Goal: Task Accomplishment & Management: Use online tool/utility

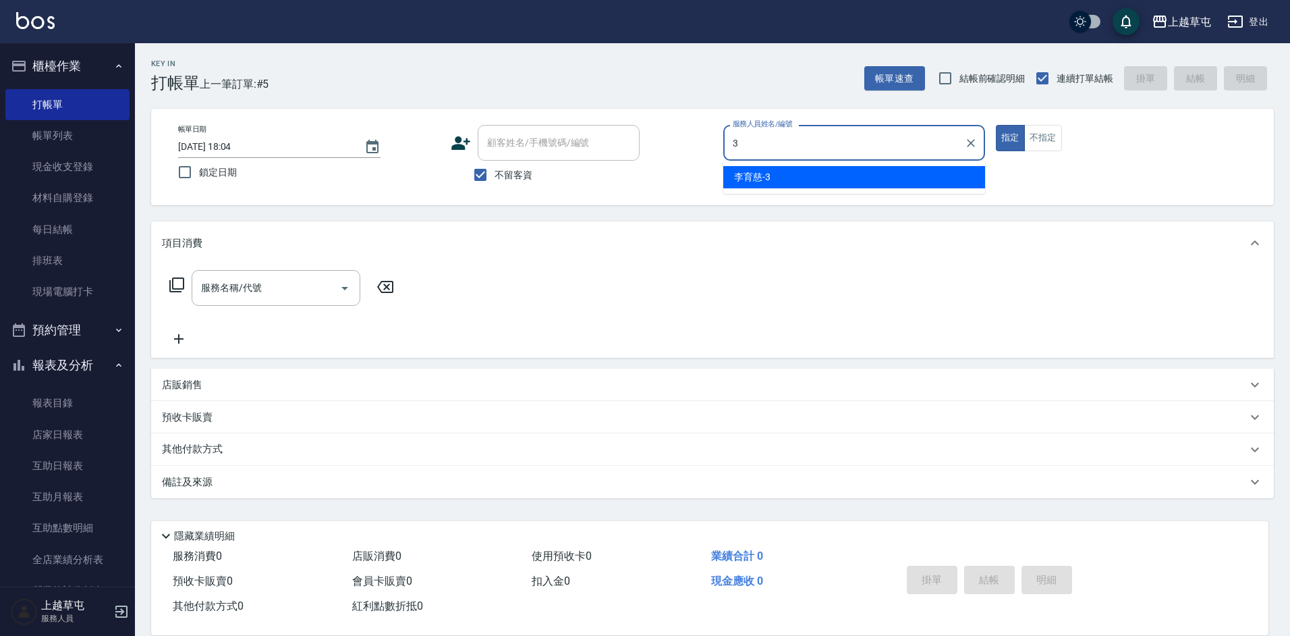
type input "[PERSON_NAME]-3"
type button "true"
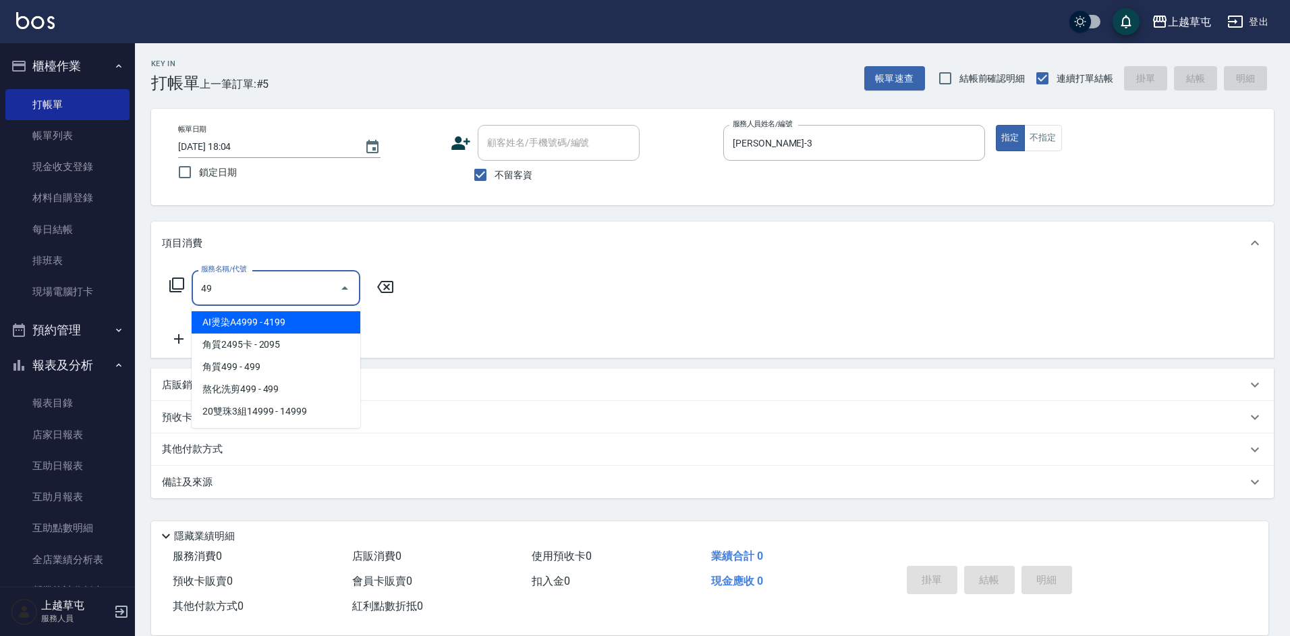
type input "4"
type input "金燙染A4599(085)"
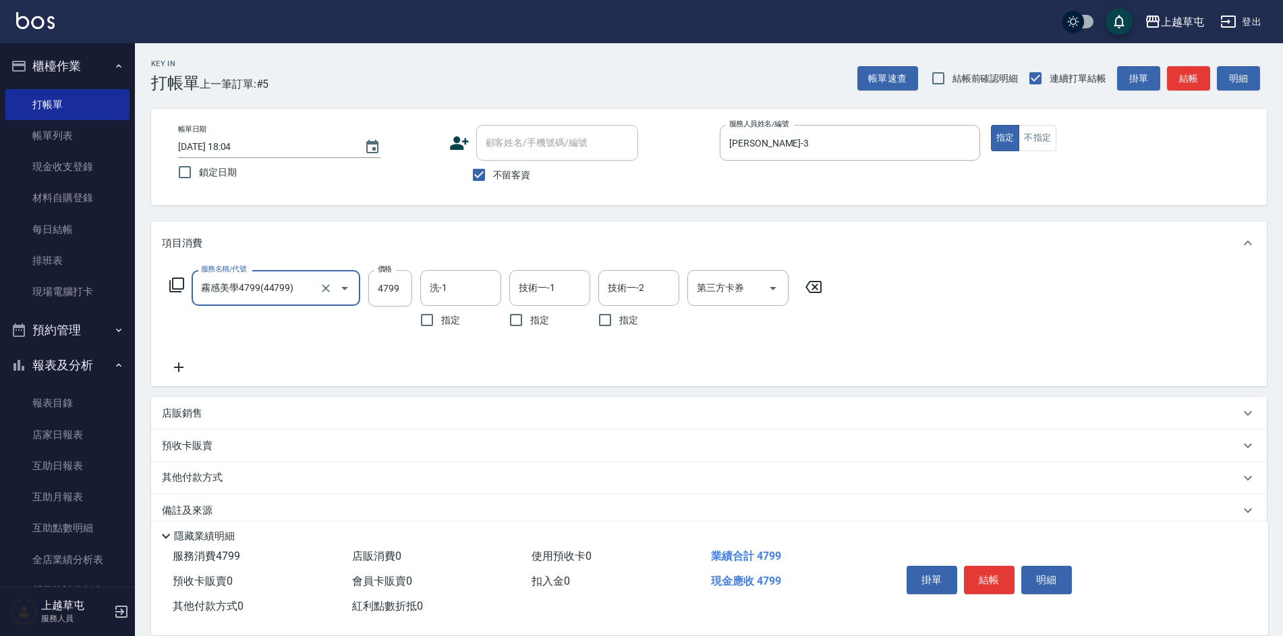
type input "霧感美學4799(44799)"
type input "4599"
type input "[PERSON_NAME]-33"
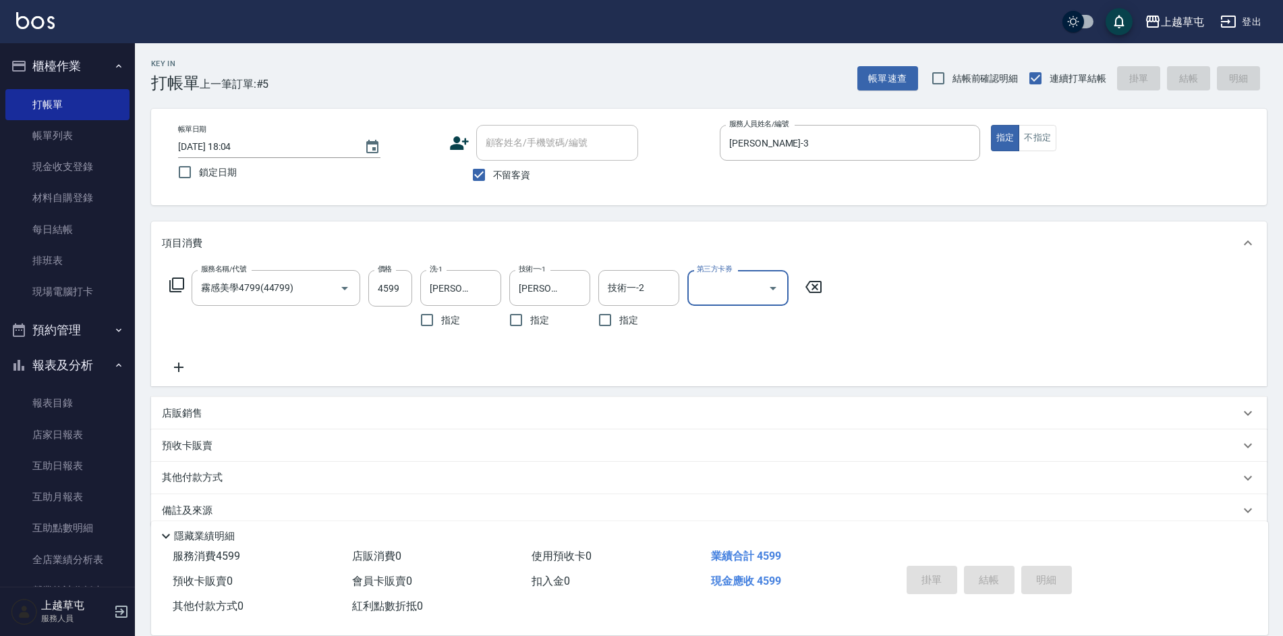
type input "[DATE] 19:52"
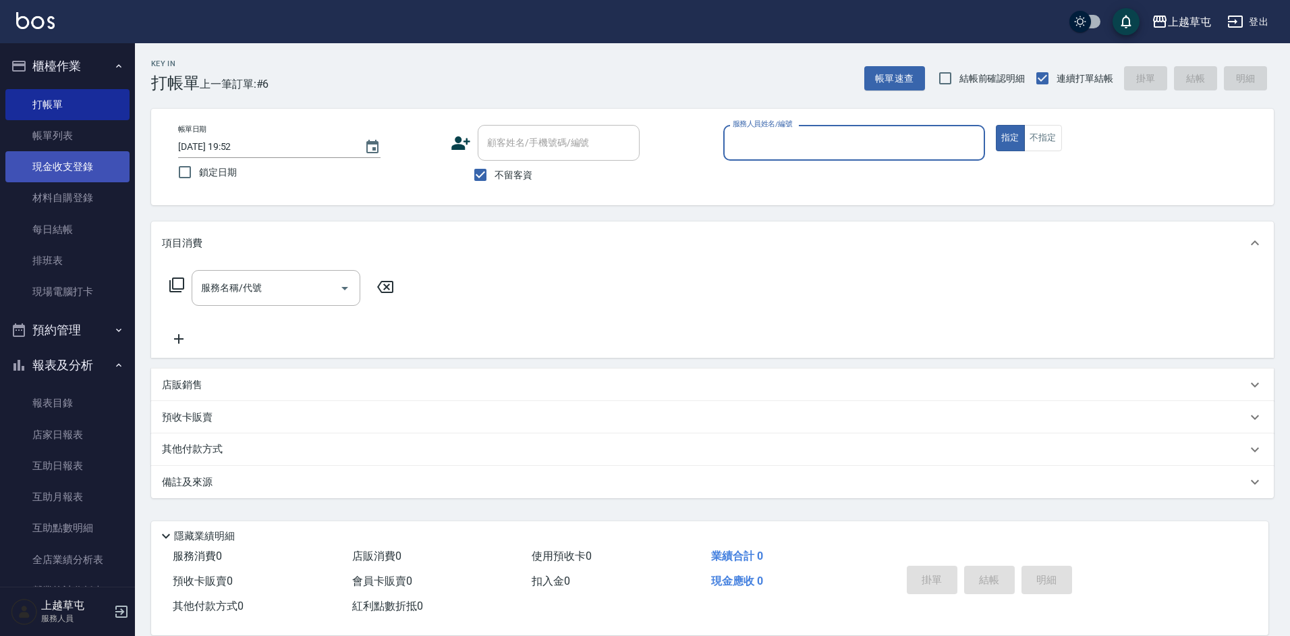
click at [80, 169] on link "現金收支登錄" at bounding box center [67, 166] width 124 height 31
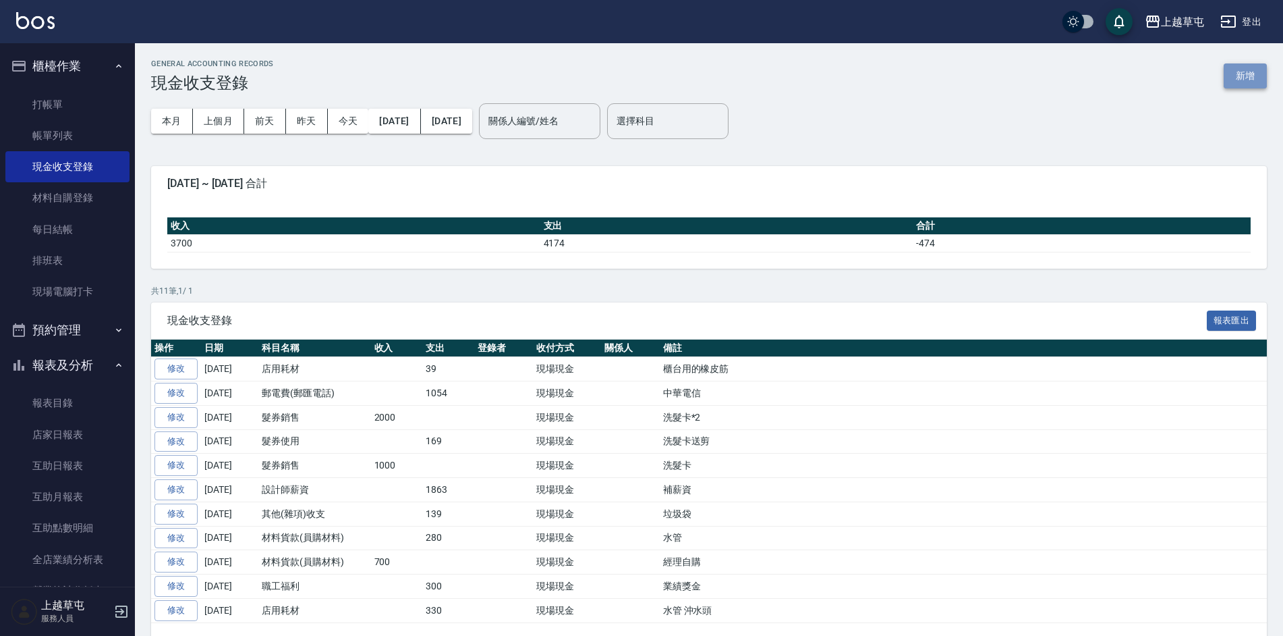
click at [1241, 75] on button "新增" at bounding box center [1245, 75] width 43 height 25
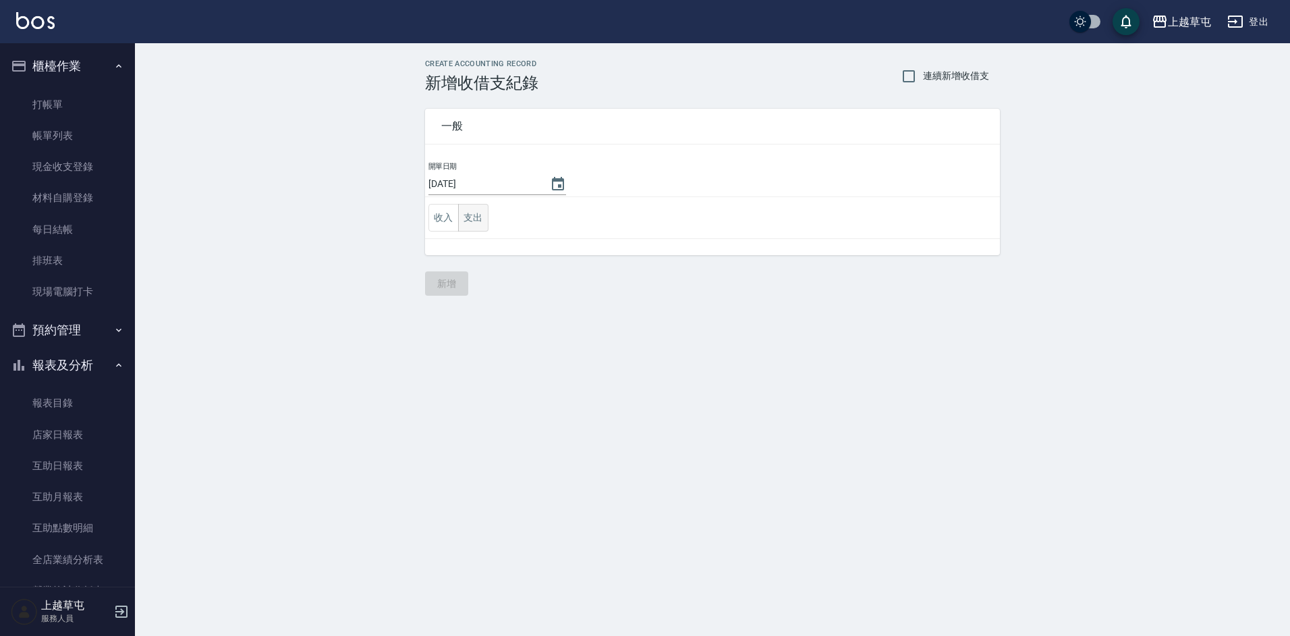
click at [476, 221] on button "支出" at bounding box center [473, 218] width 30 height 28
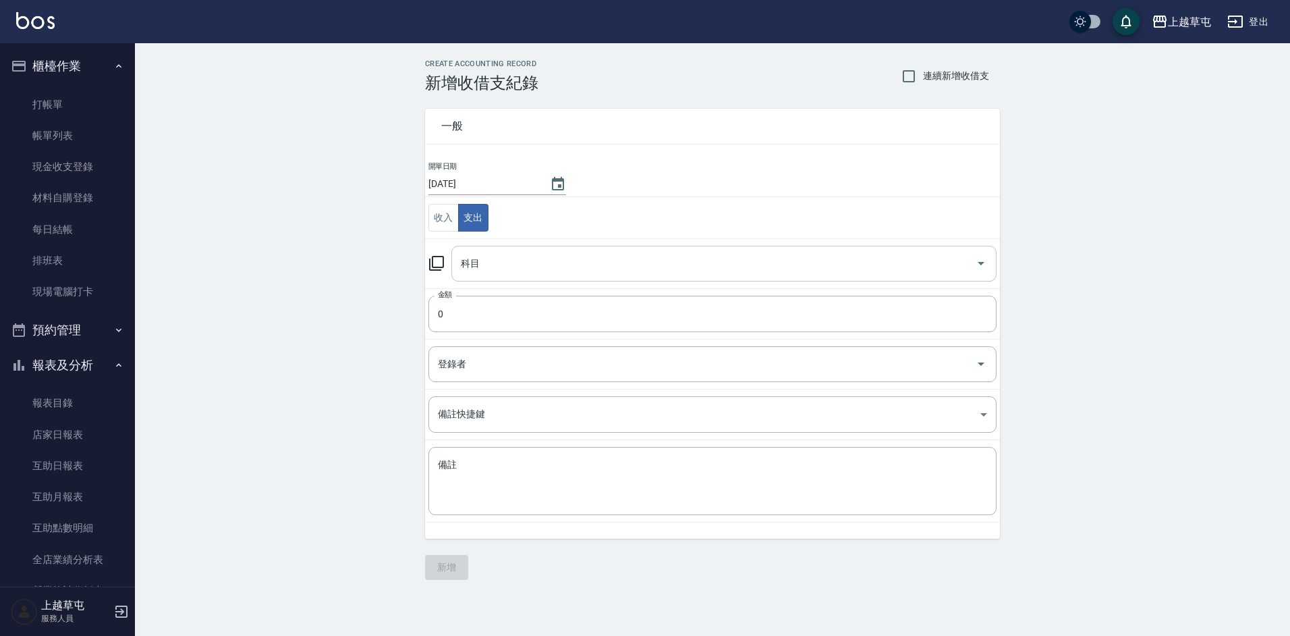
click at [487, 269] on input "科目" at bounding box center [714, 264] width 513 height 24
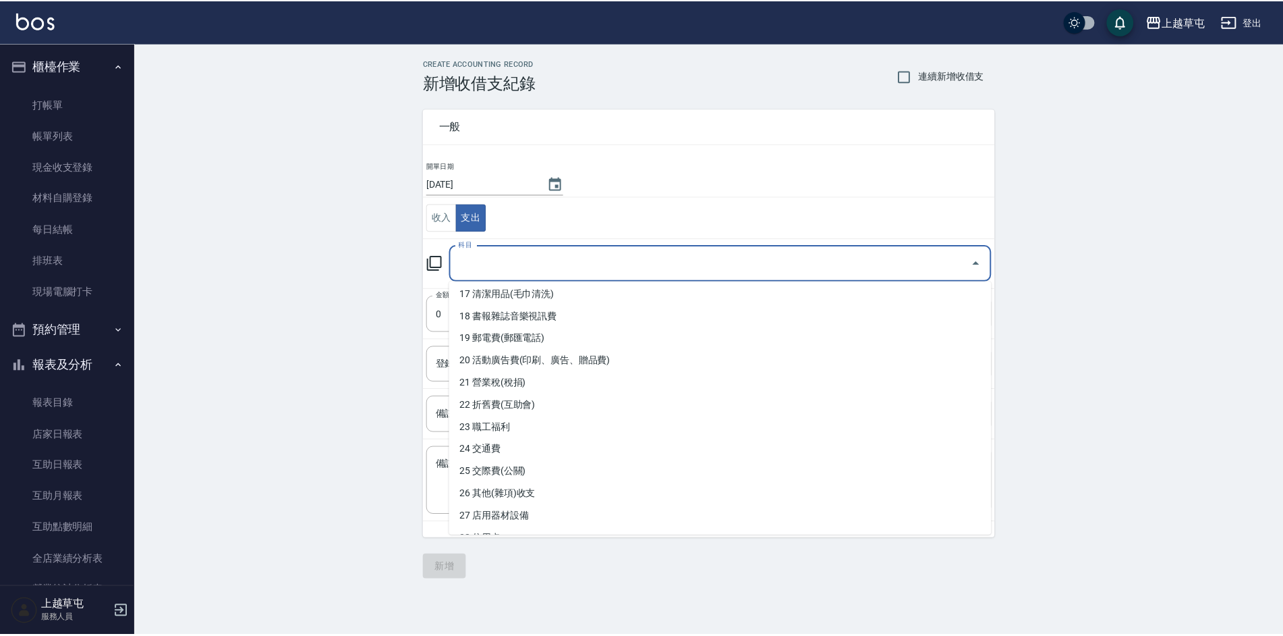
scroll to position [472, 0]
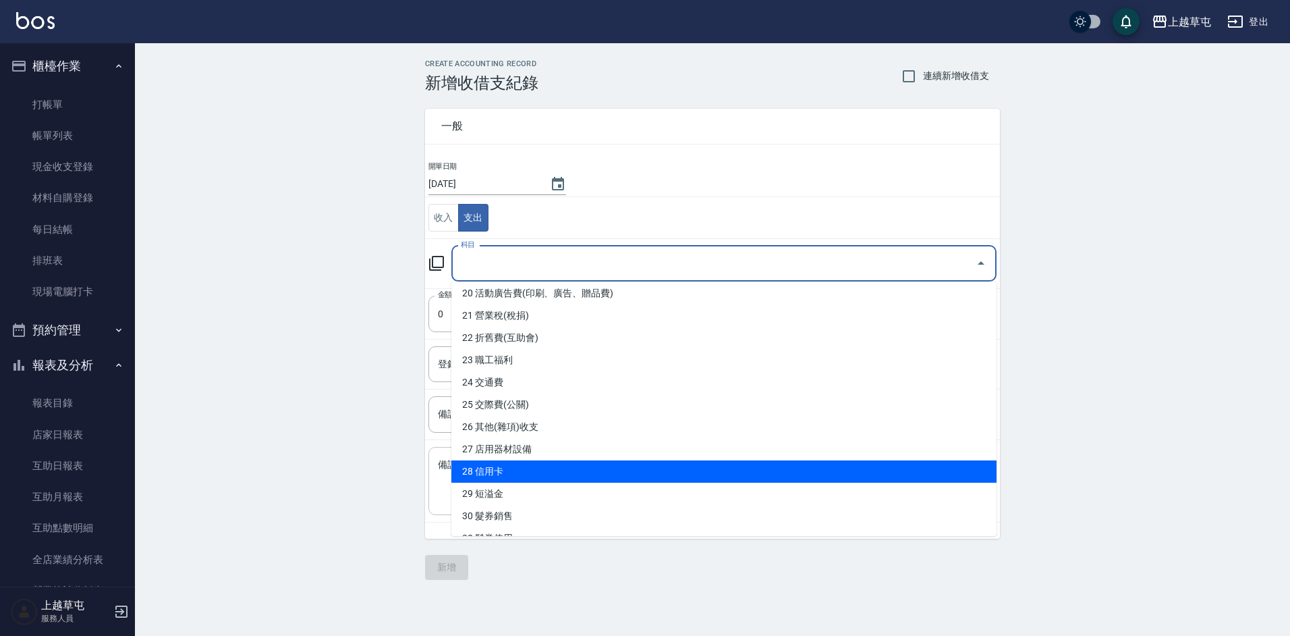
click at [538, 464] on li "28 信用卡" at bounding box center [723, 471] width 545 height 22
type input "28 信用卡"
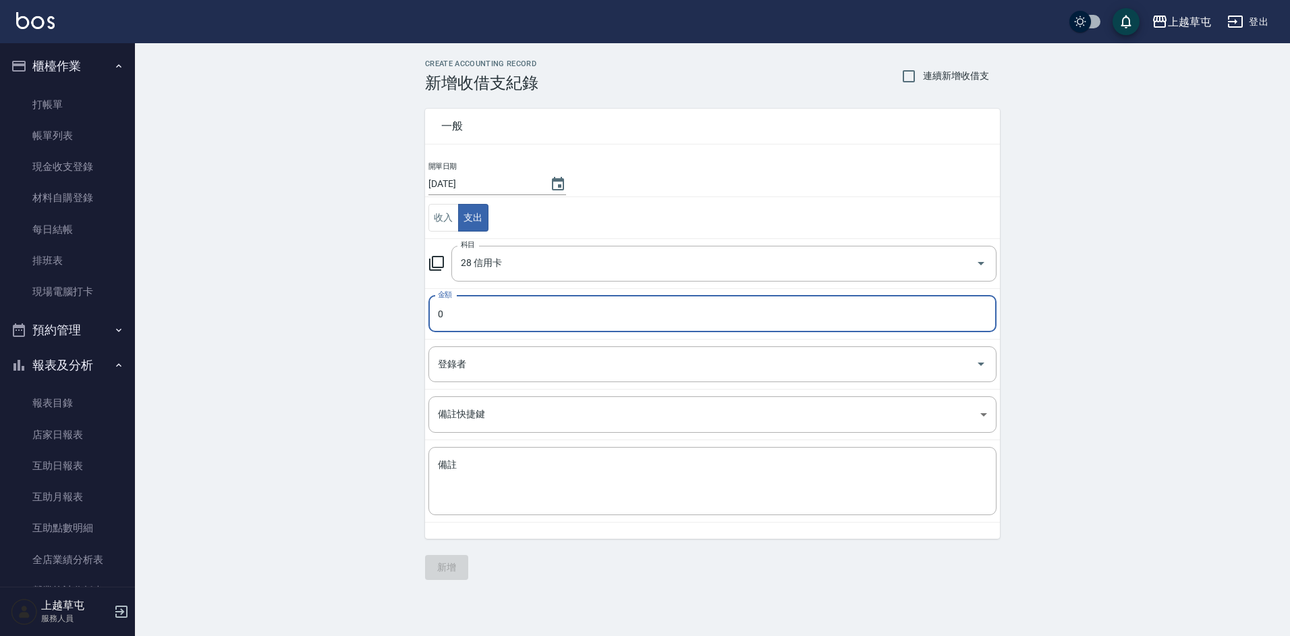
click at [529, 327] on input "0" at bounding box center [713, 314] width 568 height 36
type input "4599"
click at [522, 476] on textarea "備註" at bounding box center [712, 481] width 549 height 46
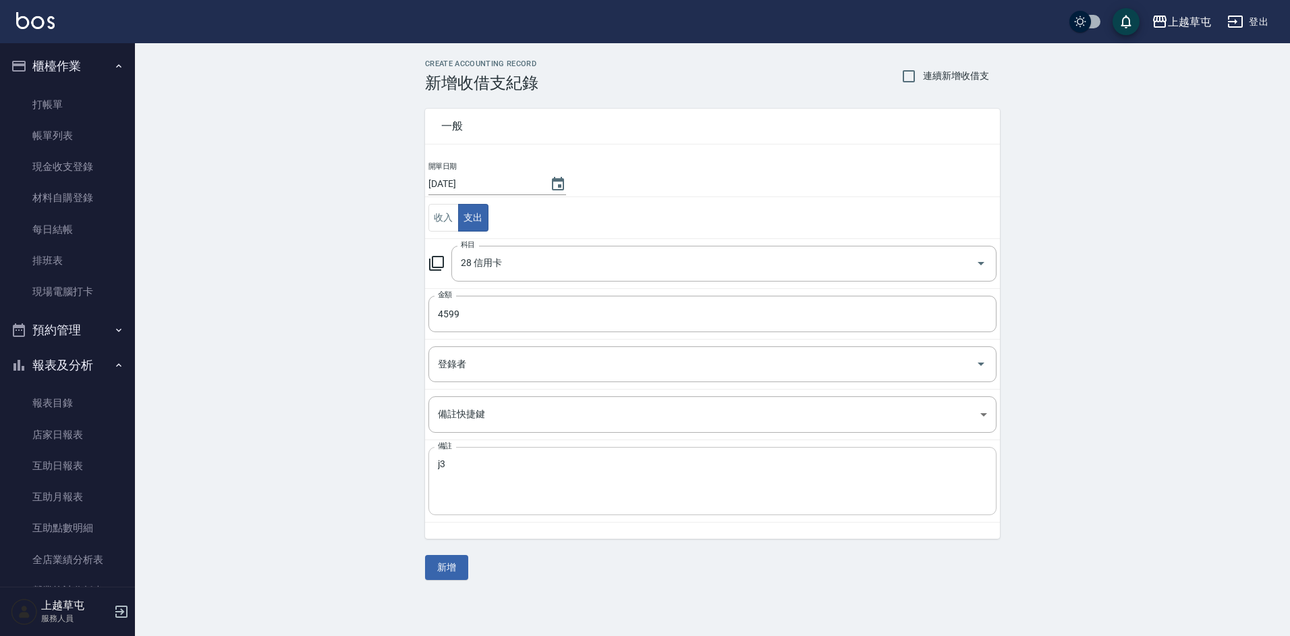
click at [522, 475] on textarea "j3" at bounding box center [712, 481] width 549 height 46
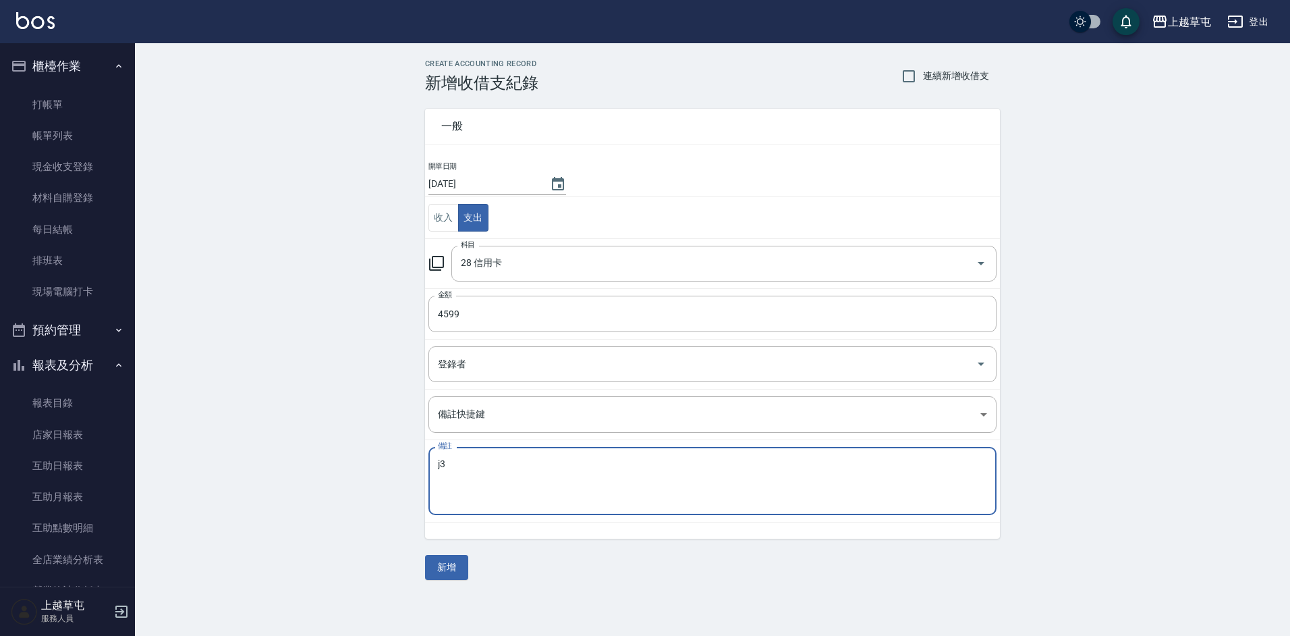
type textarea "j"
type textarea "無卡分期"
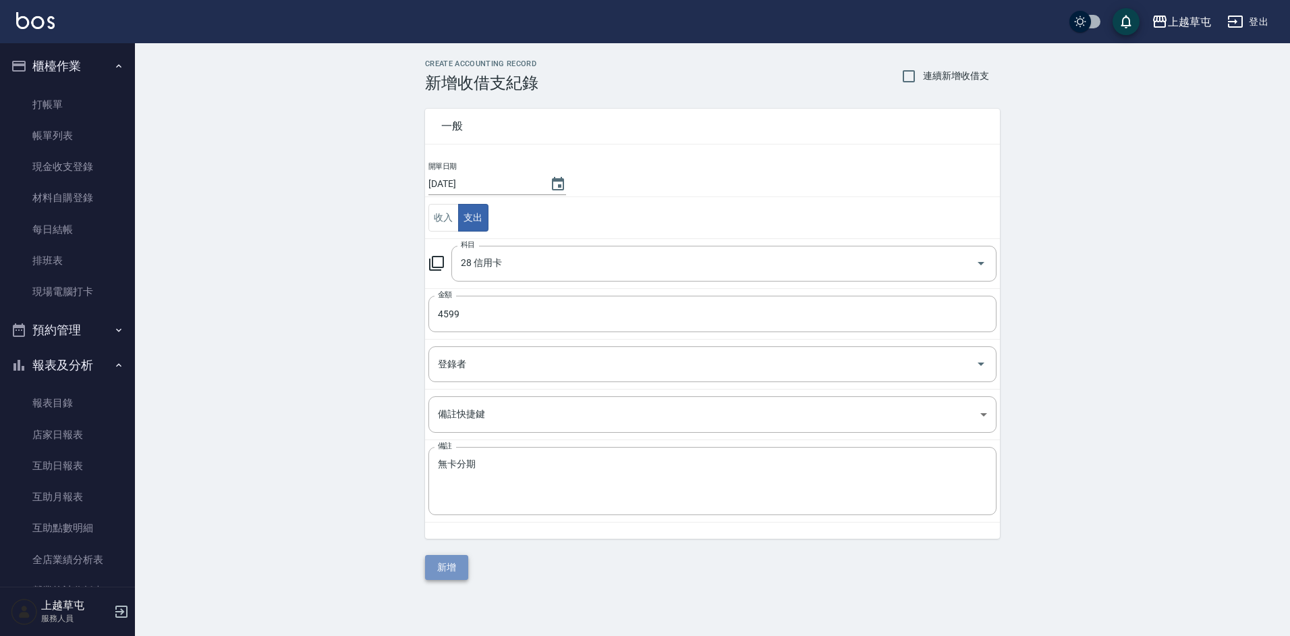
click at [446, 568] on button "新增" at bounding box center [446, 567] width 43 height 25
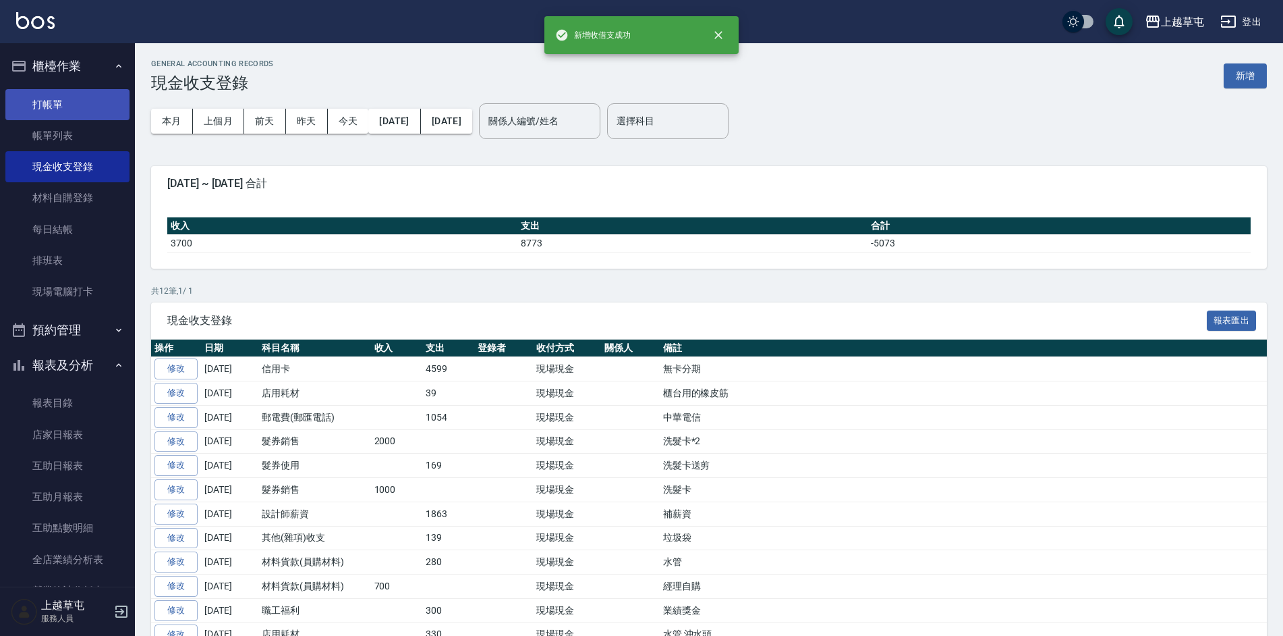
click at [31, 103] on link "打帳單" at bounding box center [67, 104] width 124 height 31
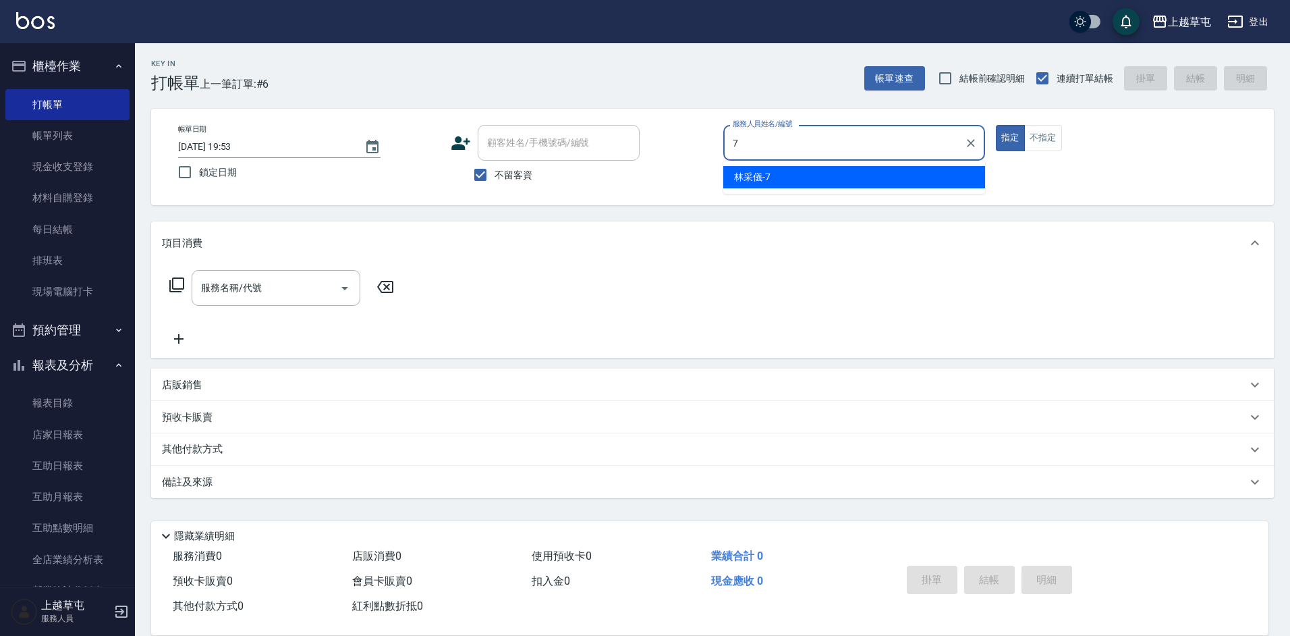
type input "[PERSON_NAME]-7"
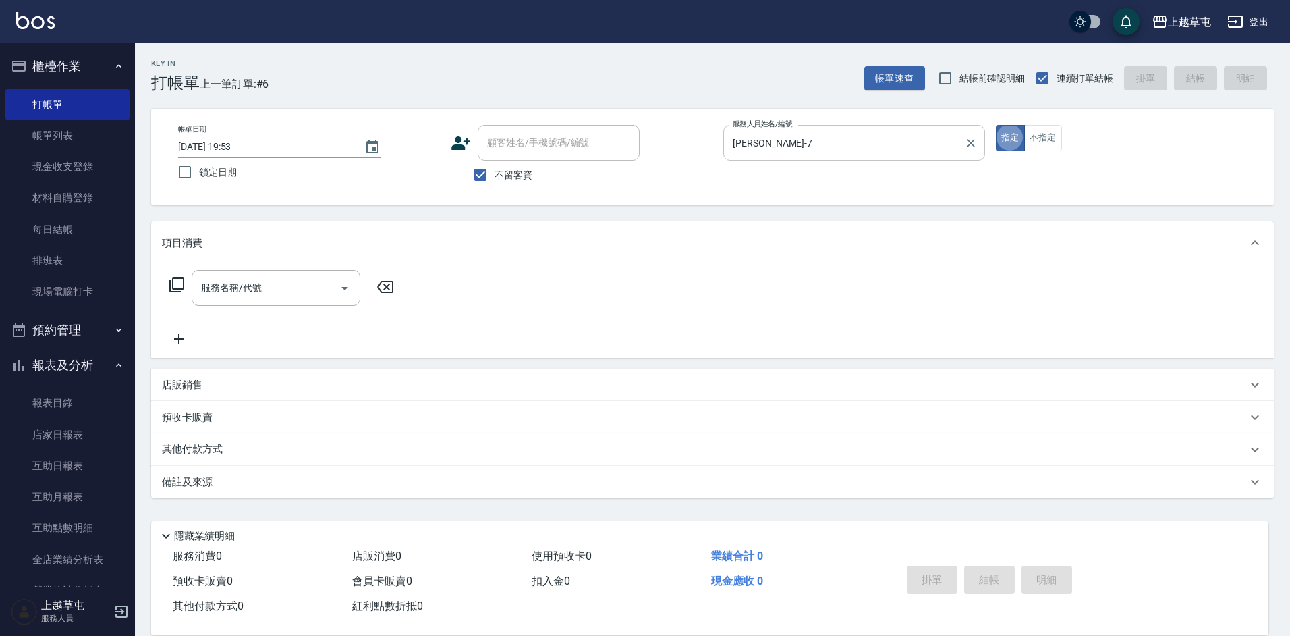
type button "true"
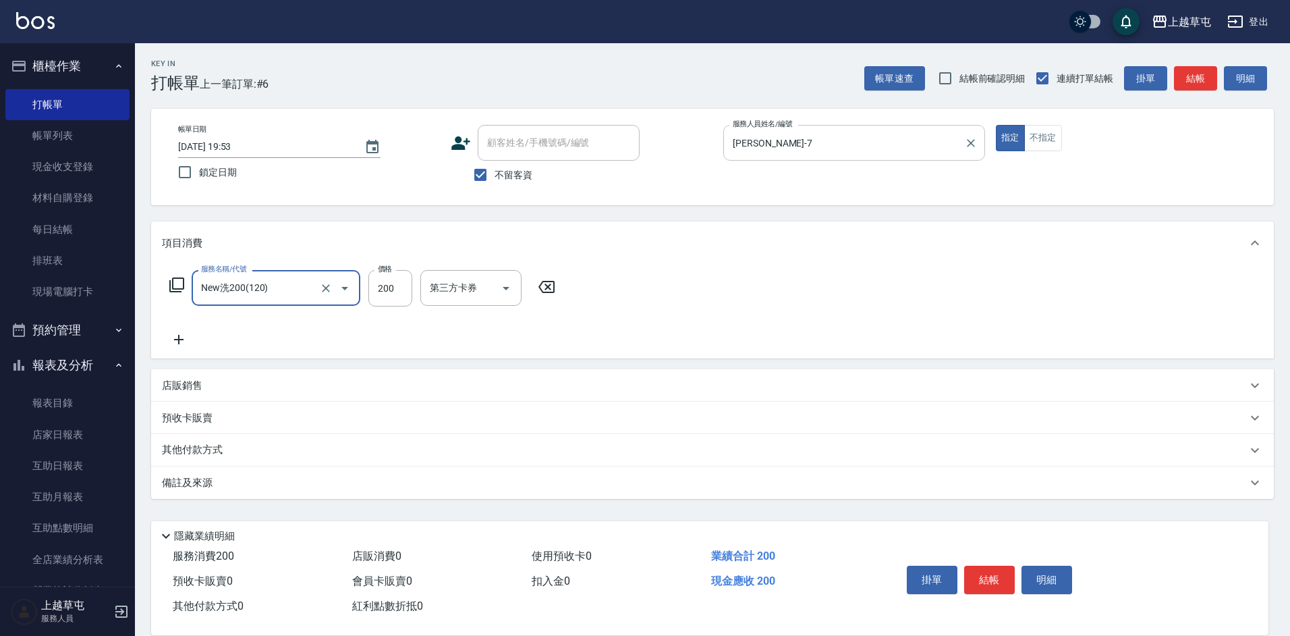
type input "New洗200(120)"
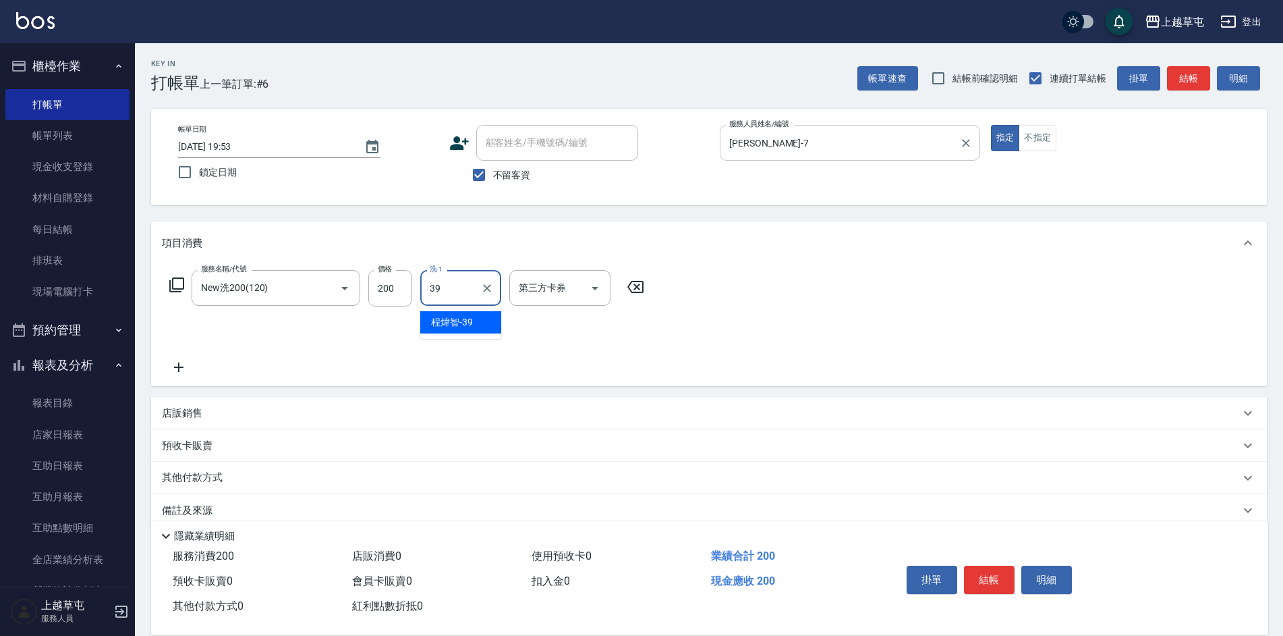
type input "[PERSON_NAME]-39"
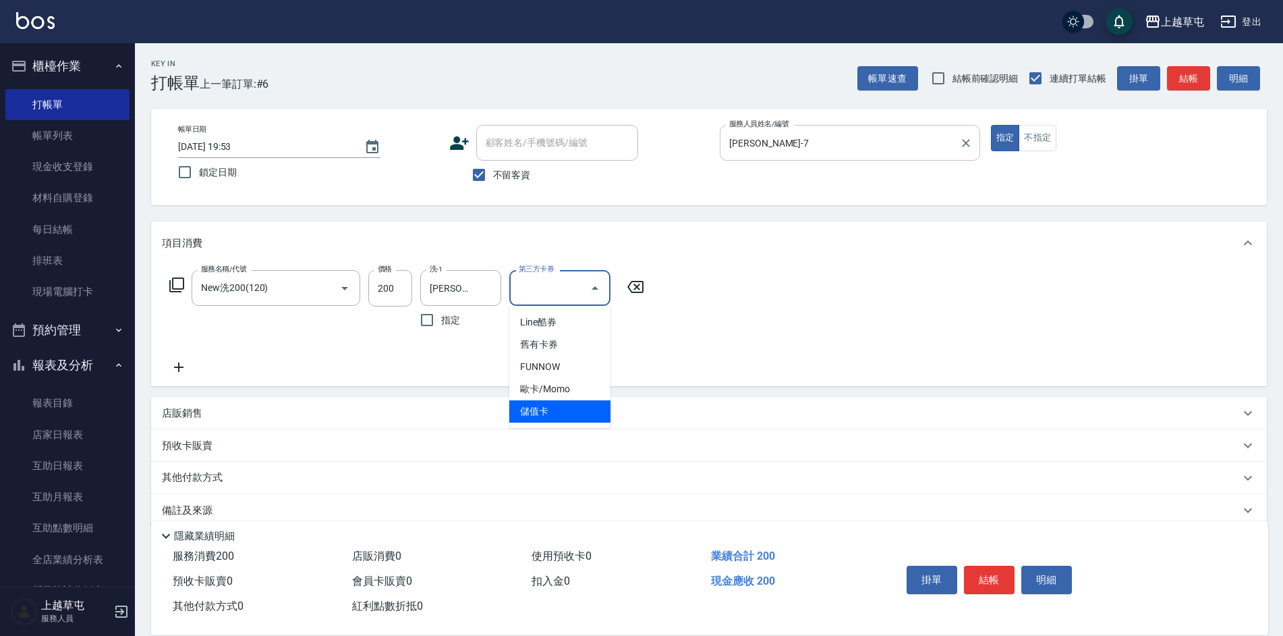
type input "儲值卡"
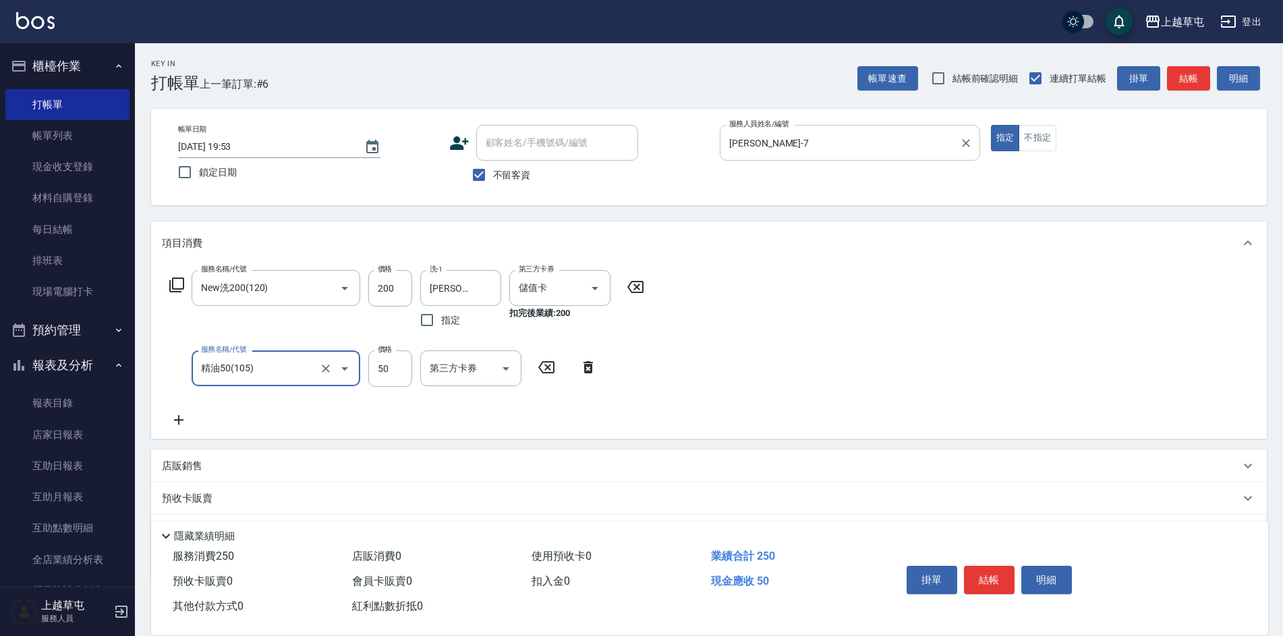
type input "精油50(105)"
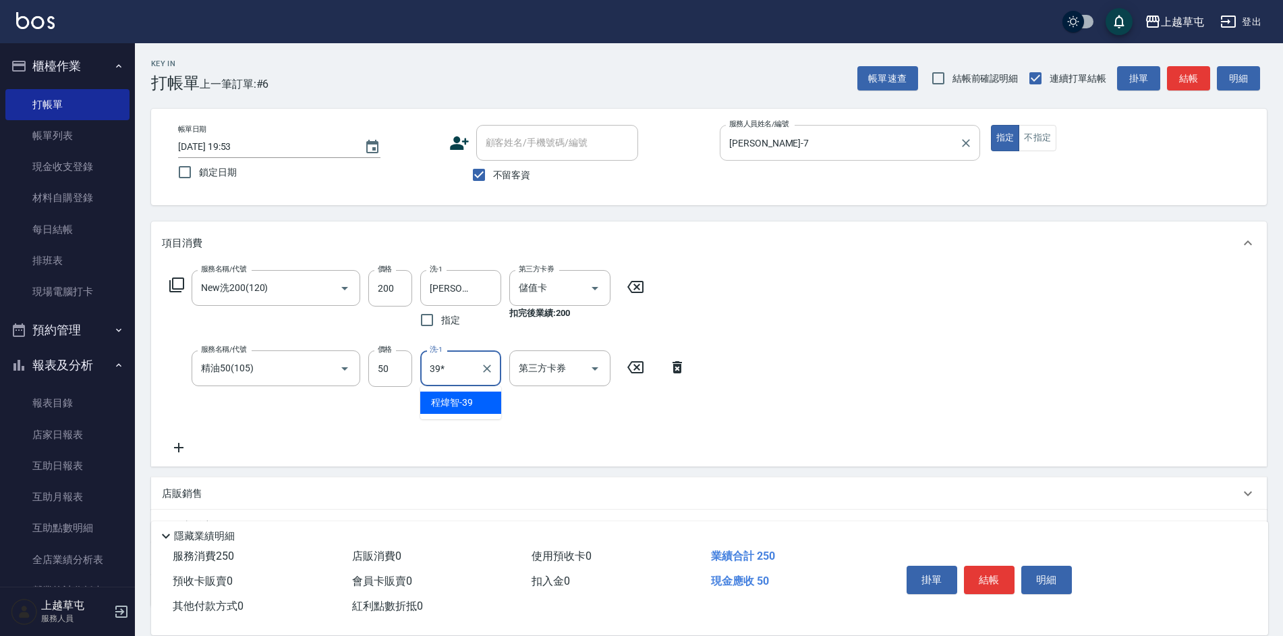
type input "39*"
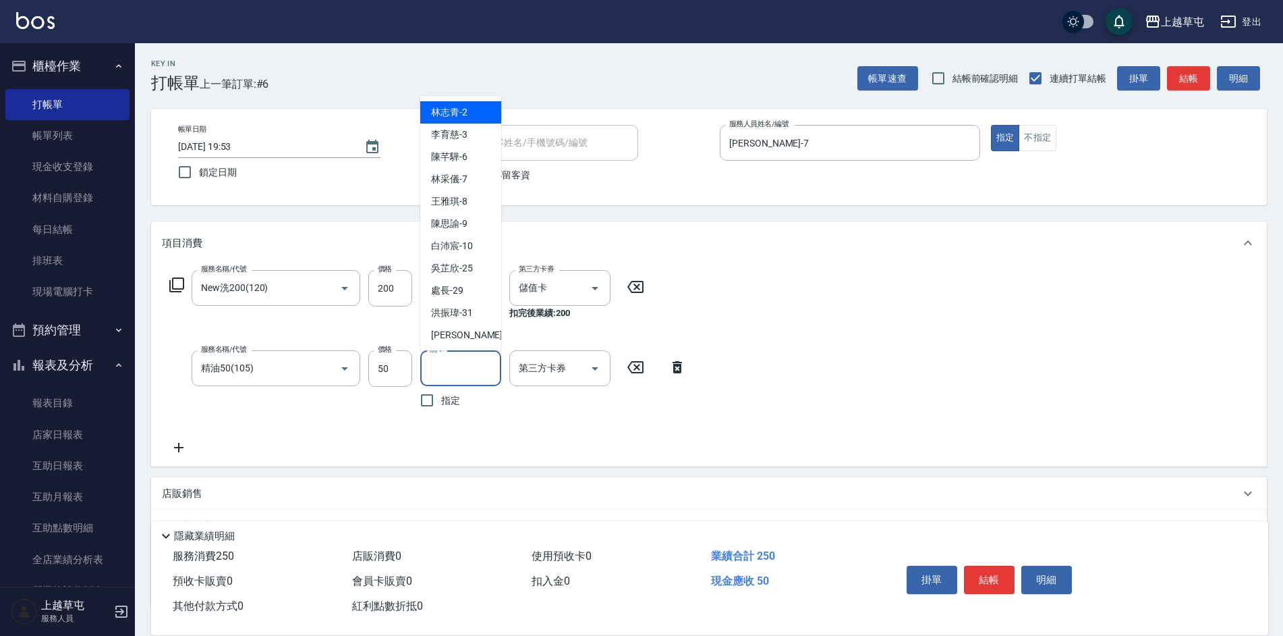
click at [468, 359] on input "洗-1" at bounding box center [460, 368] width 69 height 24
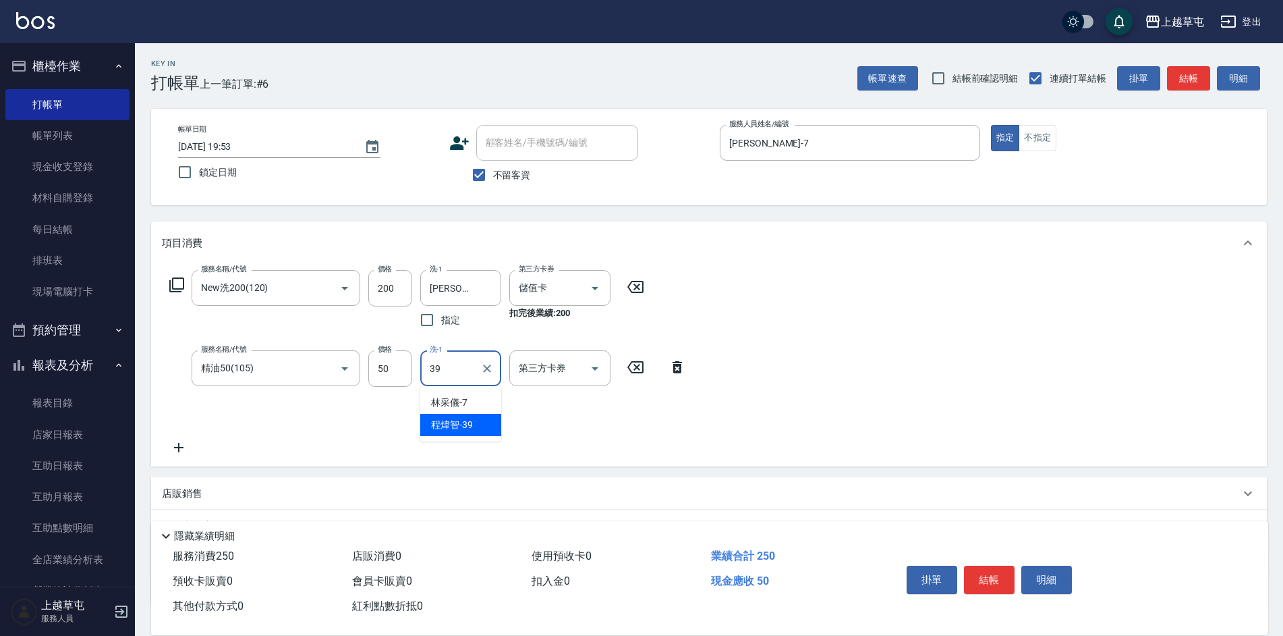
type input "[PERSON_NAME]-39"
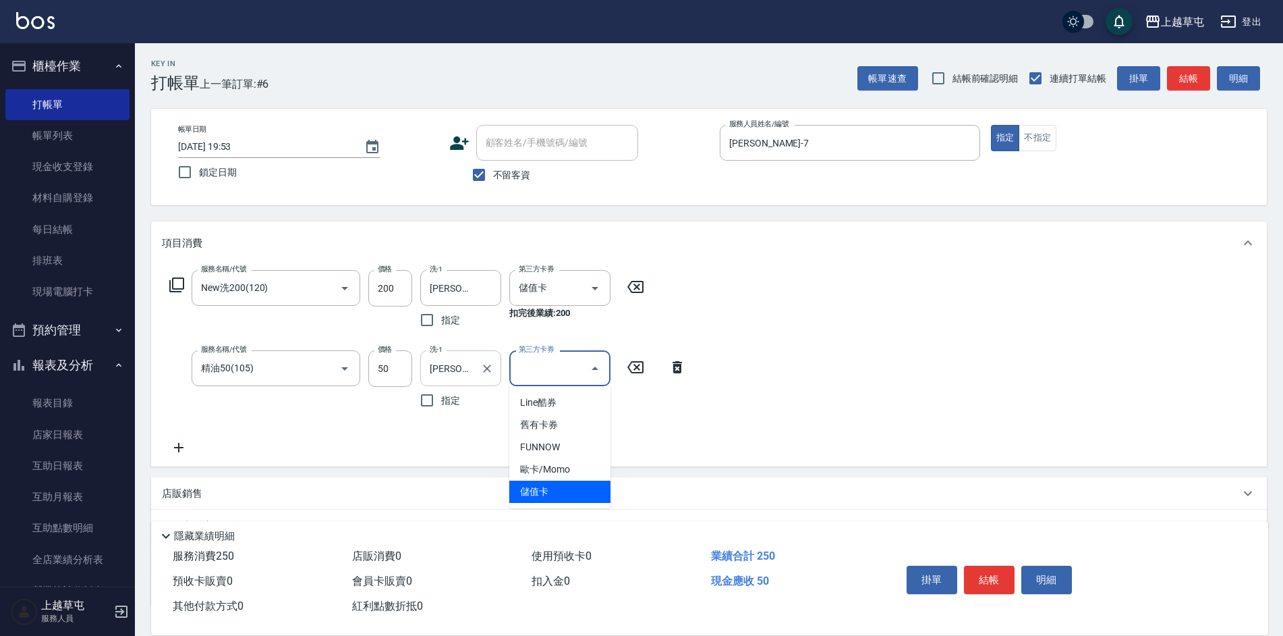
type input "儲值卡"
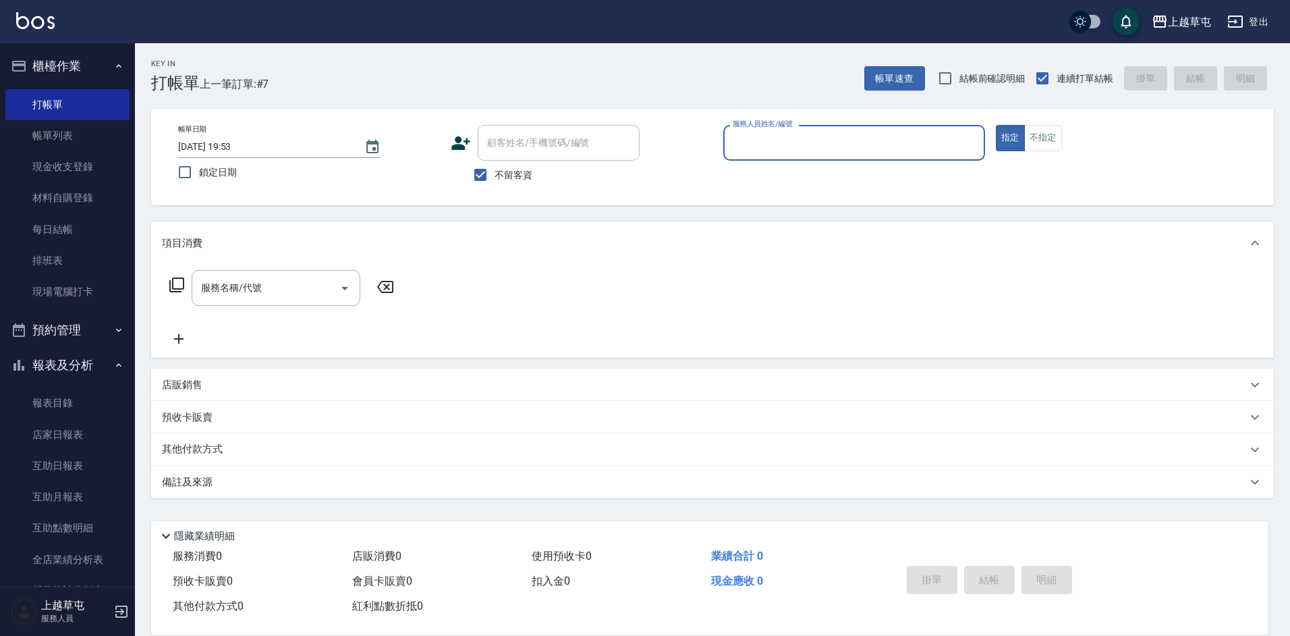
type input "7"
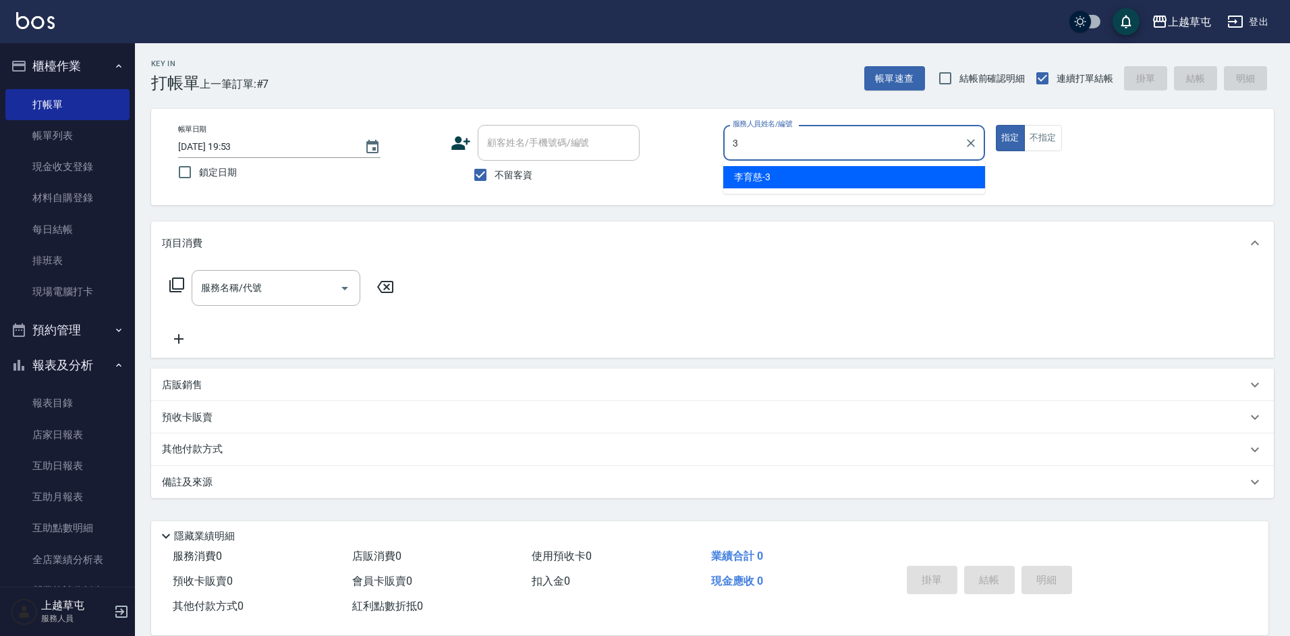
type input "[PERSON_NAME]-3"
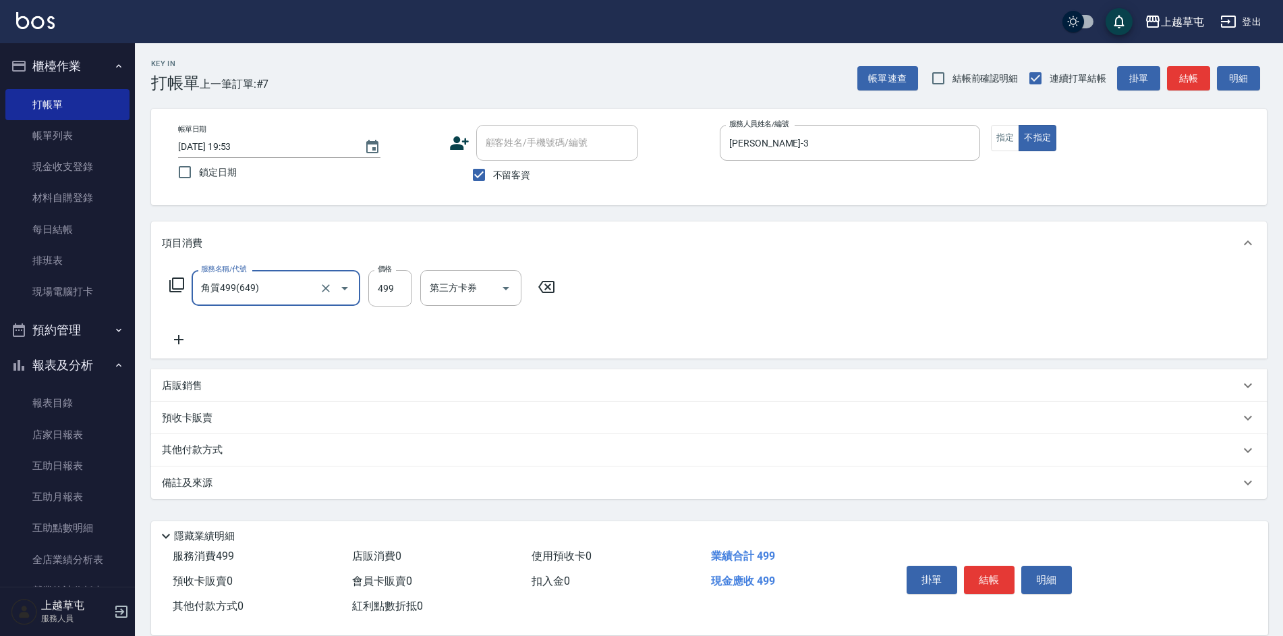
type input "角質499(649)"
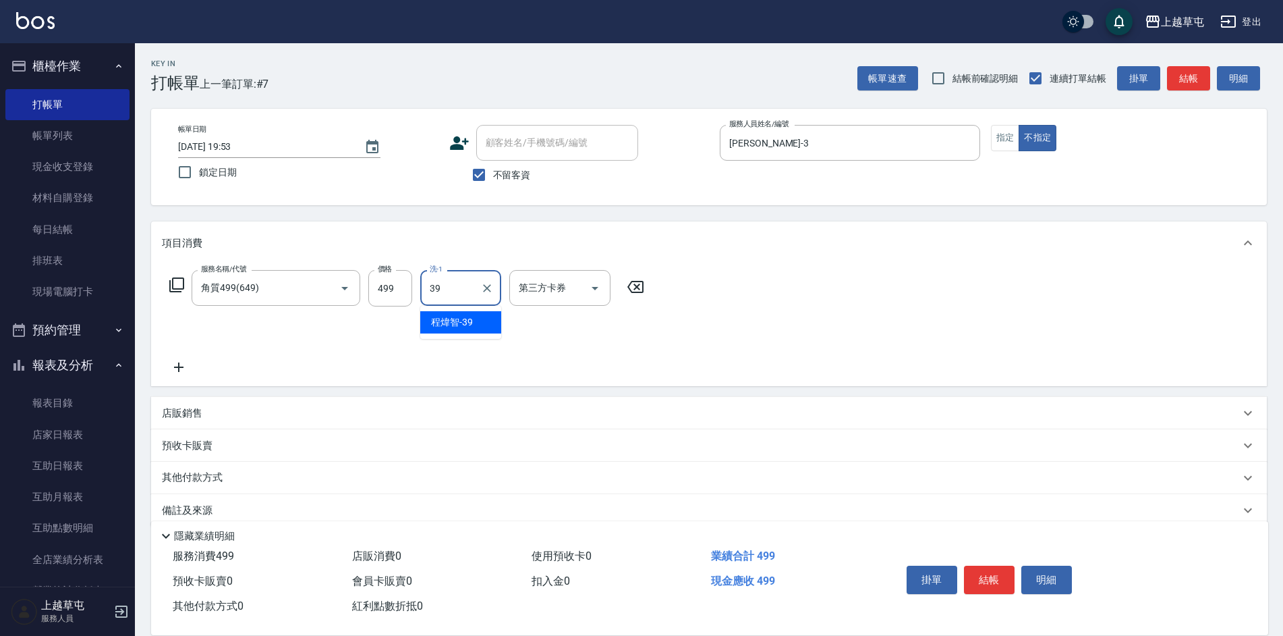
type input "[PERSON_NAME]-39"
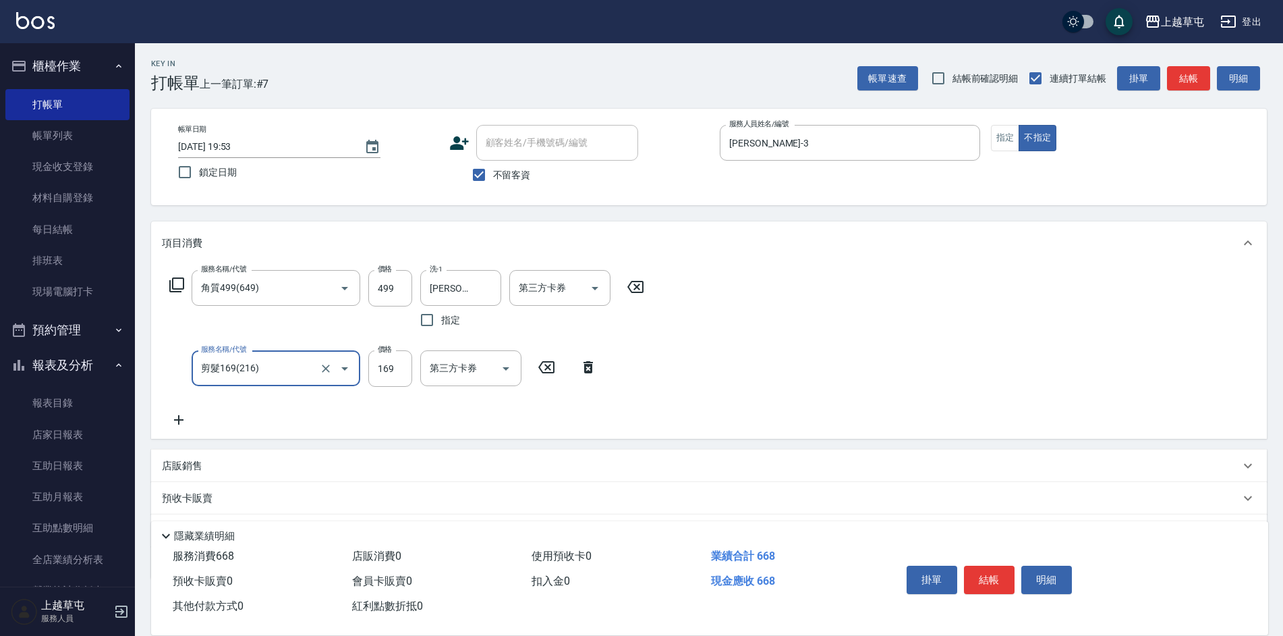
type input "剪髮169(216)"
type input "200"
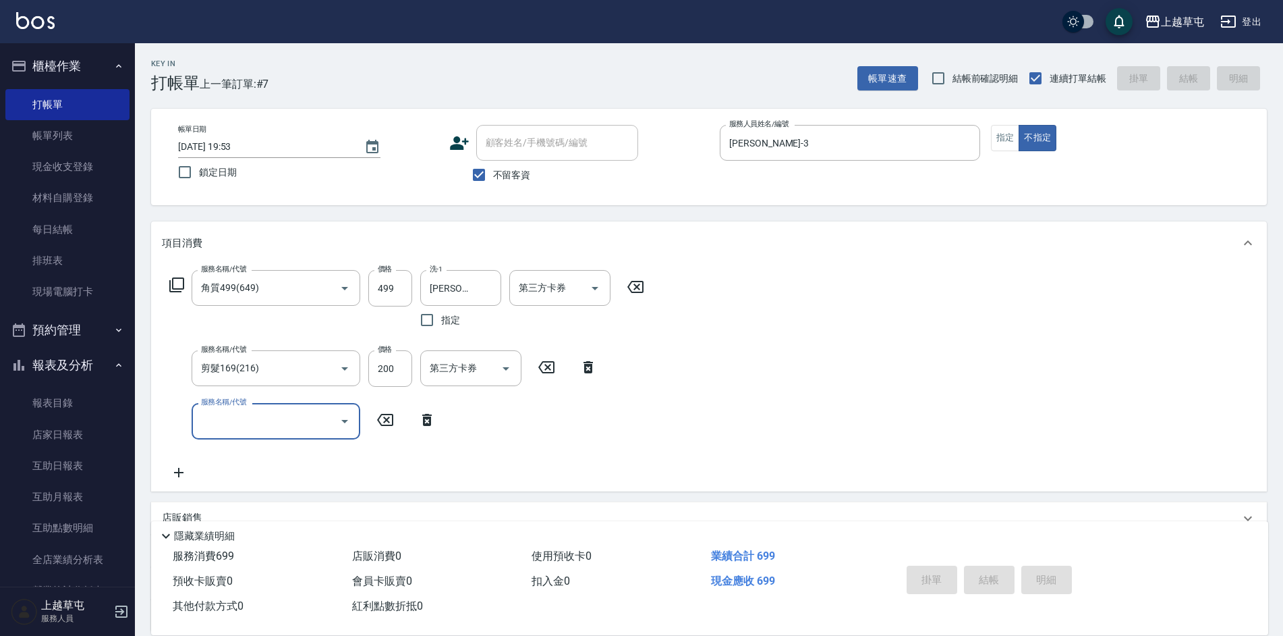
type input "[DATE] 19:54"
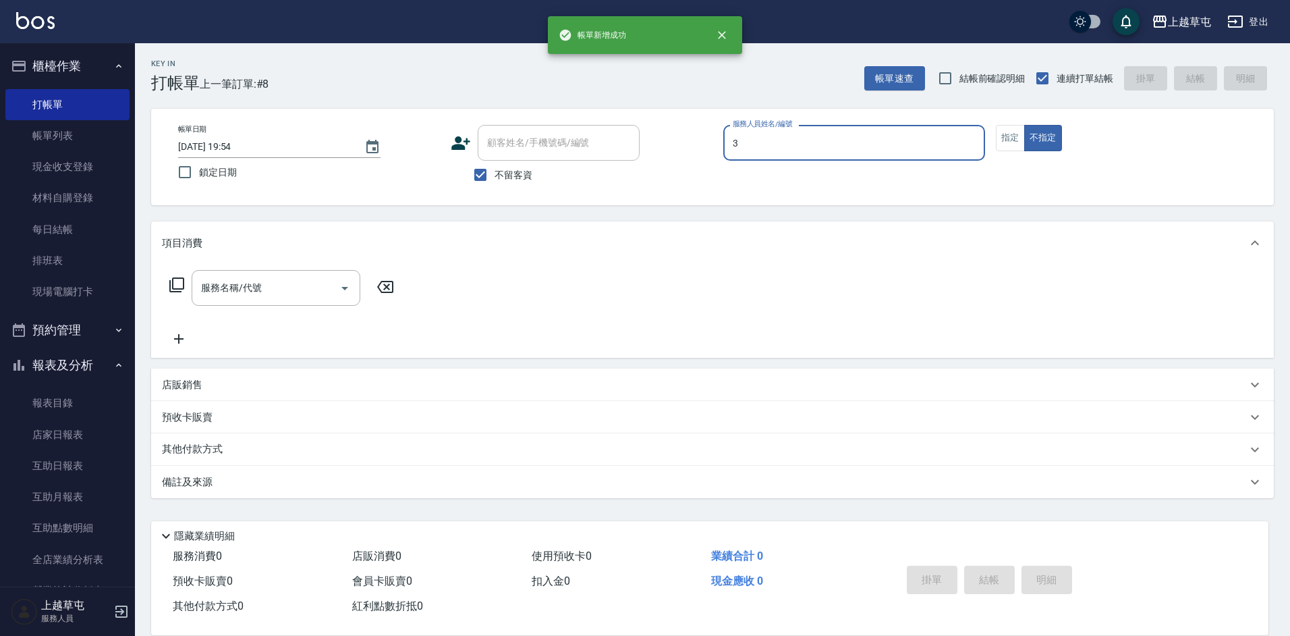
type input "[PERSON_NAME]-3"
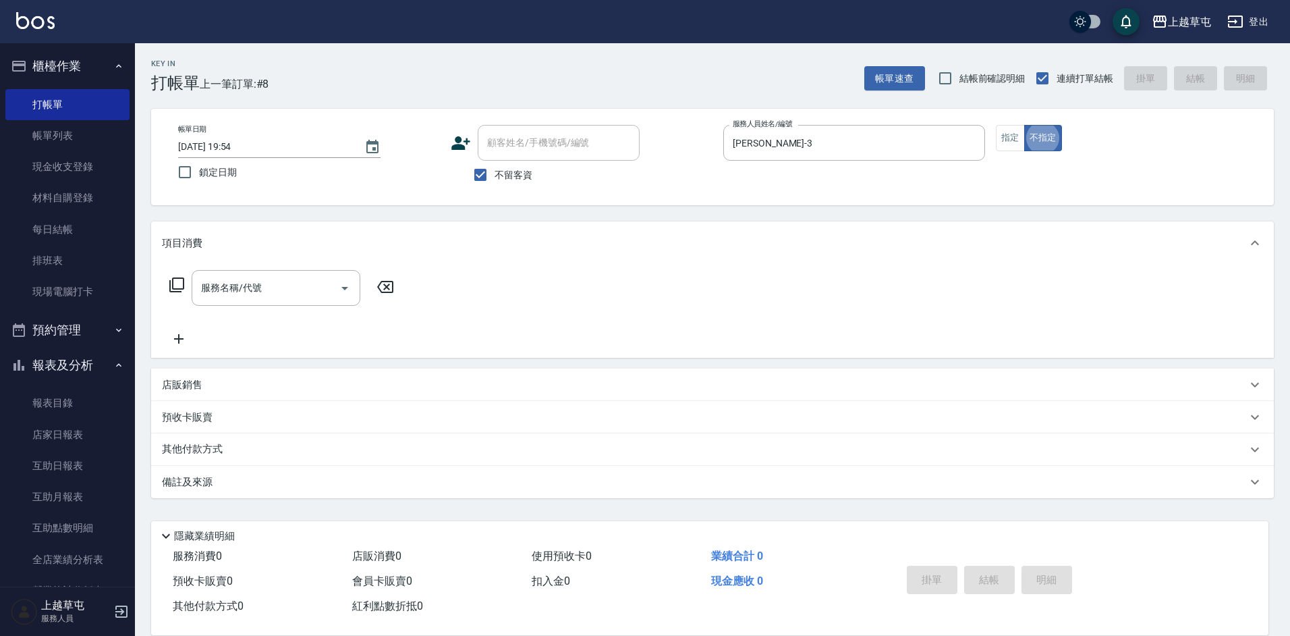
type button "false"
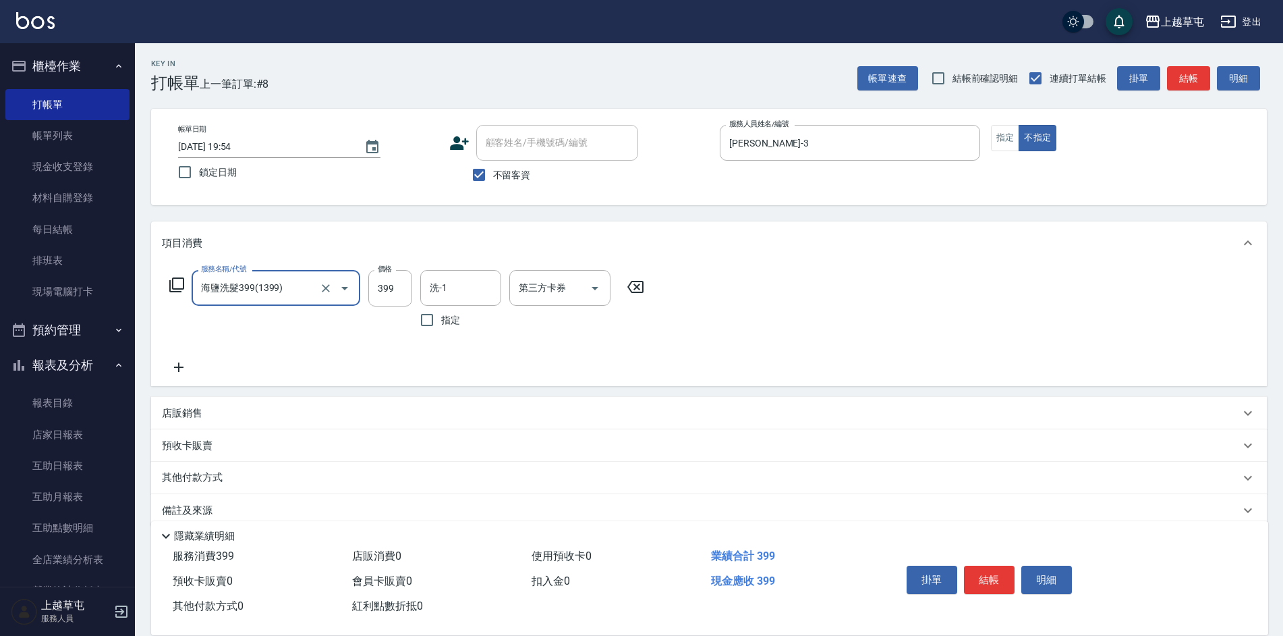
type input "海鹽洗髮399(1399)"
type input "[PERSON_NAME]-33"
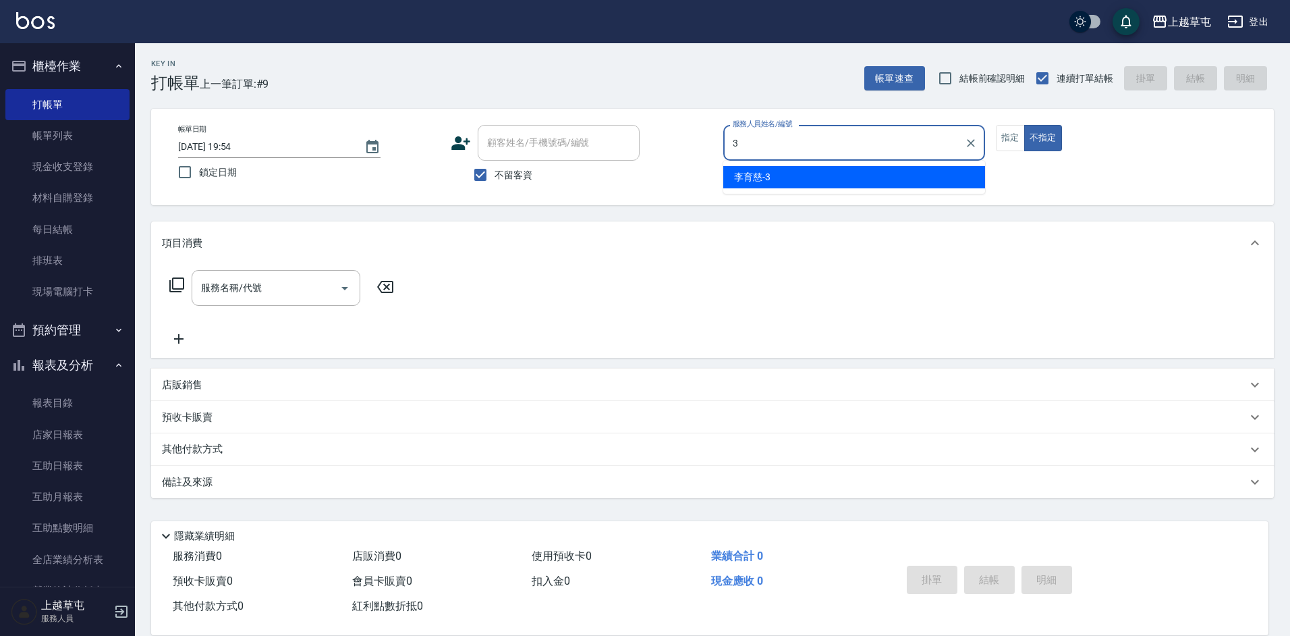
type input "[PERSON_NAME]-3"
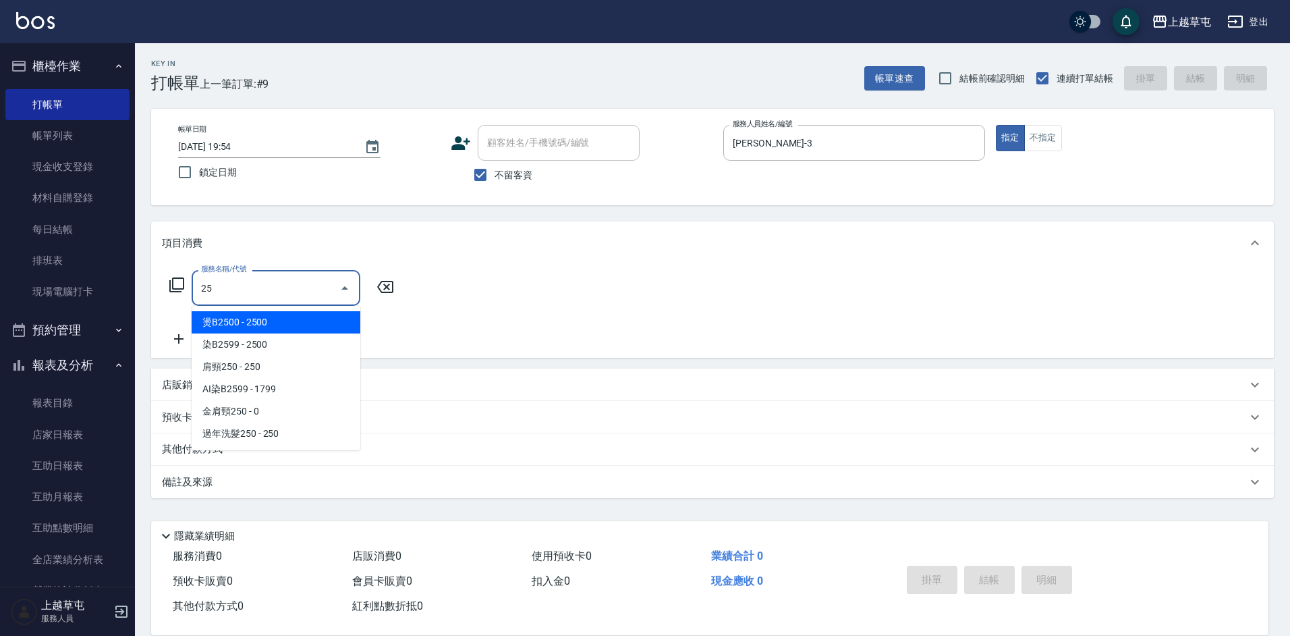
type input "2"
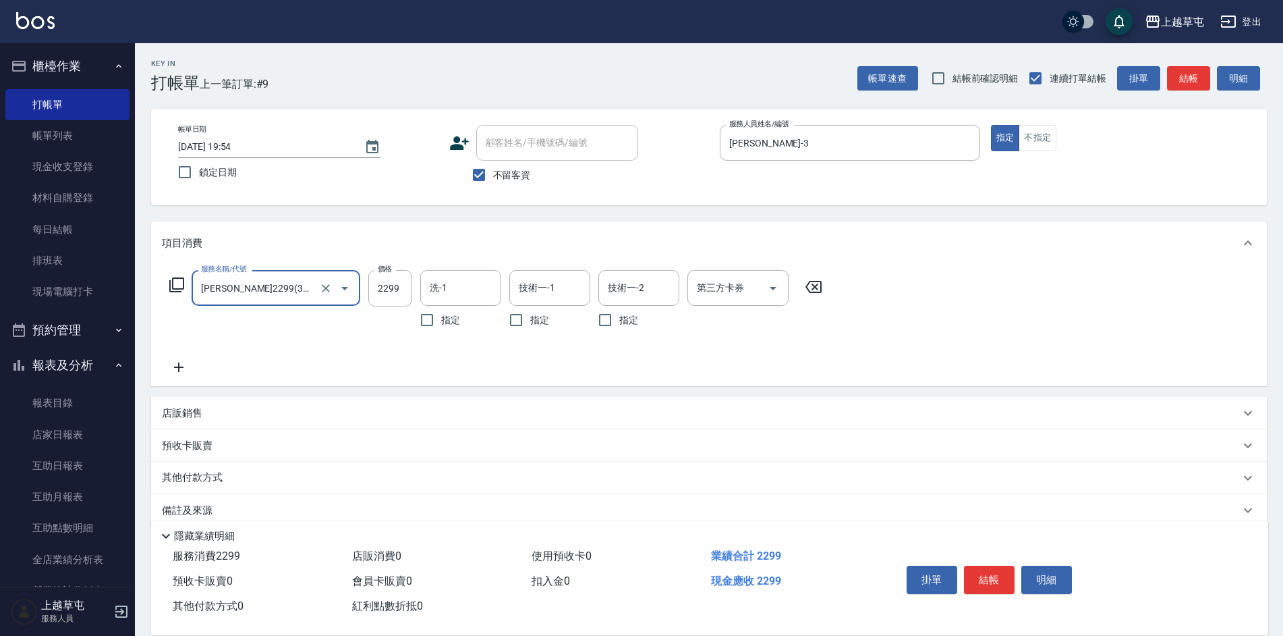
type input "[PERSON_NAME]2299(3229)"
type input "2499"
type input "[PERSON_NAME]-39"
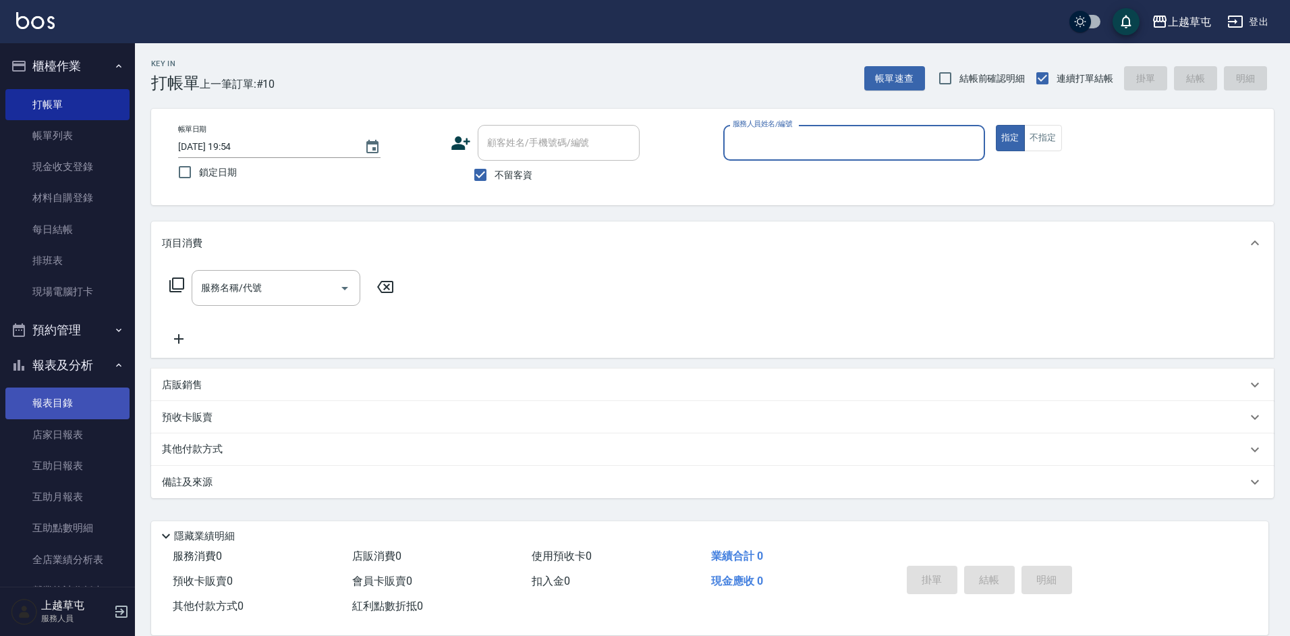
click at [45, 401] on link "報表目錄" at bounding box center [67, 402] width 124 height 31
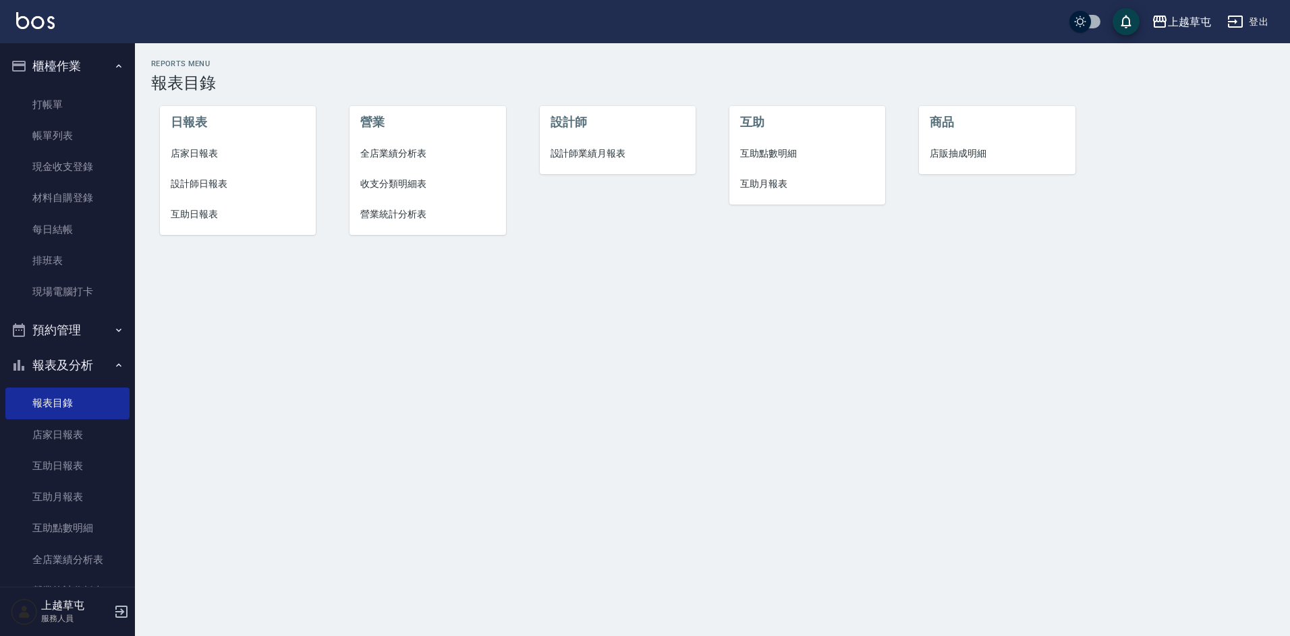
click at [186, 157] on span "店家日報表" at bounding box center [238, 153] width 135 height 14
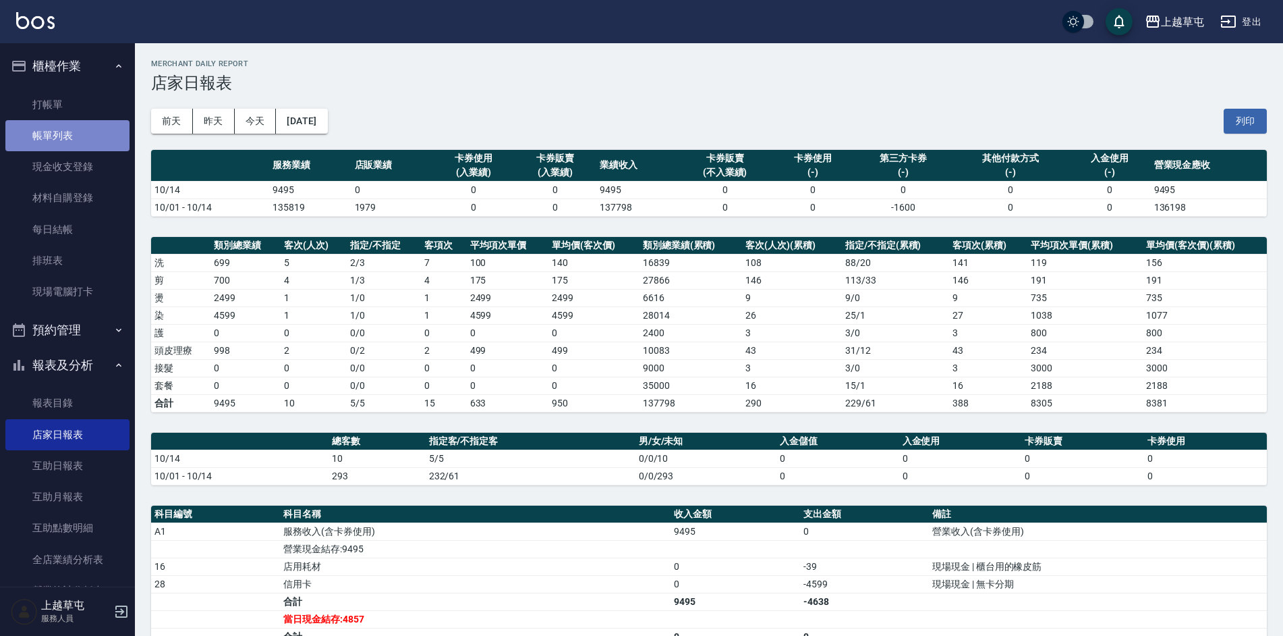
click at [74, 128] on link "帳單列表" at bounding box center [67, 135] width 124 height 31
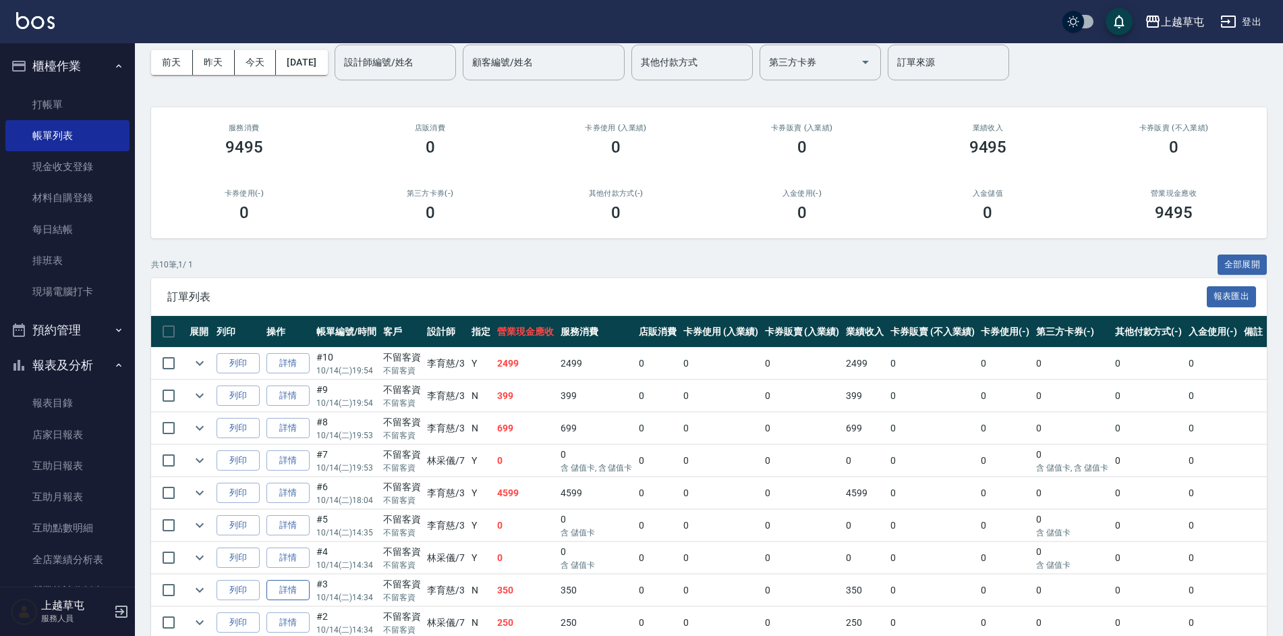
scroll to position [135, 0]
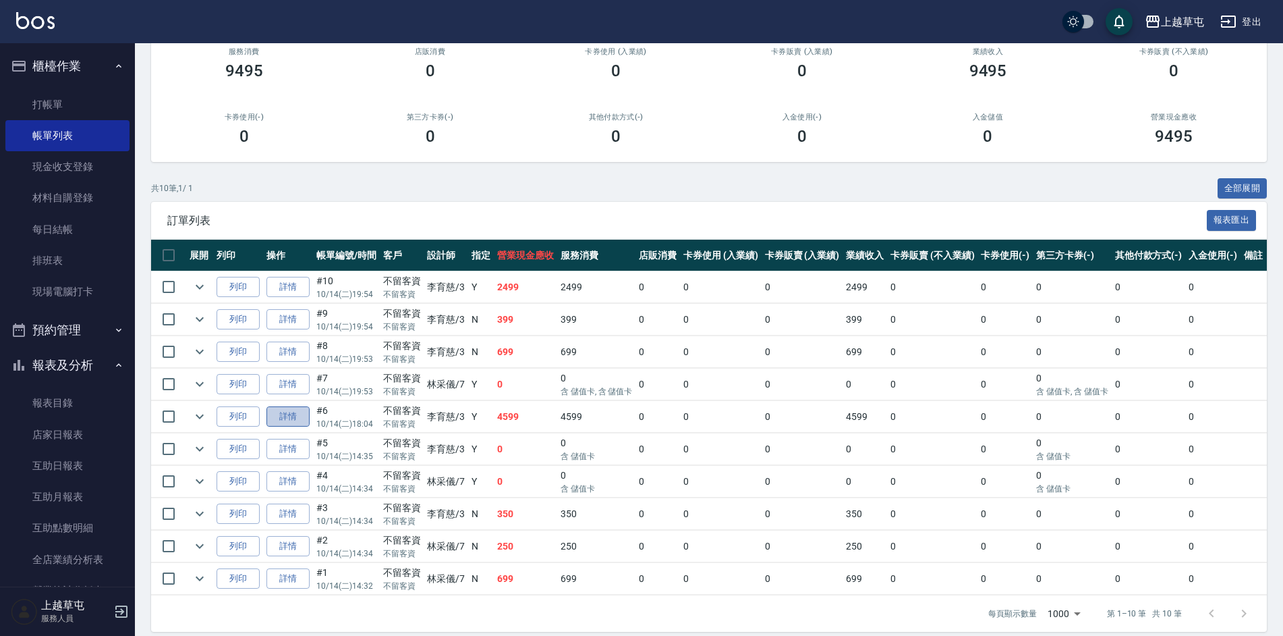
click at [284, 417] on link "詳情" at bounding box center [288, 416] width 43 height 21
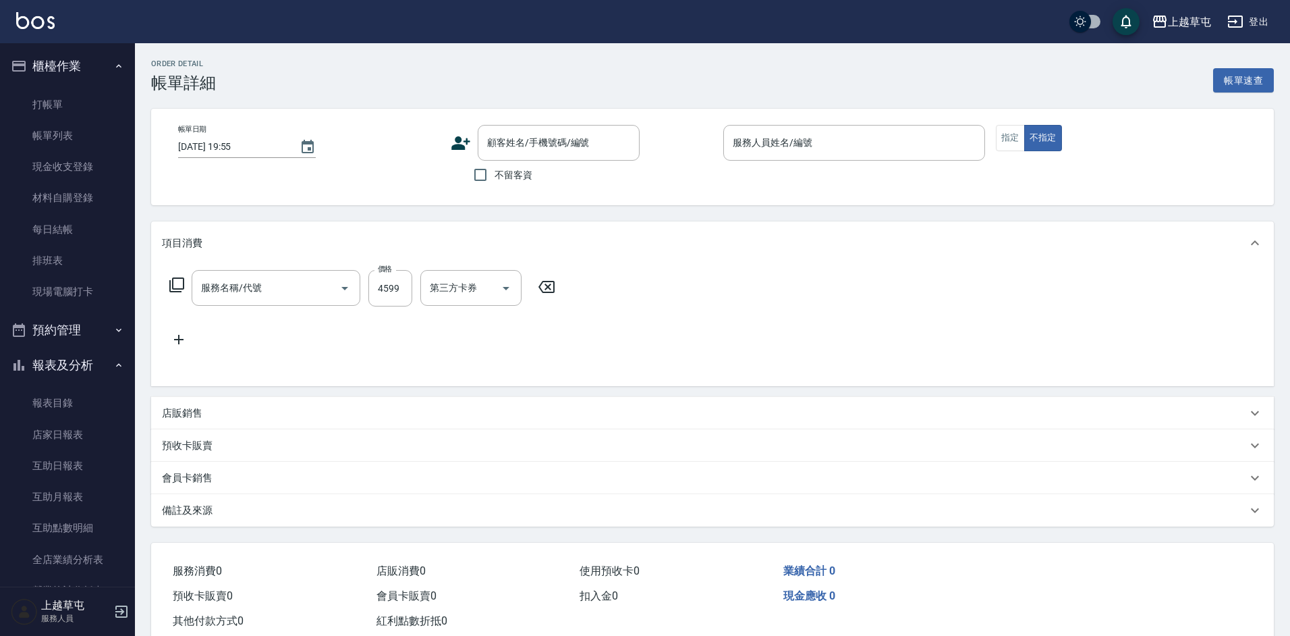
type input "[DATE] 18:04"
checkbox input "true"
type input "[PERSON_NAME]-3"
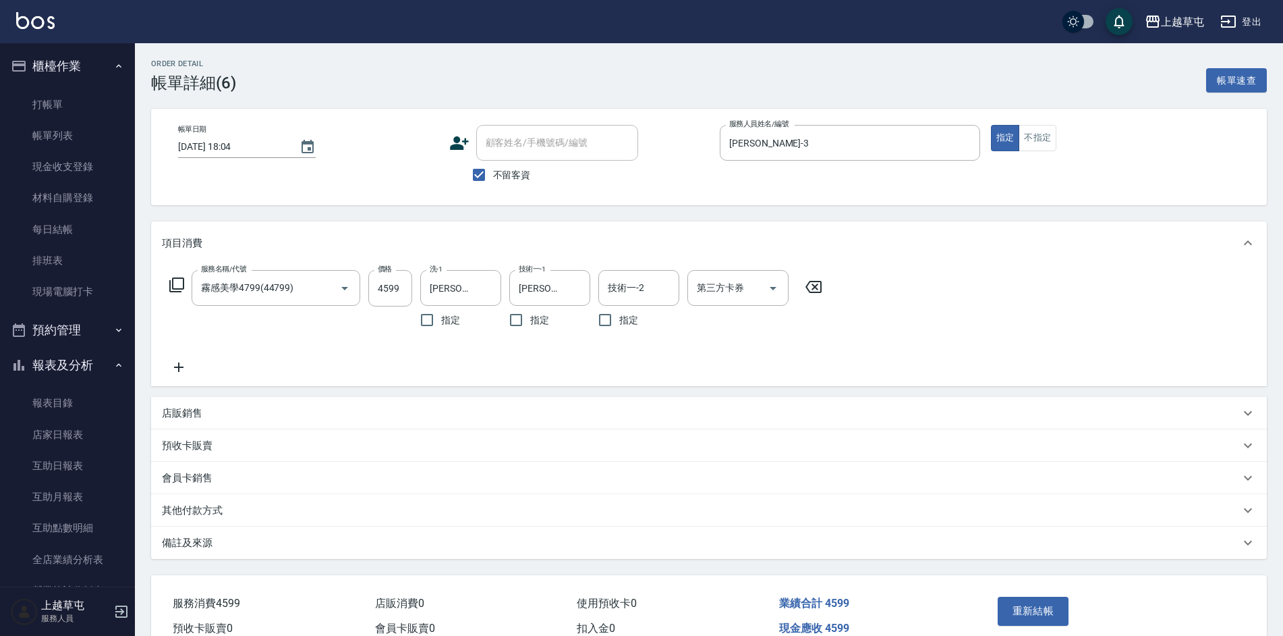
type input "霧感美學4799(44799)"
click at [750, 286] on input "第三方卡券" at bounding box center [728, 288] width 69 height 24
click at [903, 321] on div "服務名稱/代號 霧感美學4799(44799) 服務名稱/代號 價格 4599 價格 洗-1 [PERSON_NAME]-33 洗-1 指定 技術一-1 [P…" at bounding box center [709, 325] width 1116 height 121
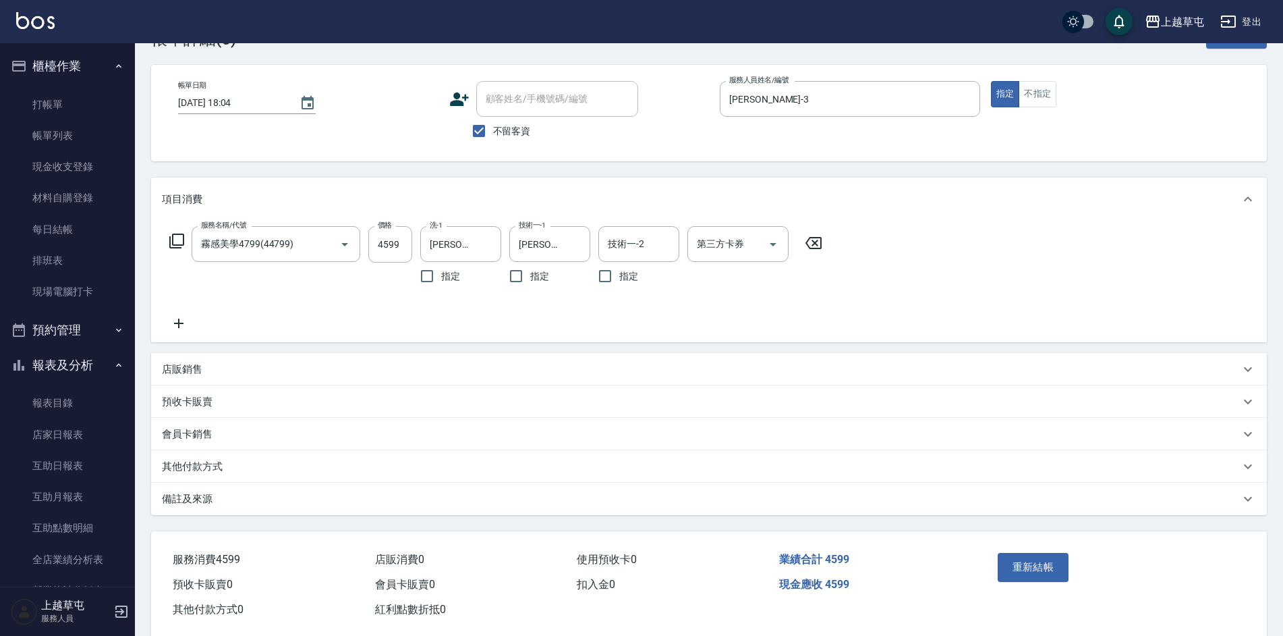
scroll to position [67, 0]
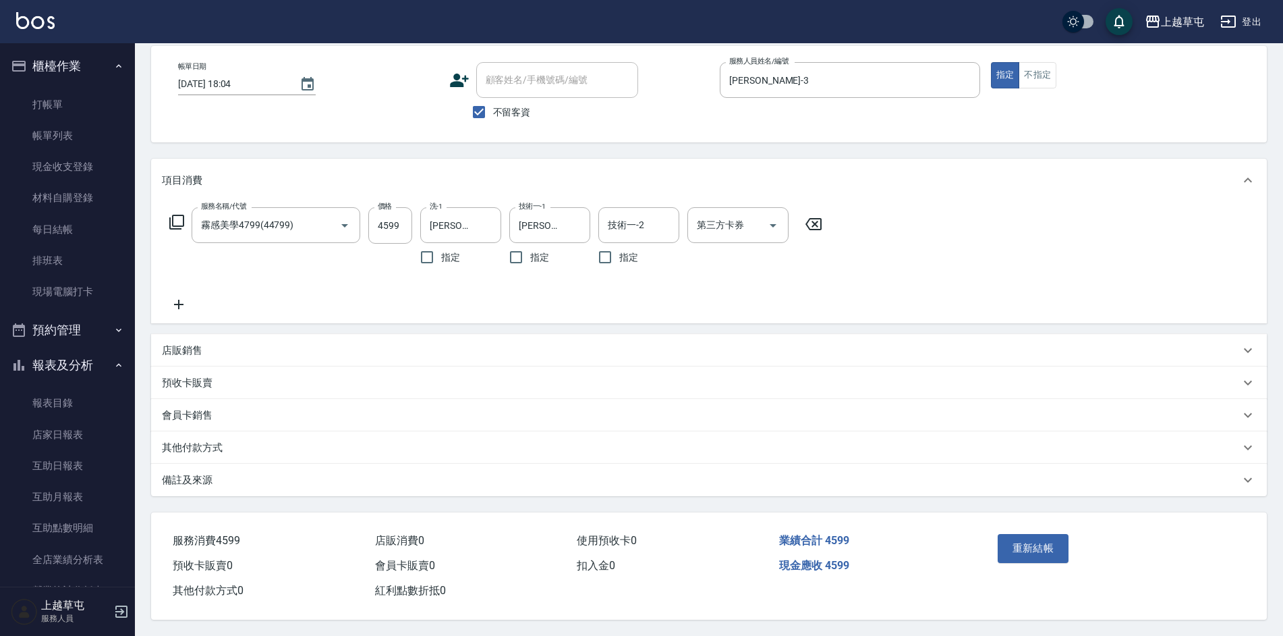
click at [211, 444] on p "其他付款方式" at bounding box center [192, 448] width 61 height 14
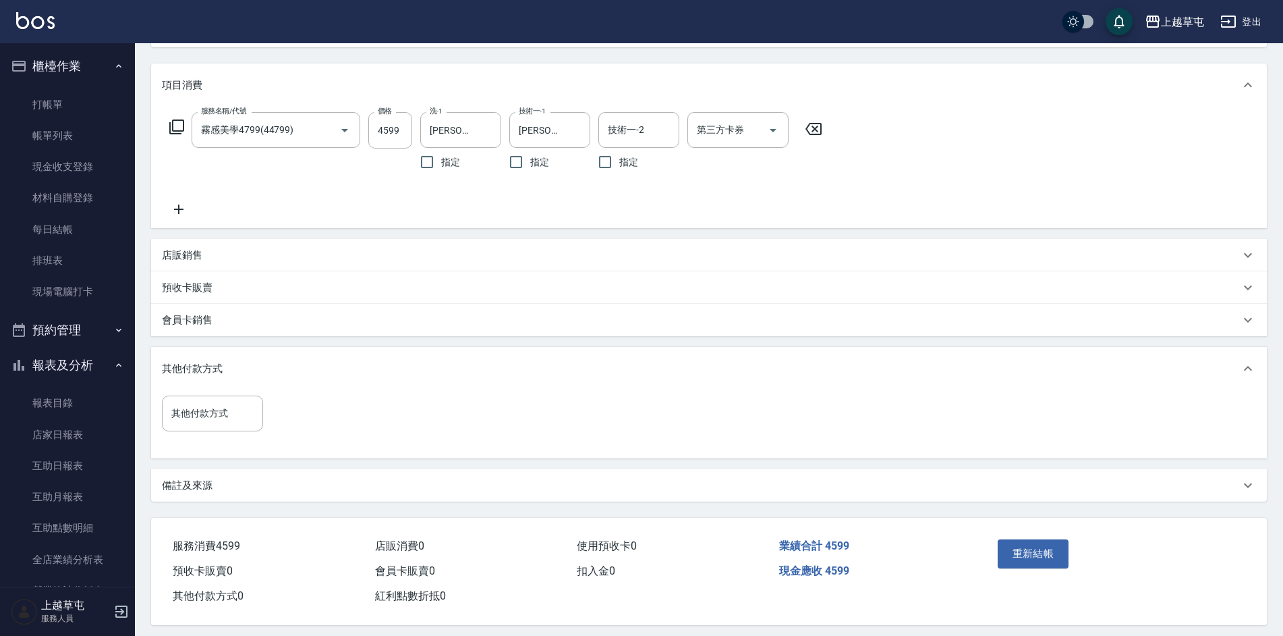
scroll to position [169, 0]
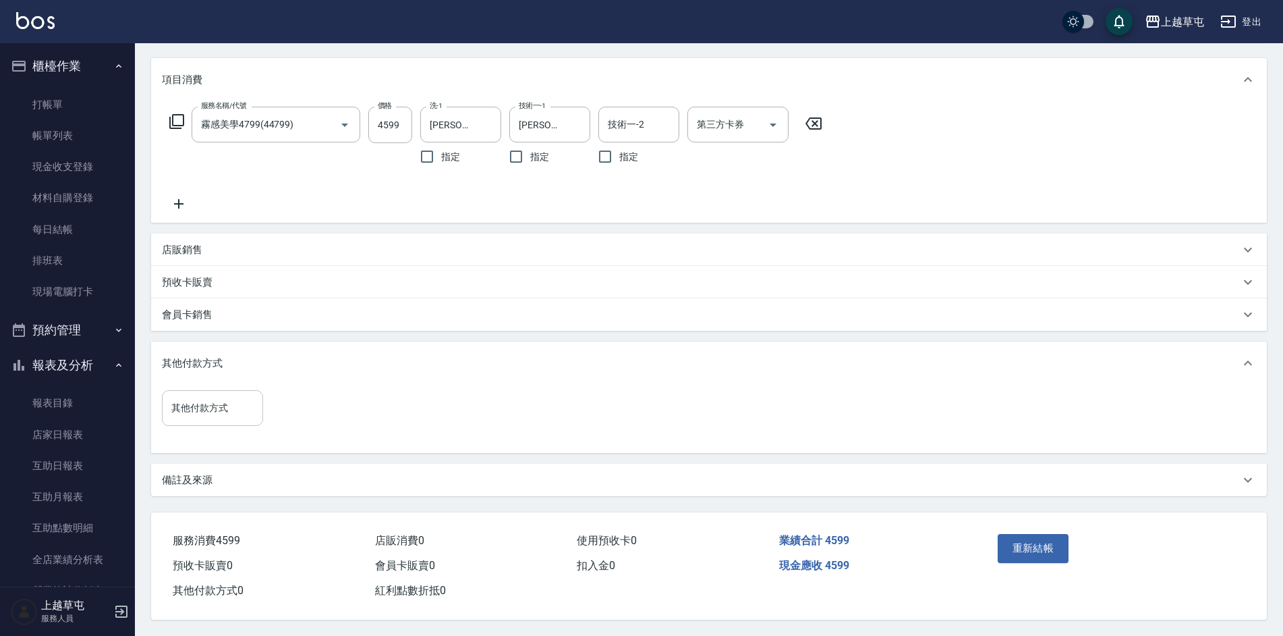
click at [212, 406] on input "其他付款方式" at bounding box center [212, 408] width 89 height 24
click at [675, 378] on div "其他付款方式" at bounding box center [709, 362] width 1116 height 43
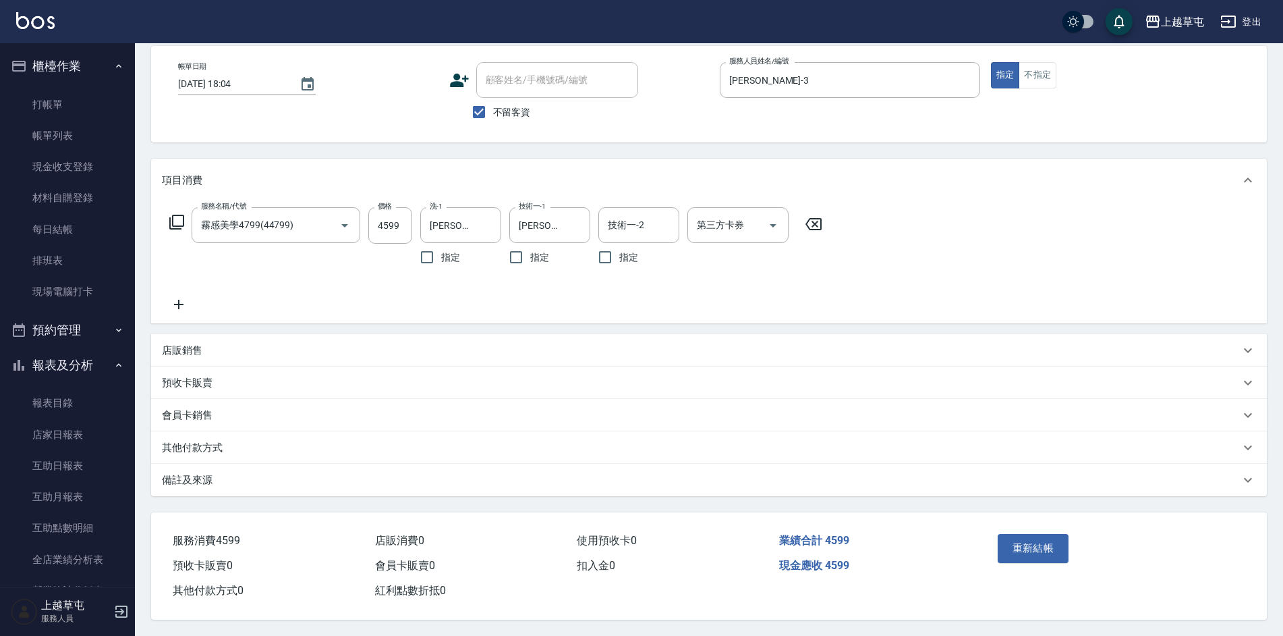
scroll to position [69, 0]
click at [1038, 540] on button "重新結帳" at bounding box center [1034, 548] width 72 height 28
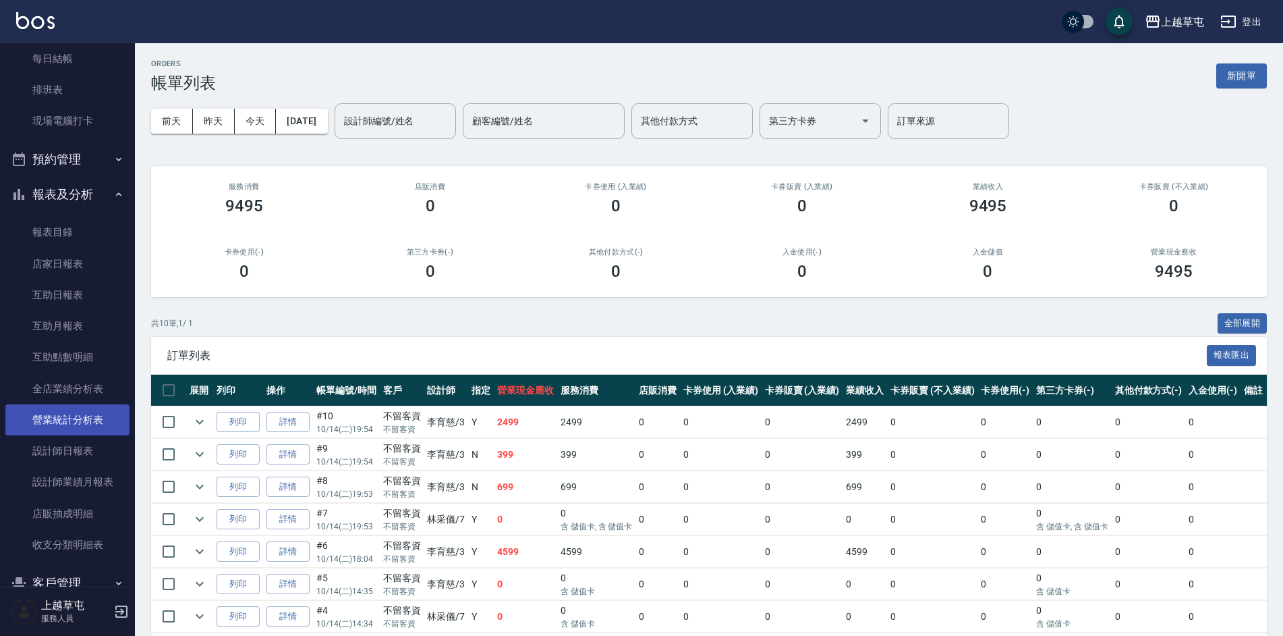
scroll to position [201, 0]
click at [76, 422] on link "設計師日報表" at bounding box center [67, 420] width 124 height 31
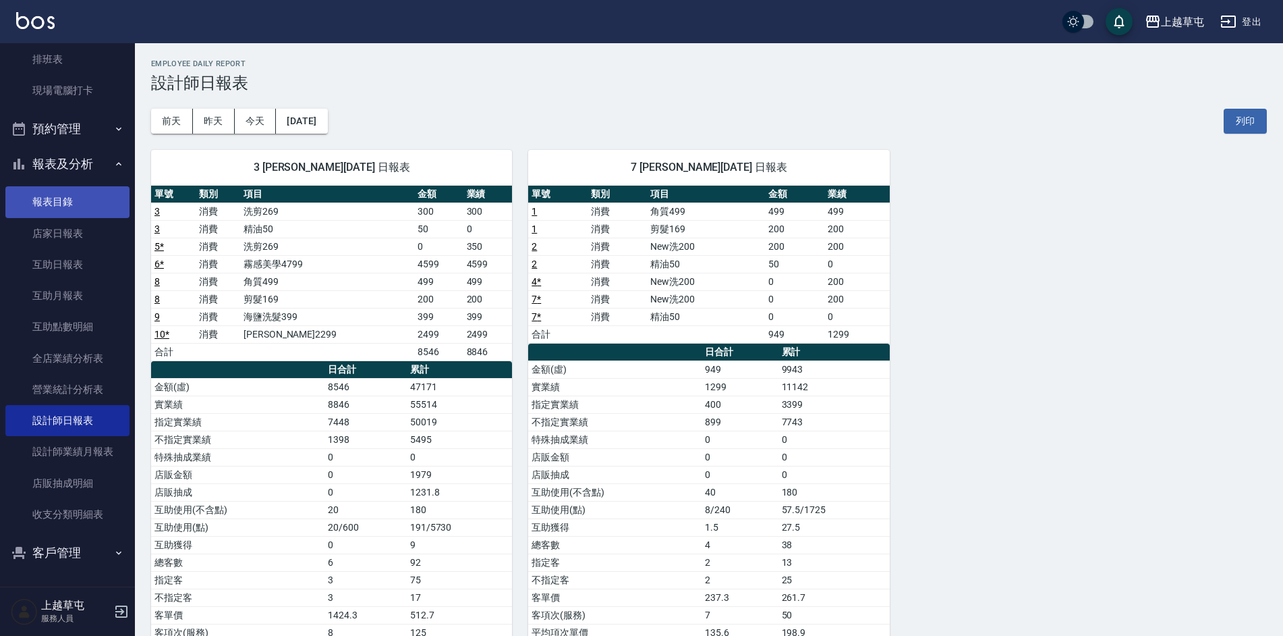
click at [67, 198] on link "報表目錄" at bounding box center [67, 201] width 124 height 31
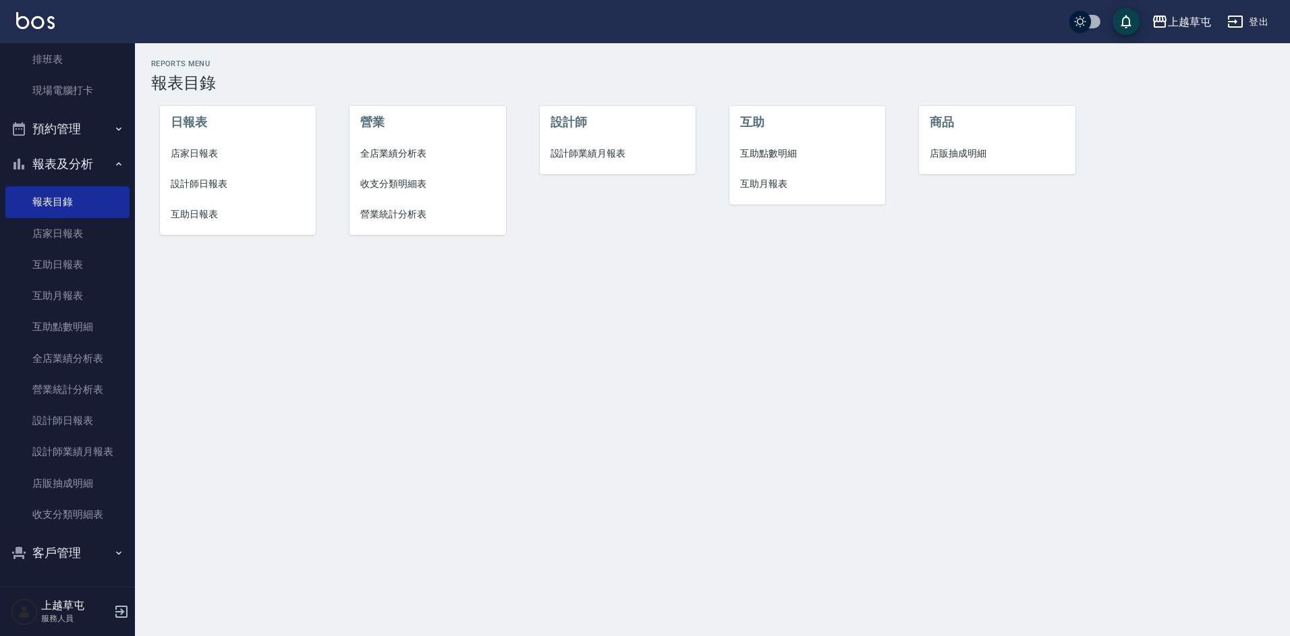
click at [191, 160] on span "店家日報表" at bounding box center [238, 153] width 135 height 14
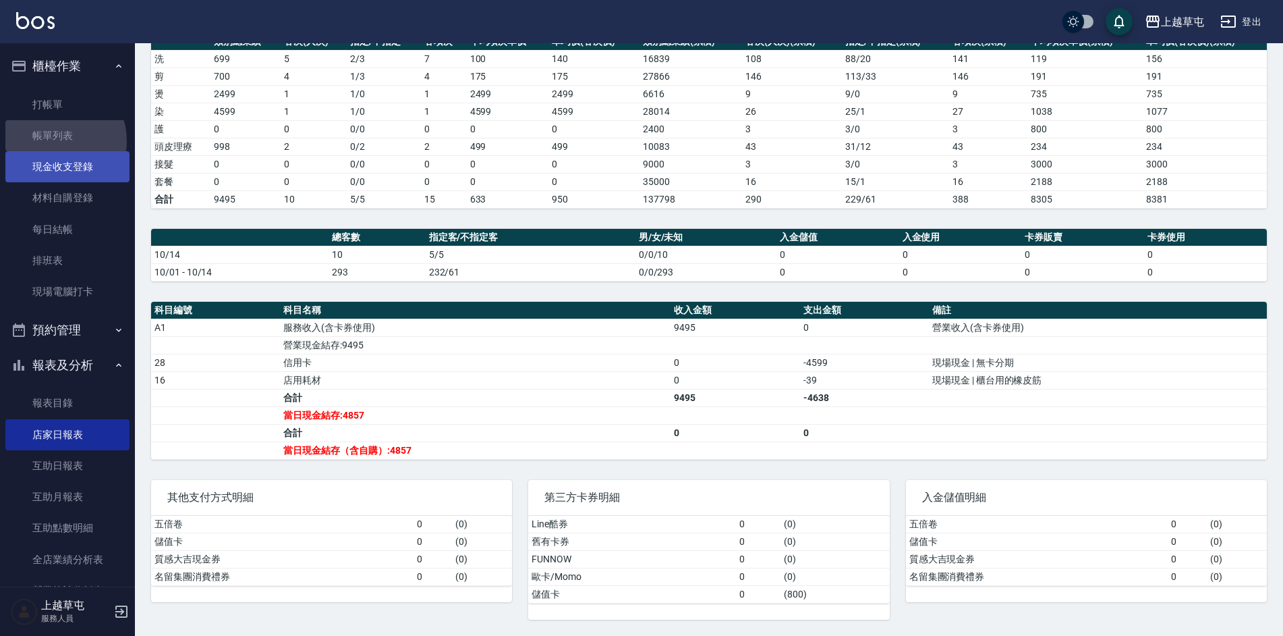
drag, startPoint x: 53, startPoint y: 141, endPoint x: 60, endPoint y: 157, distance: 17.5
click at [53, 141] on link "帳單列表" at bounding box center [67, 135] width 124 height 31
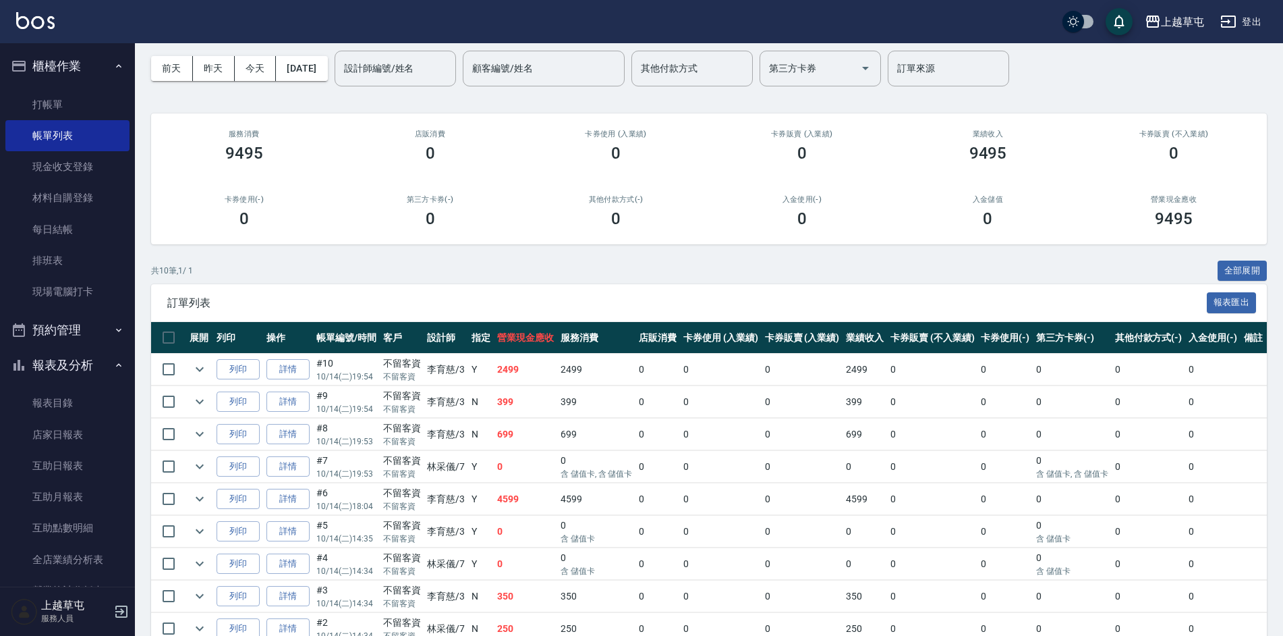
scroll to position [157, 0]
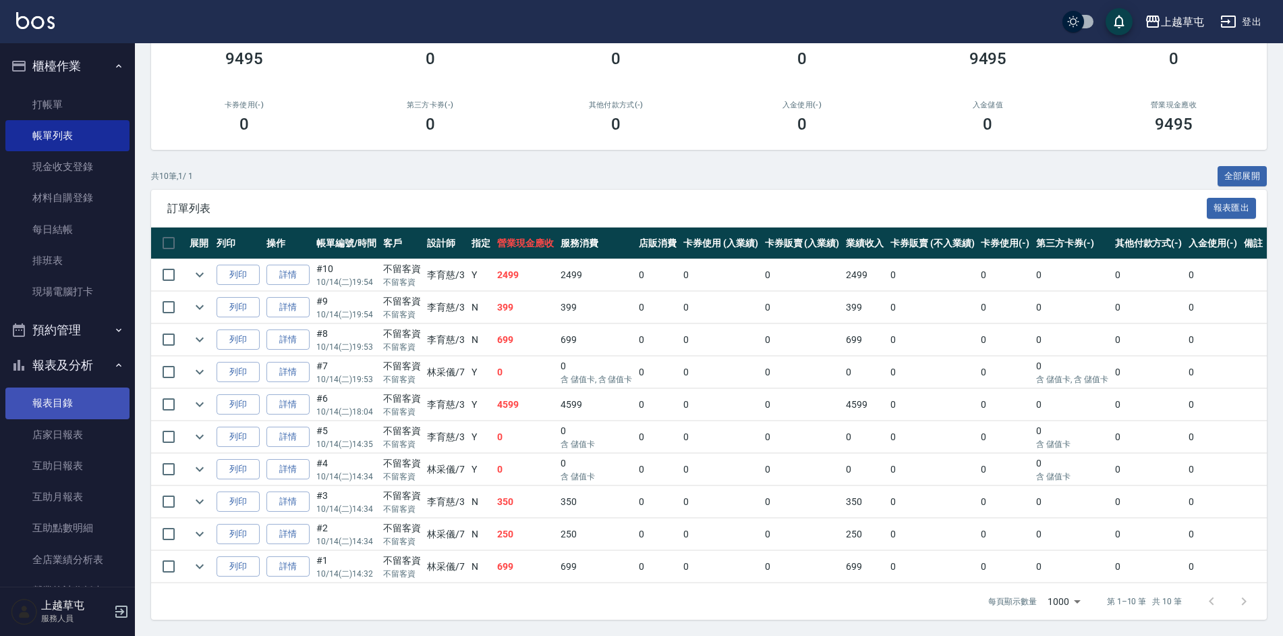
click at [63, 400] on link "報表目錄" at bounding box center [67, 402] width 124 height 31
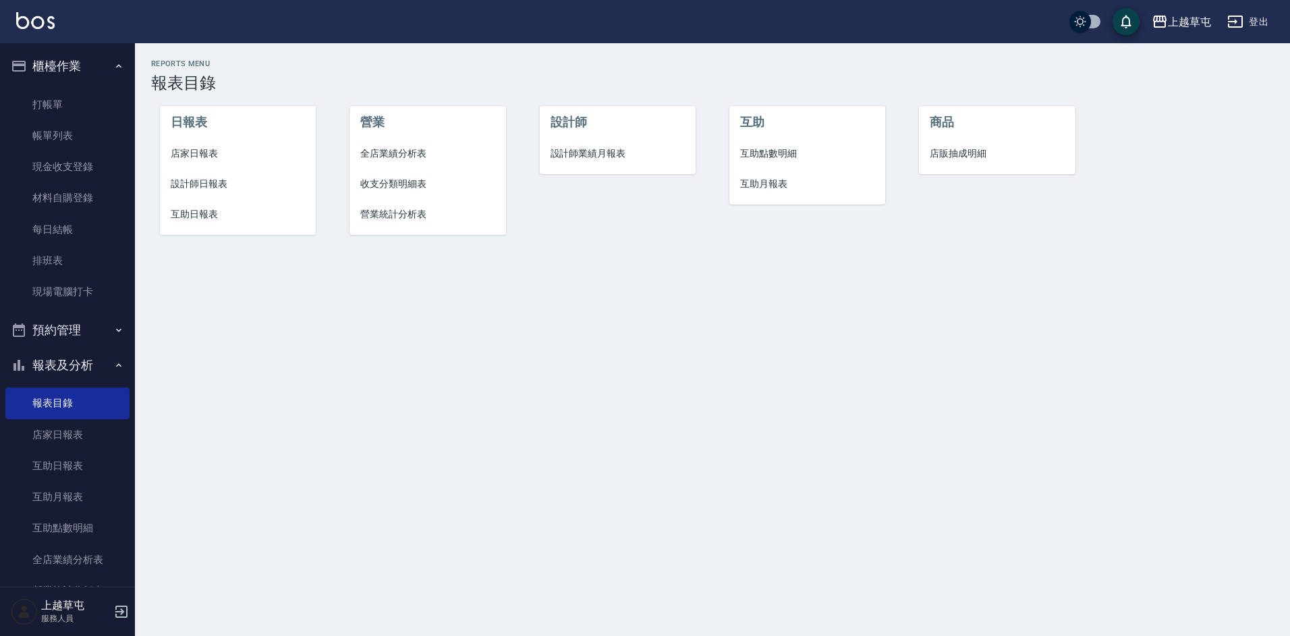
click at [198, 151] on span "店家日報表" at bounding box center [238, 153] width 135 height 14
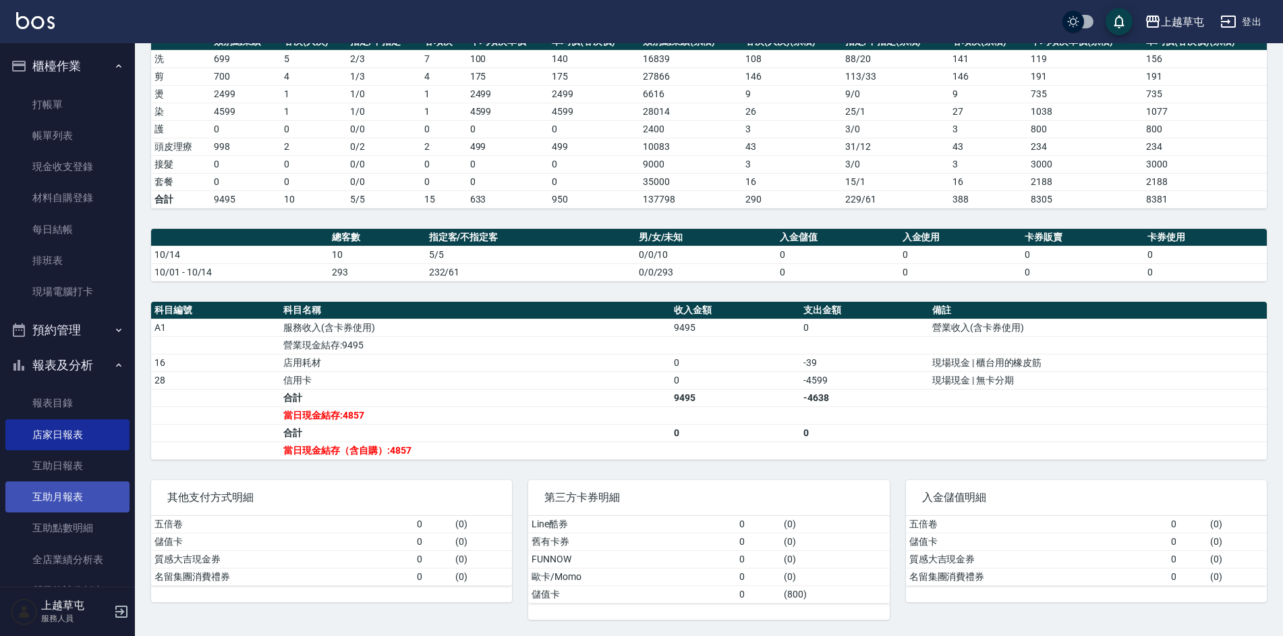
scroll to position [201, 0]
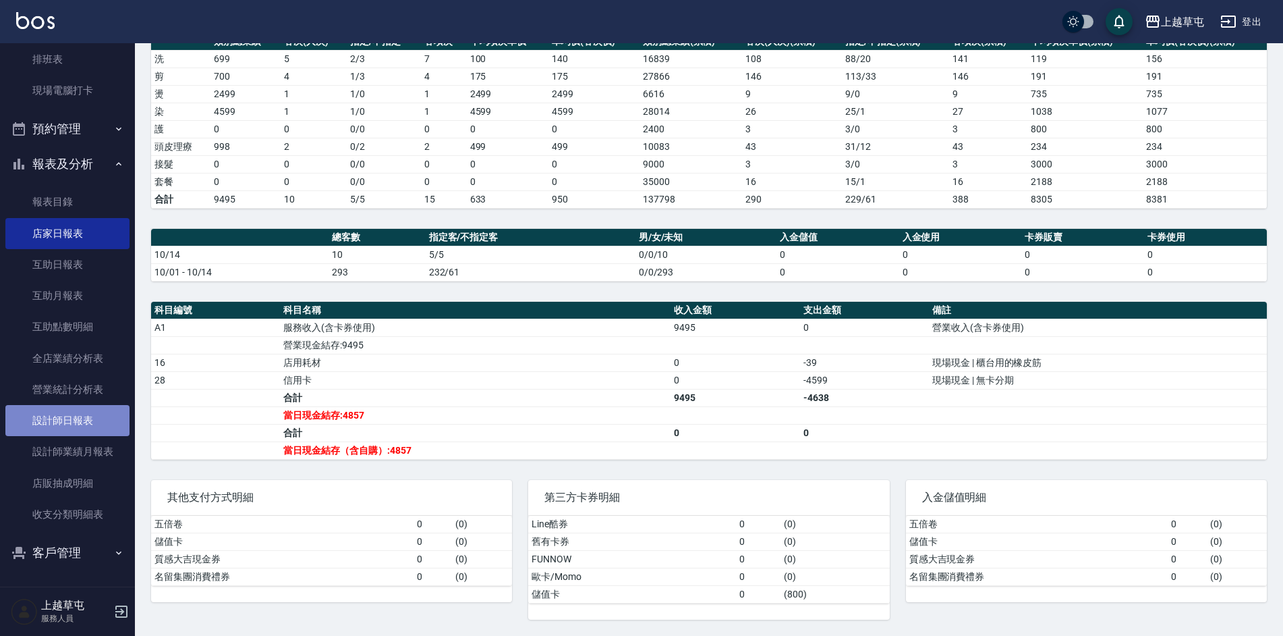
click at [80, 422] on link "設計師日報表" at bounding box center [67, 420] width 124 height 31
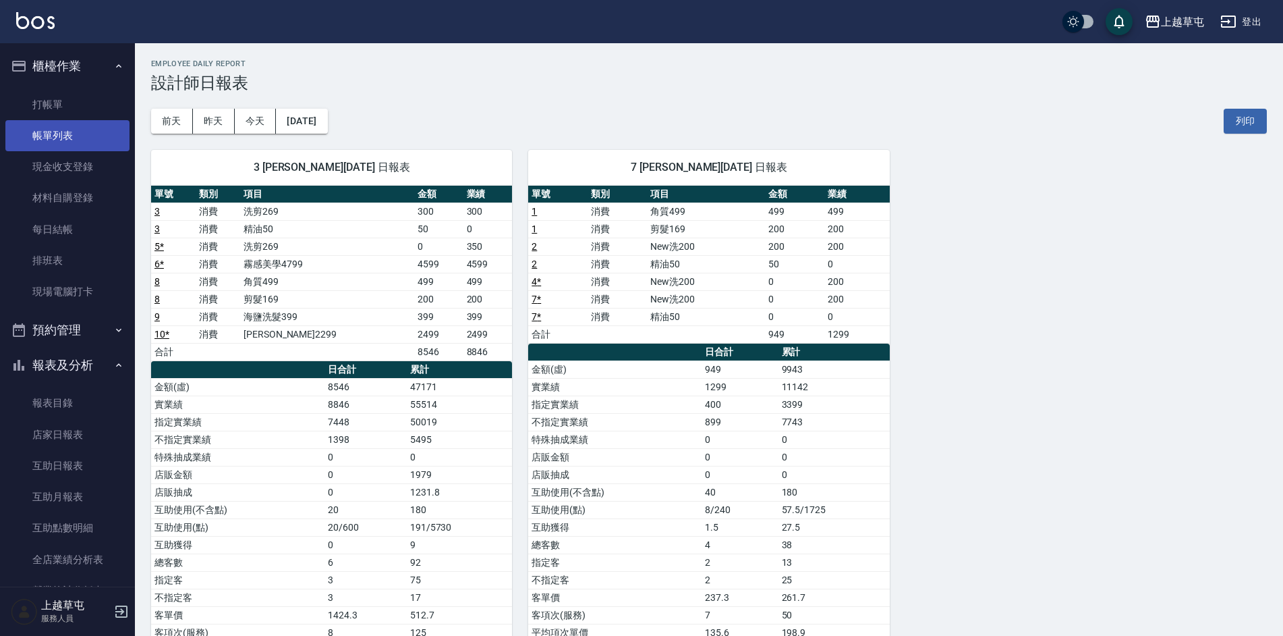
click at [67, 139] on link "帳單列表" at bounding box center [67, 135] width 124 height 31
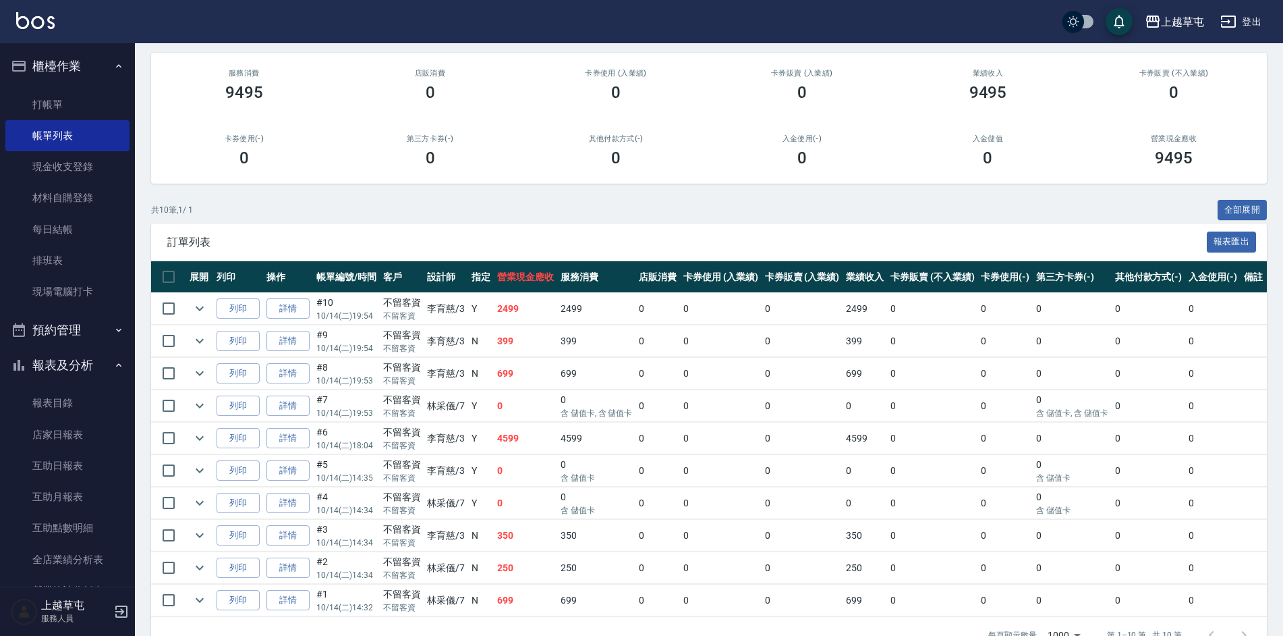
scroll to position [157, 0]
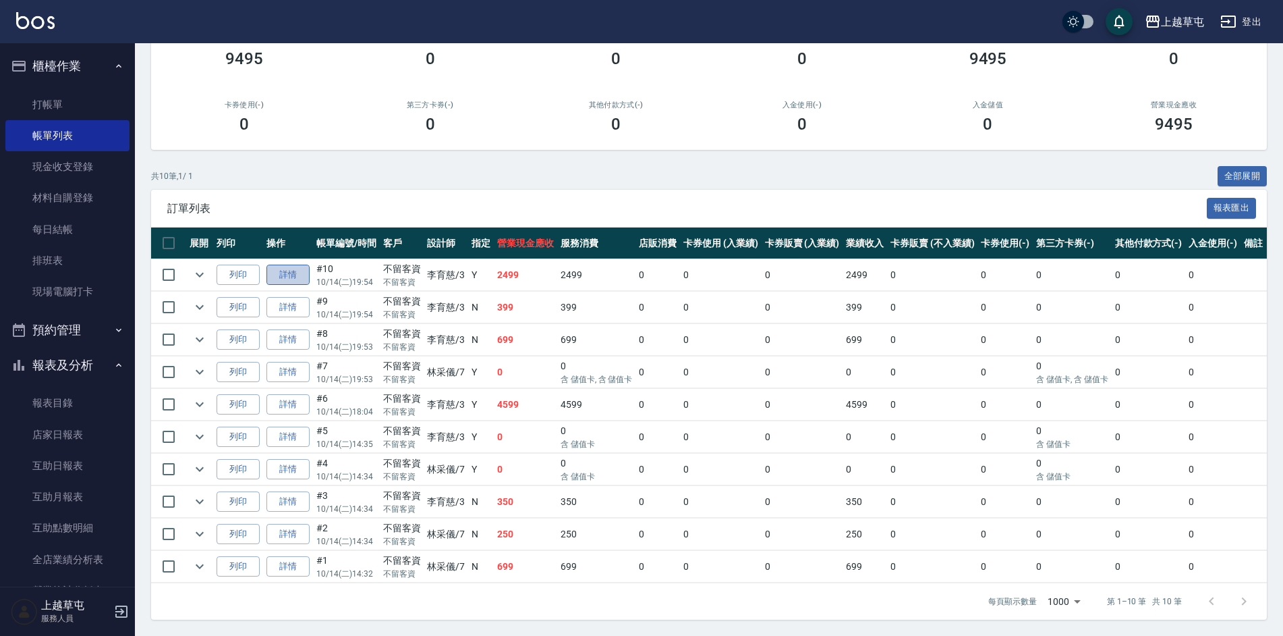
click at [283, 270] on link "詳情" at bounding box center [288, 275] width 43 height 21
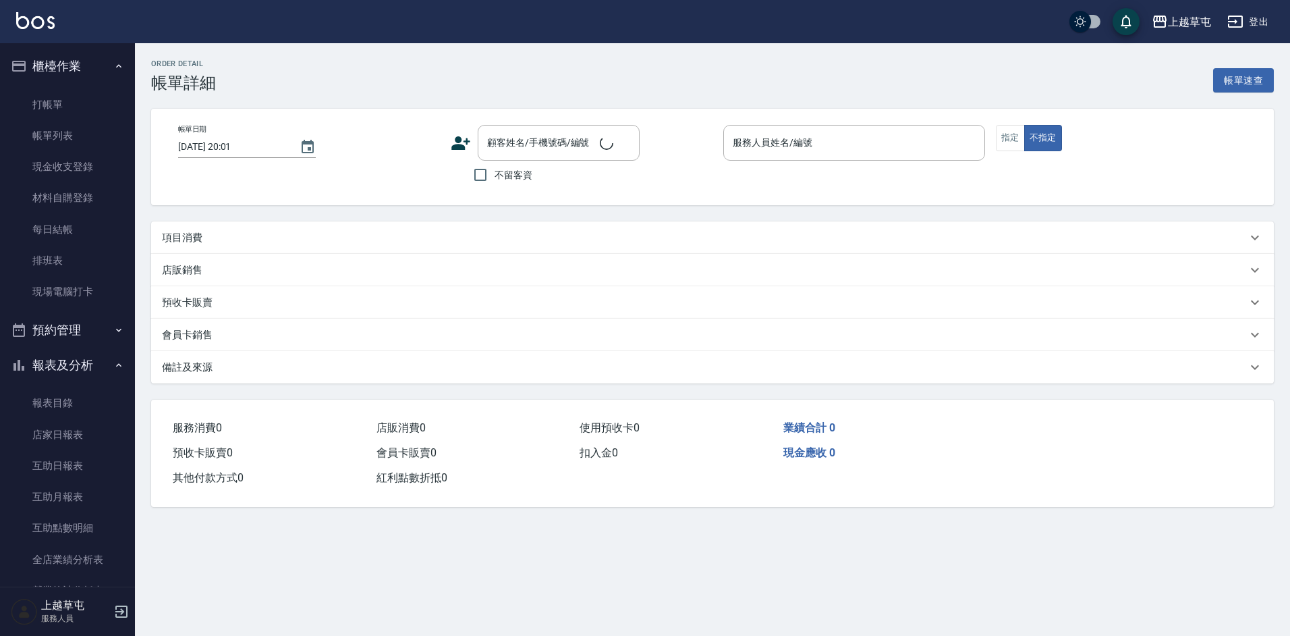
type input "[DATE] 19:54"
checkbox input "true"
type input "[PERSON_NAME]-3"
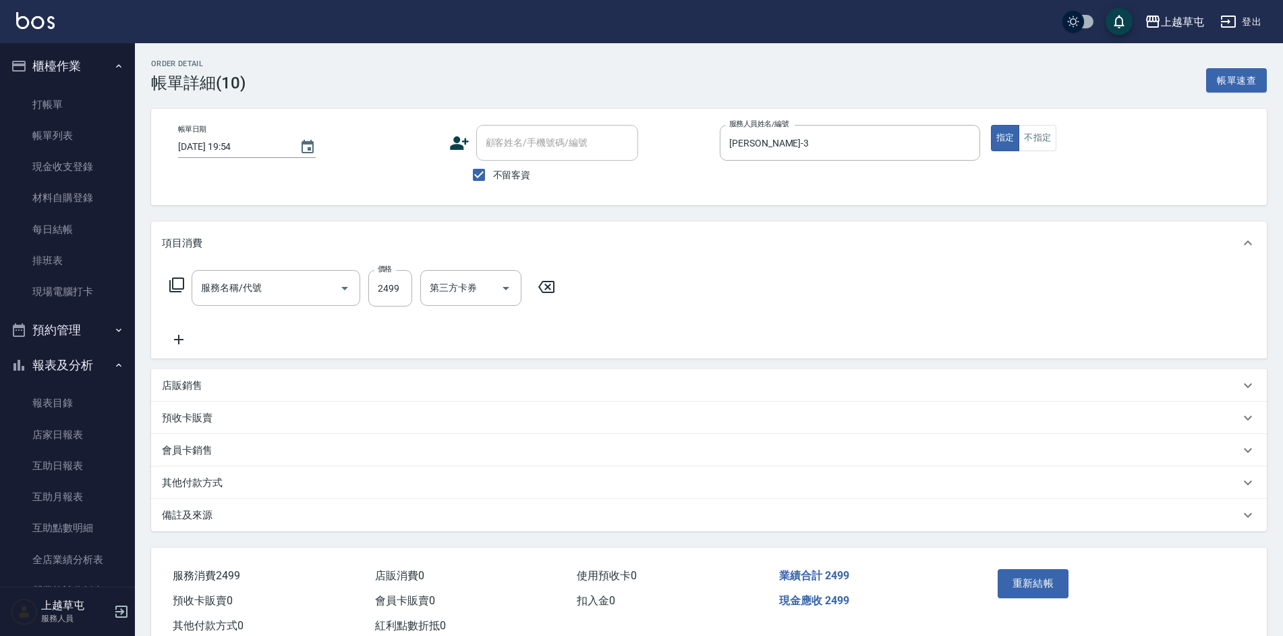
type input "[PERSON_NAME]2299(3229)"
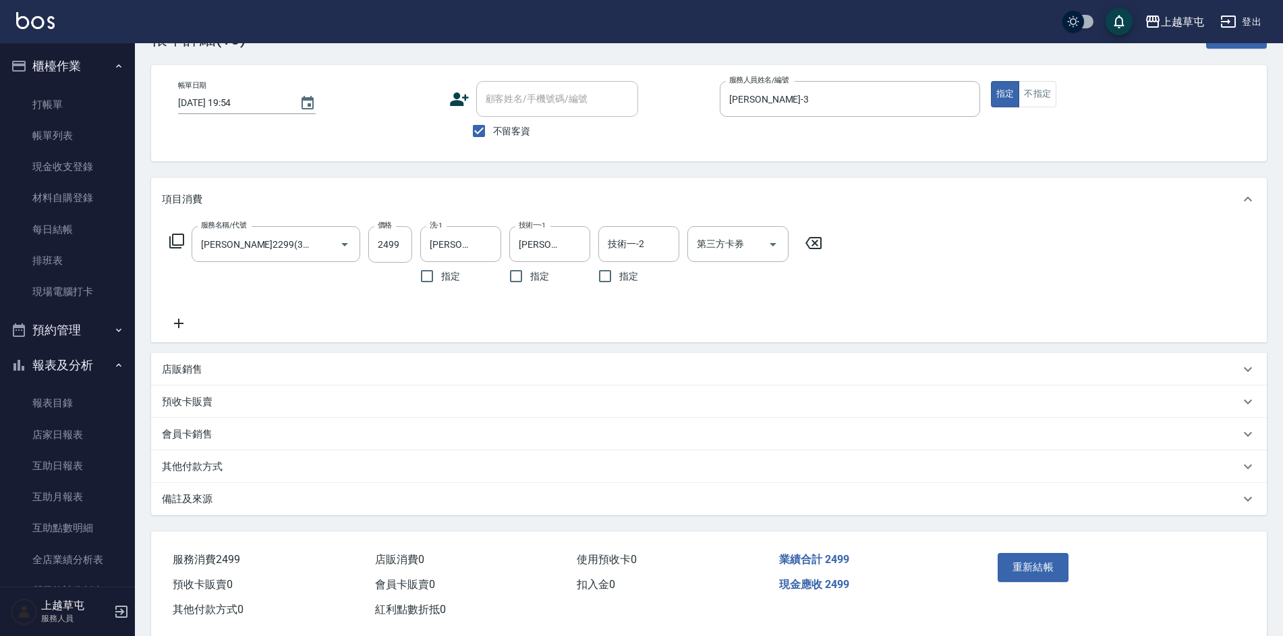
scroll to position [67, 0]
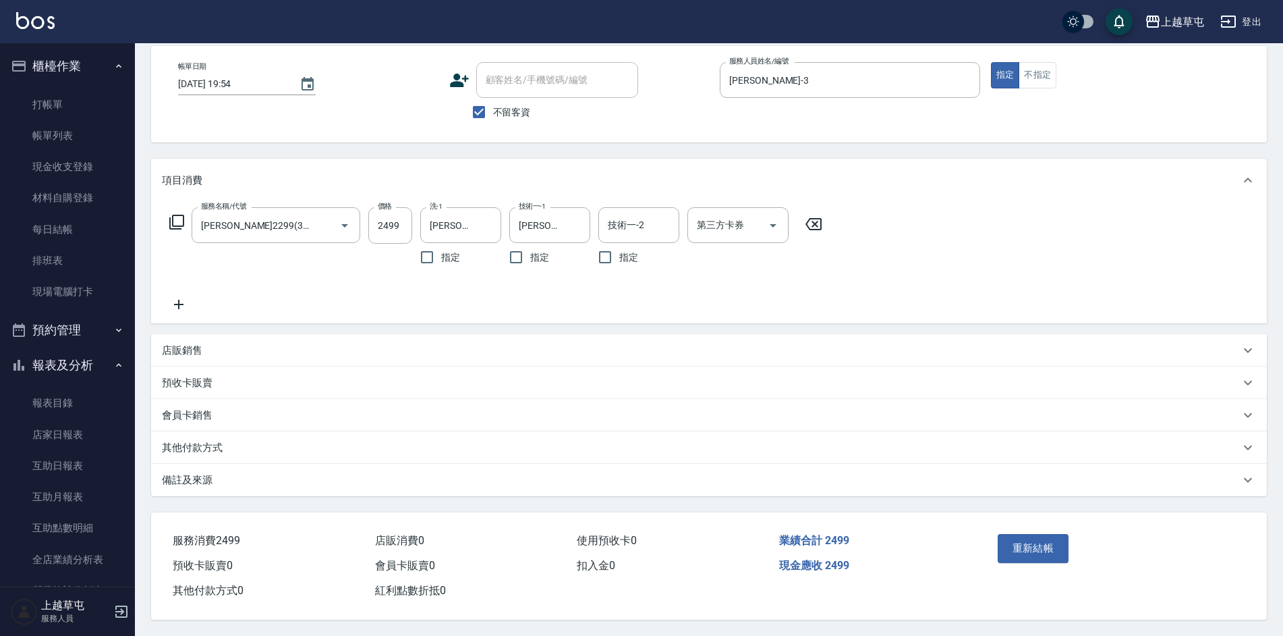
click at [186, 346] on p "店販銷售" at bounding box center [182, 350] width 40 height 14
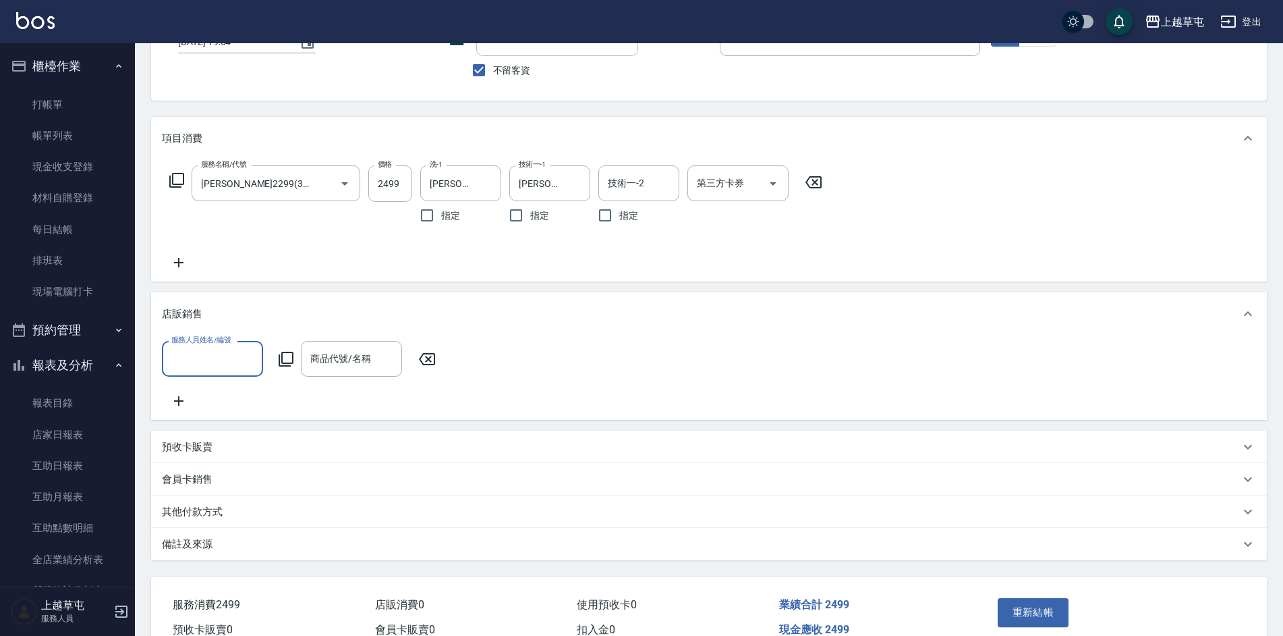
scroll to position [135, 0]
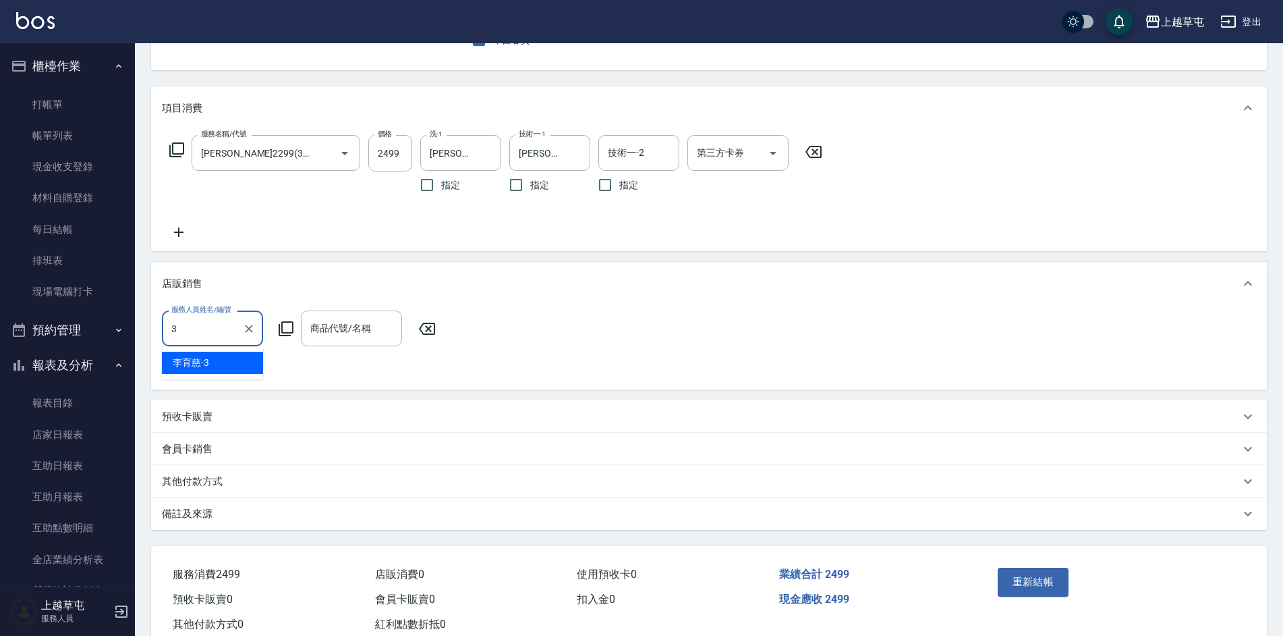
type input "[PERSON_NAME]-3"
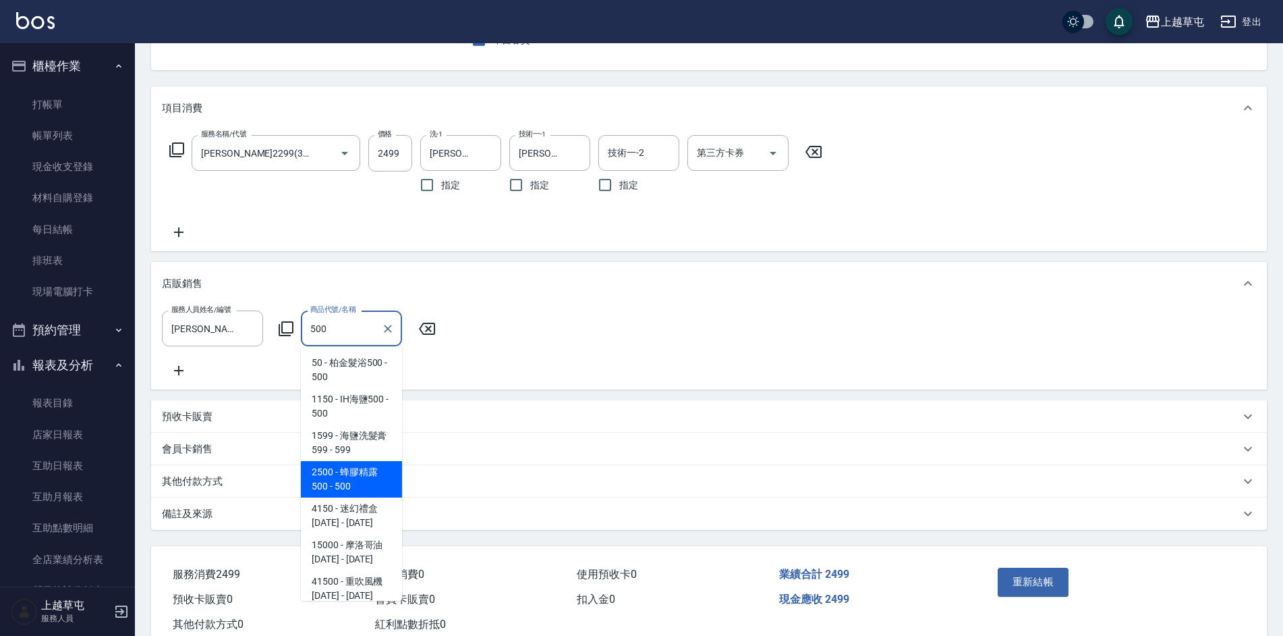
type input "蜂膠精露500"
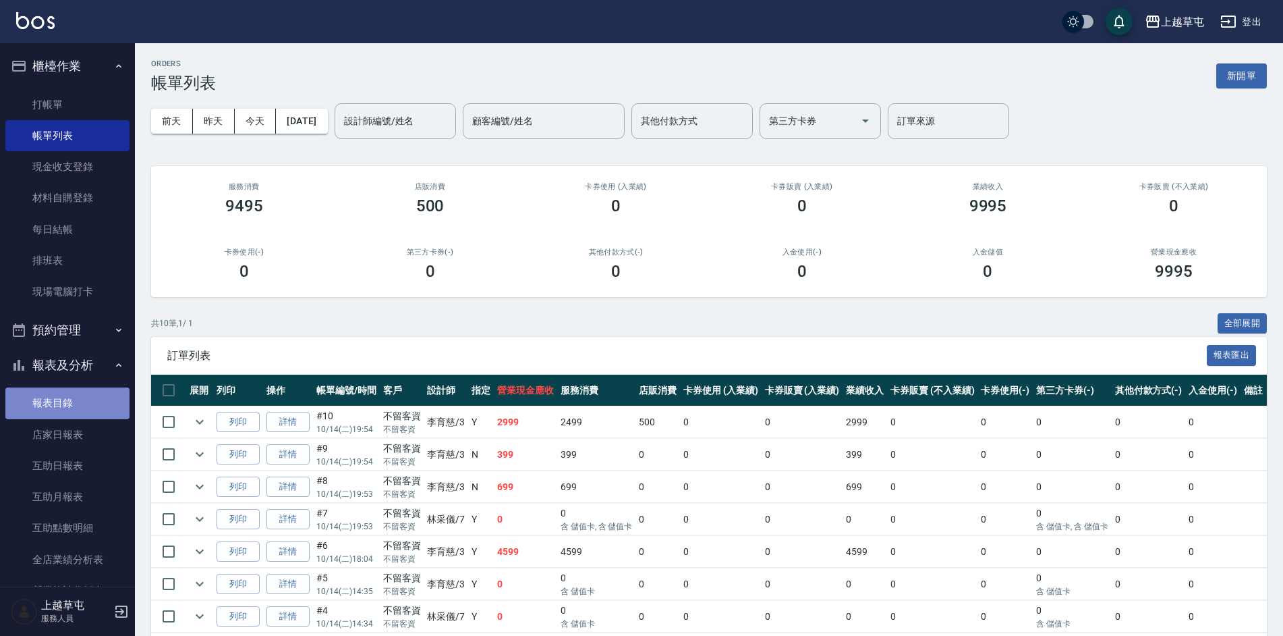
click at [68, 402] on link "報表目錄" at bounding box center [67, 402] width 124 height 31
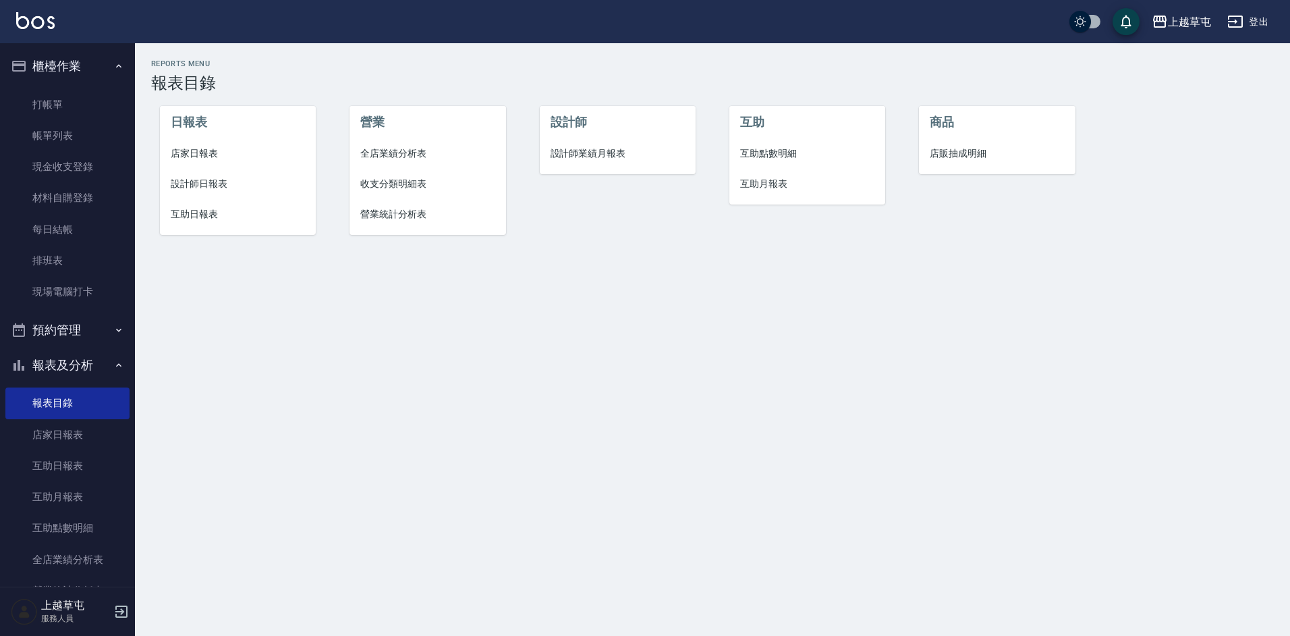
click at [199, 146] on li "店家日報表" at bounding box center [238, 153] width 157 height 30
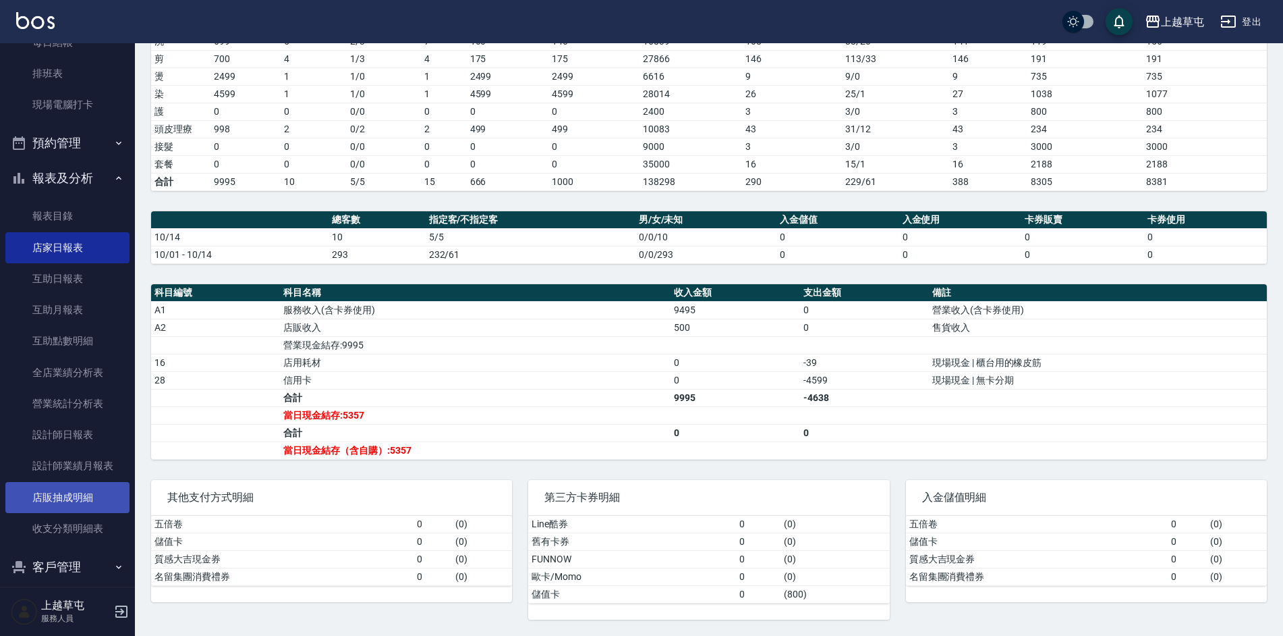
scroll to position [201, 0]
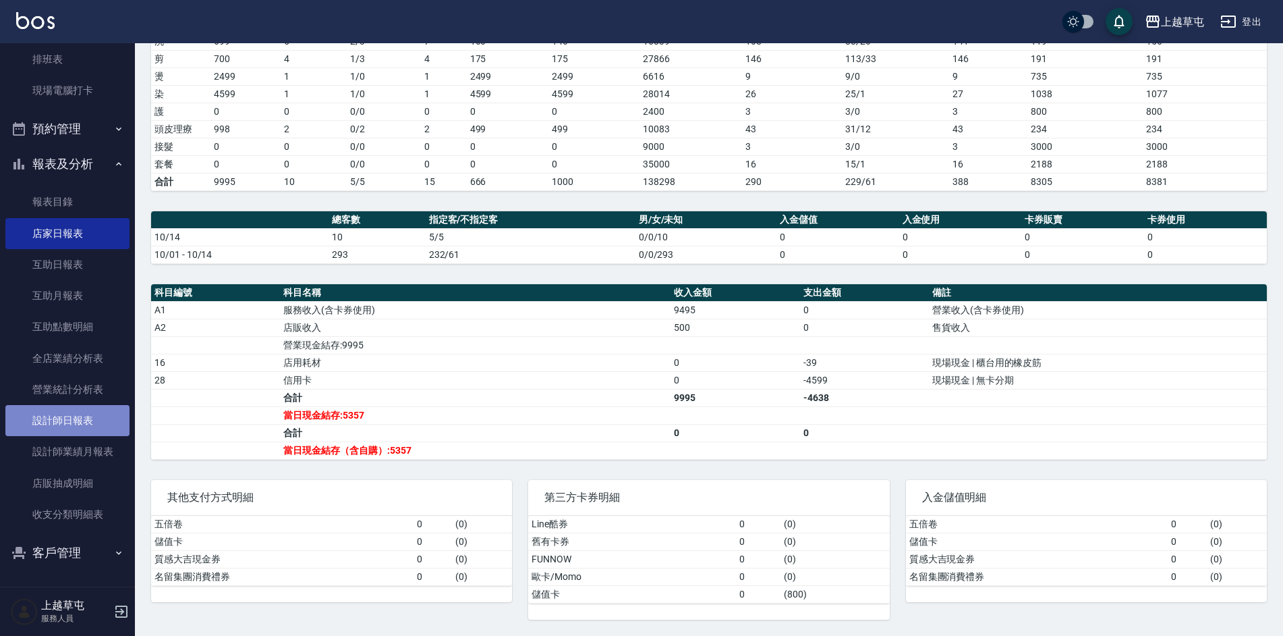
click at [82, 426] on link "設計師日報表" at bounding box center [67, 420] width 124 height 31
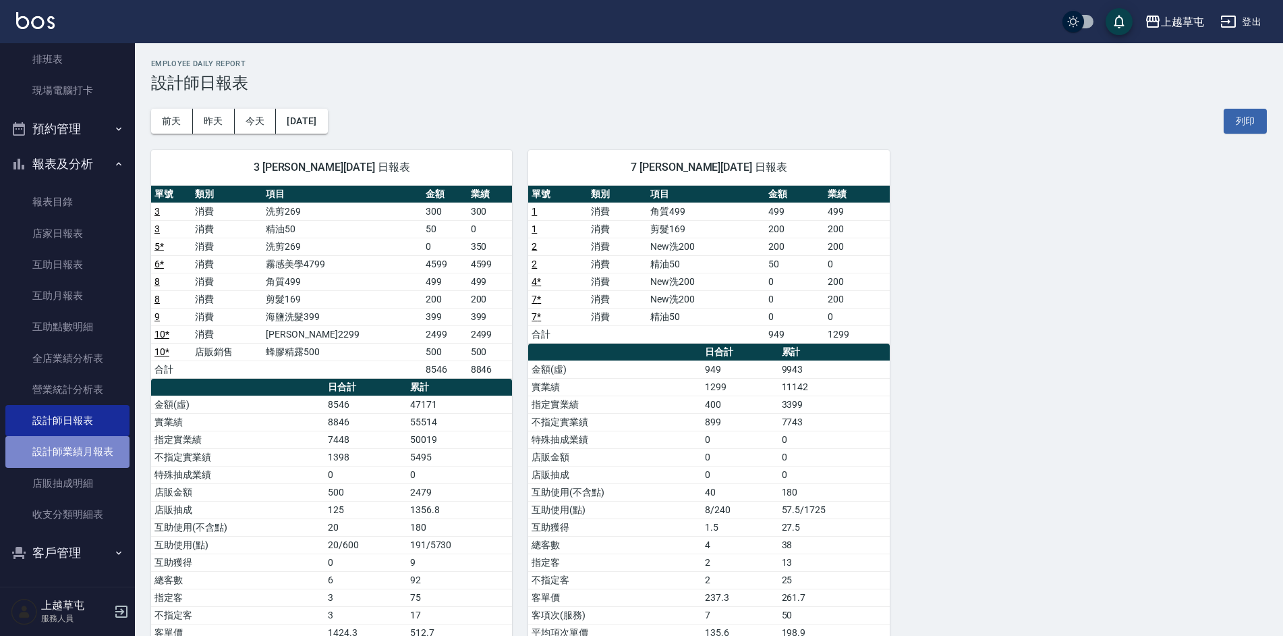
click at [93, 451] on link "設計師業績月報表" at bounding box center [67, 451] width 124 height 31
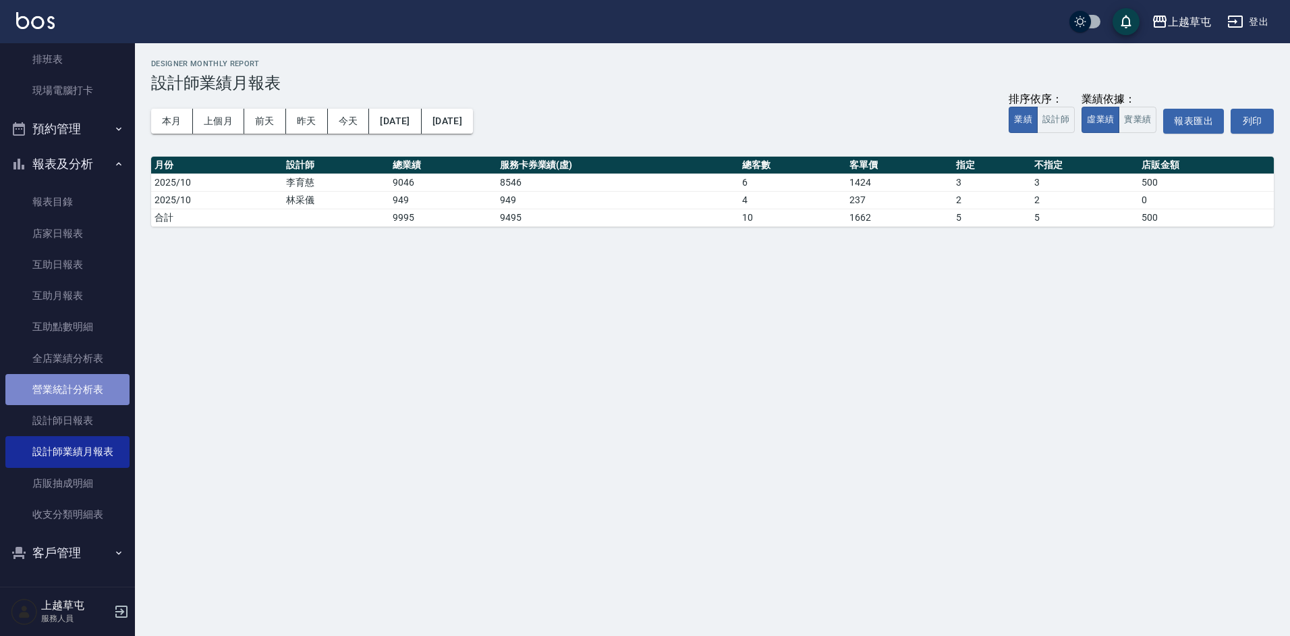
click at [80, 399] on link "營業統計分析表" at bounding box center [67, 389] width 124 height 31
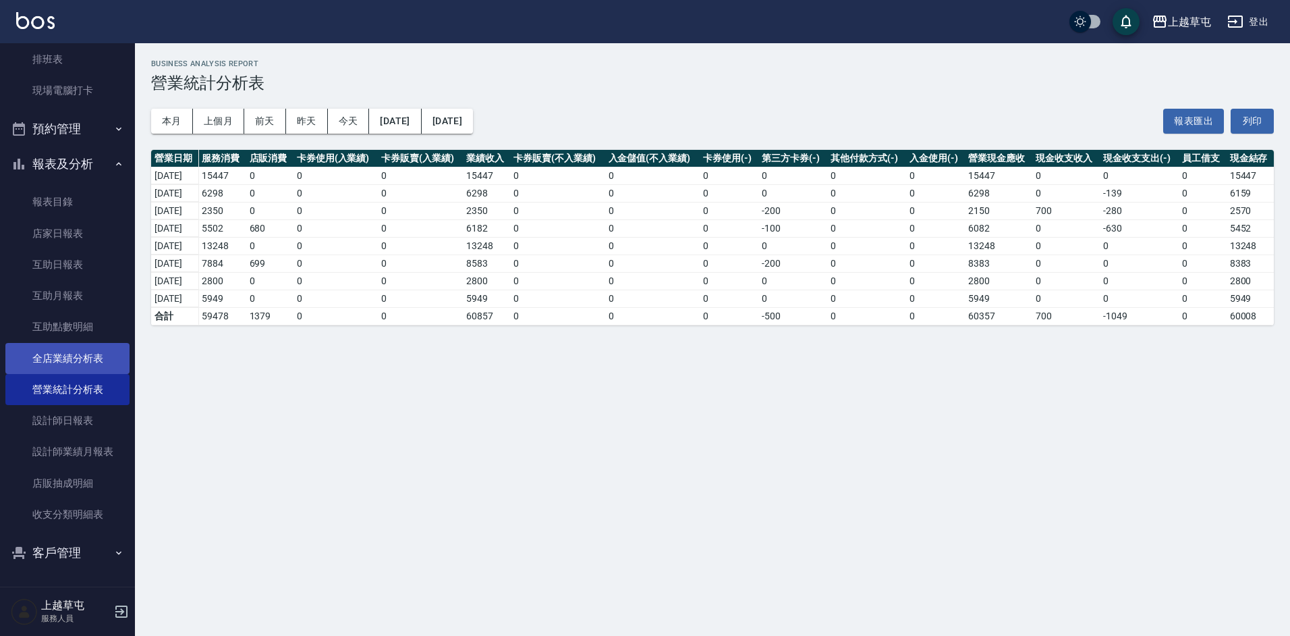
click at [61, 358] on link "全店業績分析表" at bounding box center [67, 358] width 124 height 31
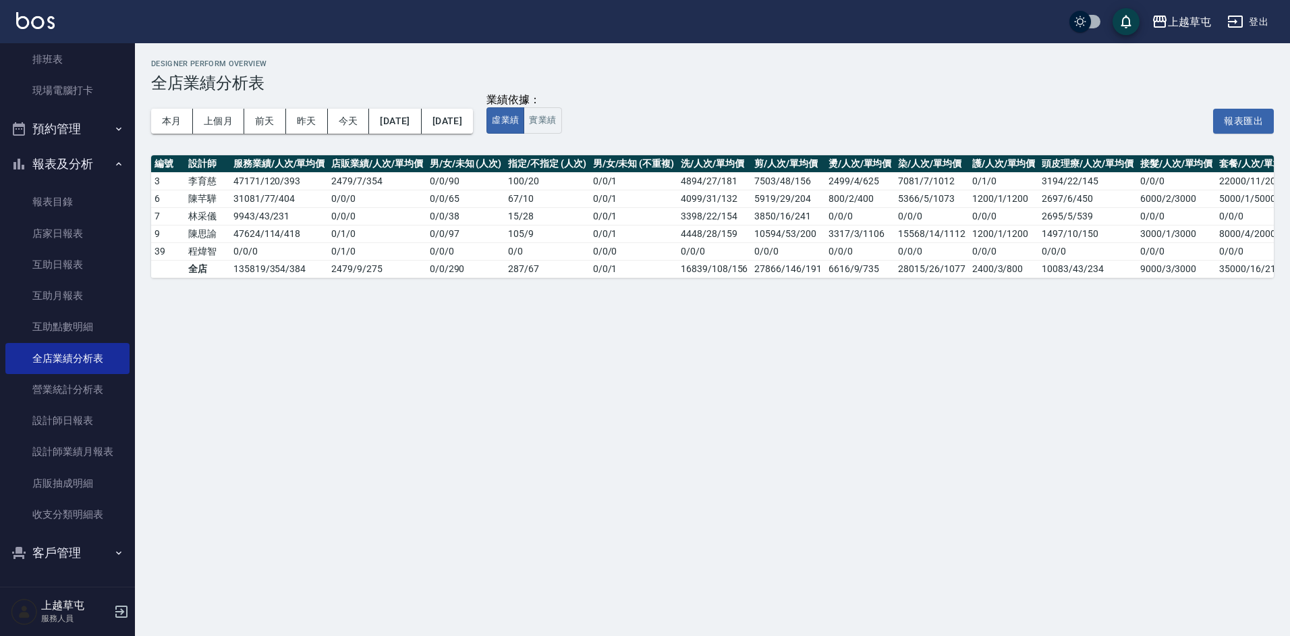
scroll to position [0, 22]
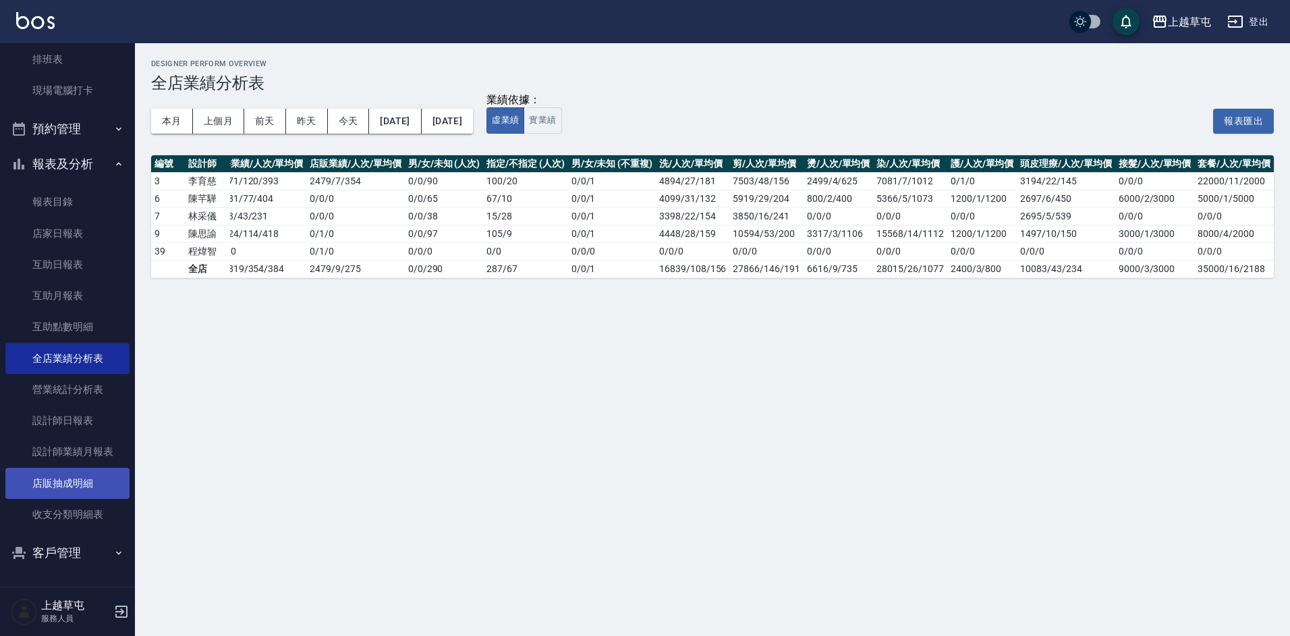
click at [80, 485] on link "店販抽成明細" at bounding box center [67, 483] width 124 height 31
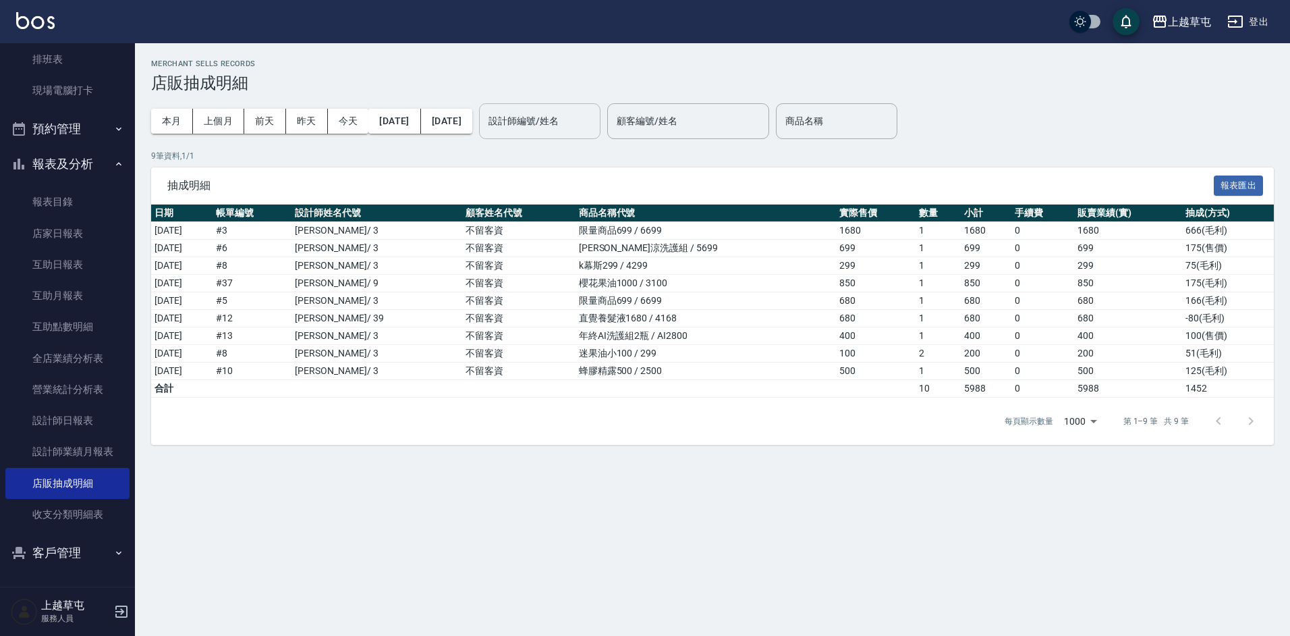
click at [595, 120] on input "設計師編號/姓名" at bounding box center [539, 121] width 109 height 24
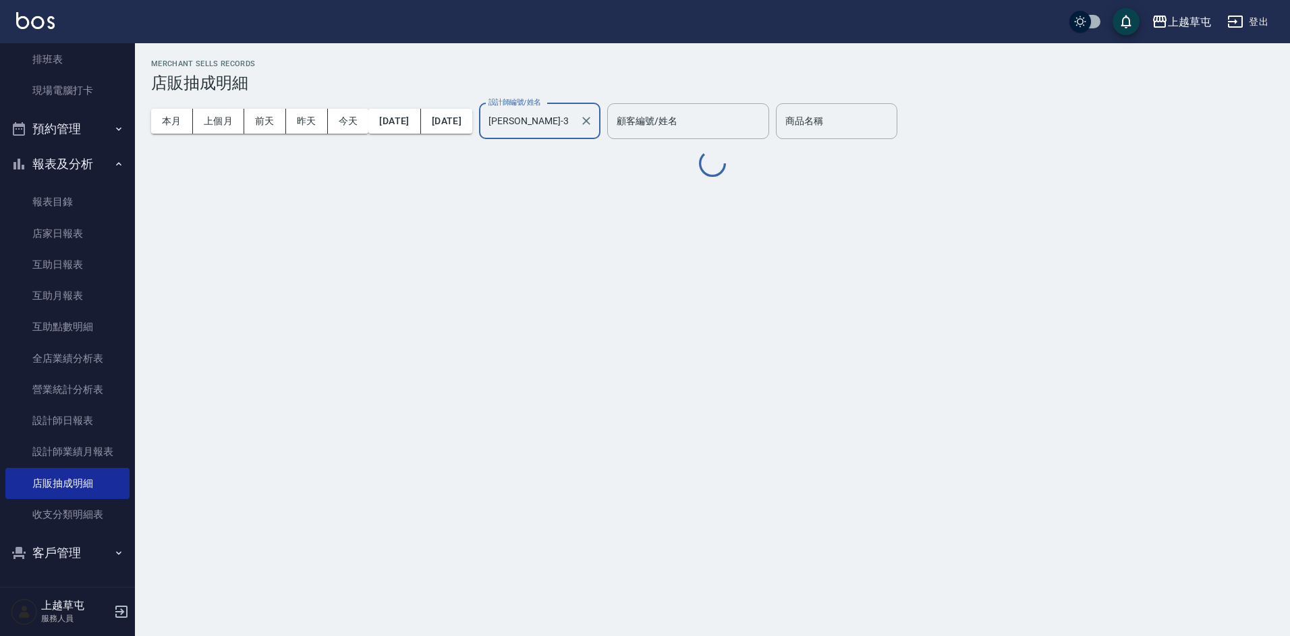
type input "[PERSON_NAME]-3"
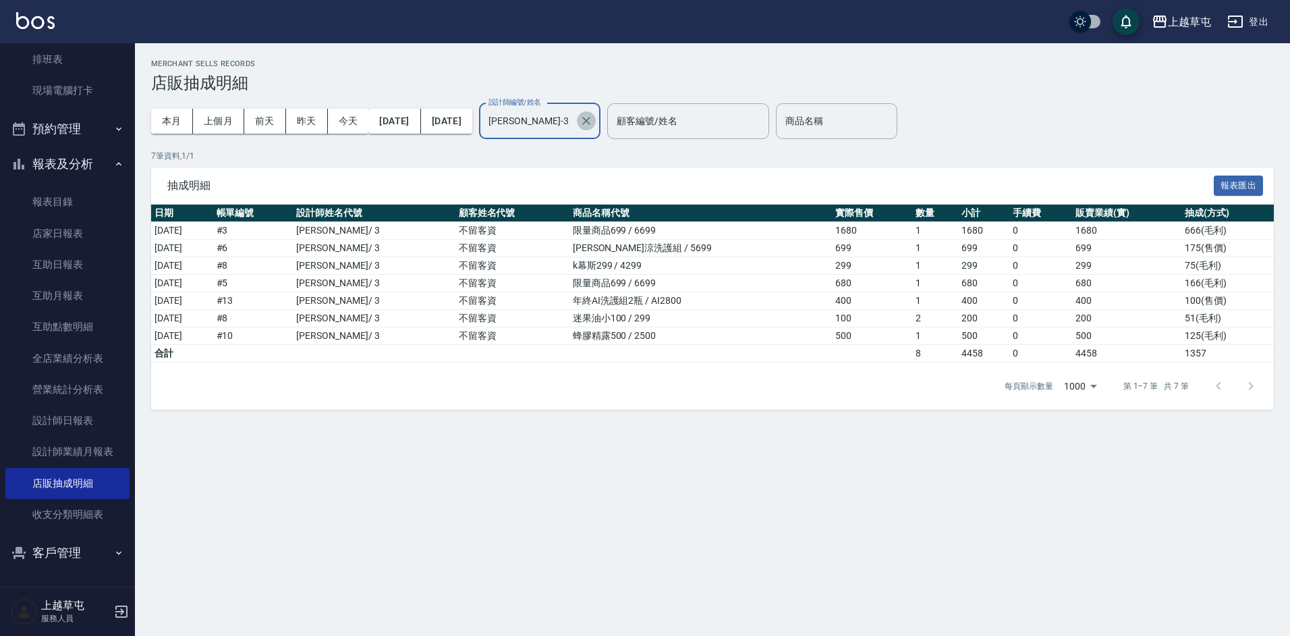
click at [593, 122] on icon "Clear" at bounding box center [586, 120] width 13 height 13
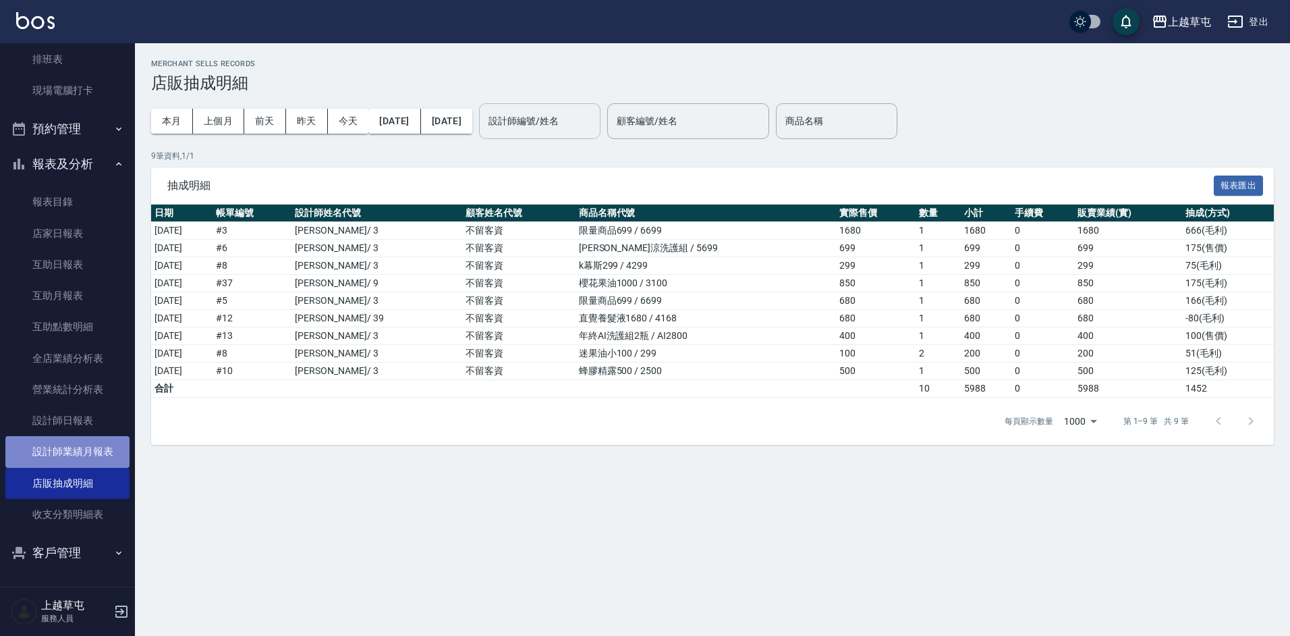
click at [78, 443] on link "設計師業績月報表" at bounding box center [67, 451] width 124 height 31
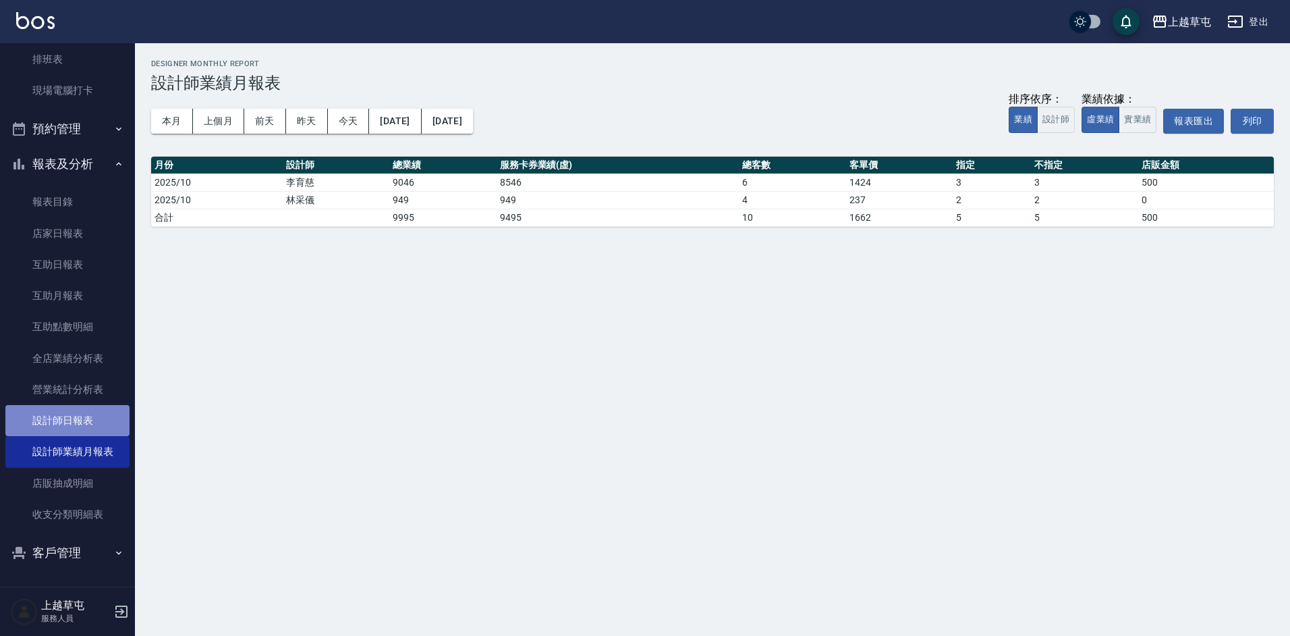
click at [67, 412] on link "設計師日報表" at bounding box center [67, 420] width 124 height 31
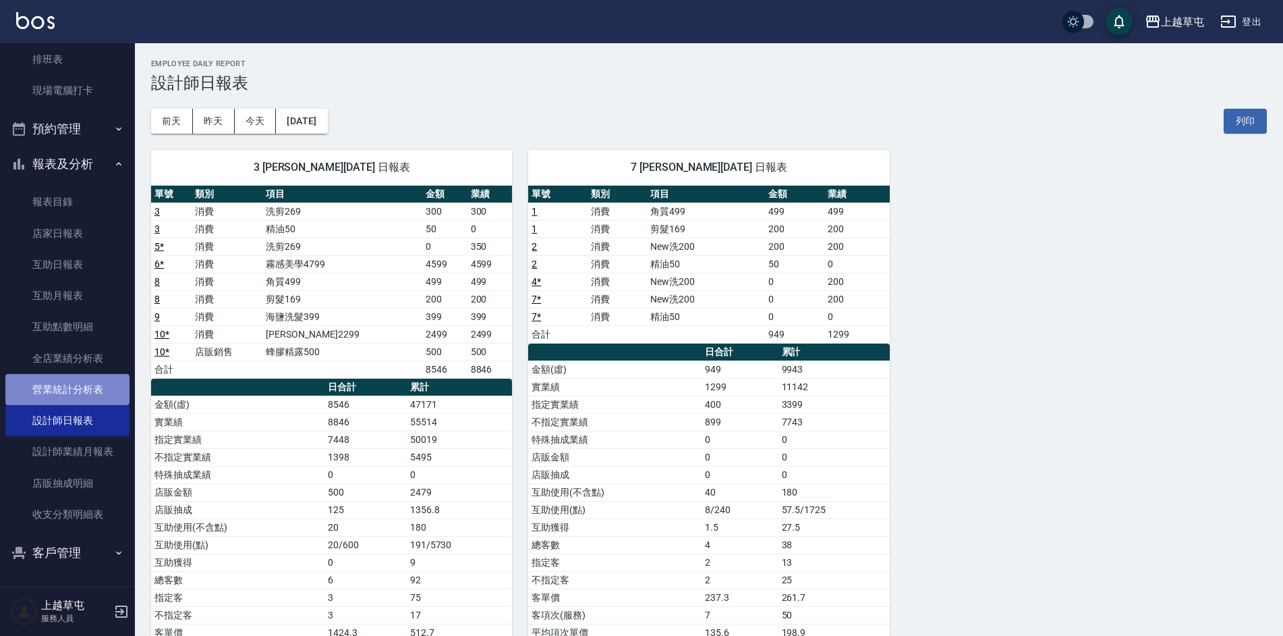
click at [70, 391] on link "營業統計分析表" at bounding box center [67, 389] width 124 height 31
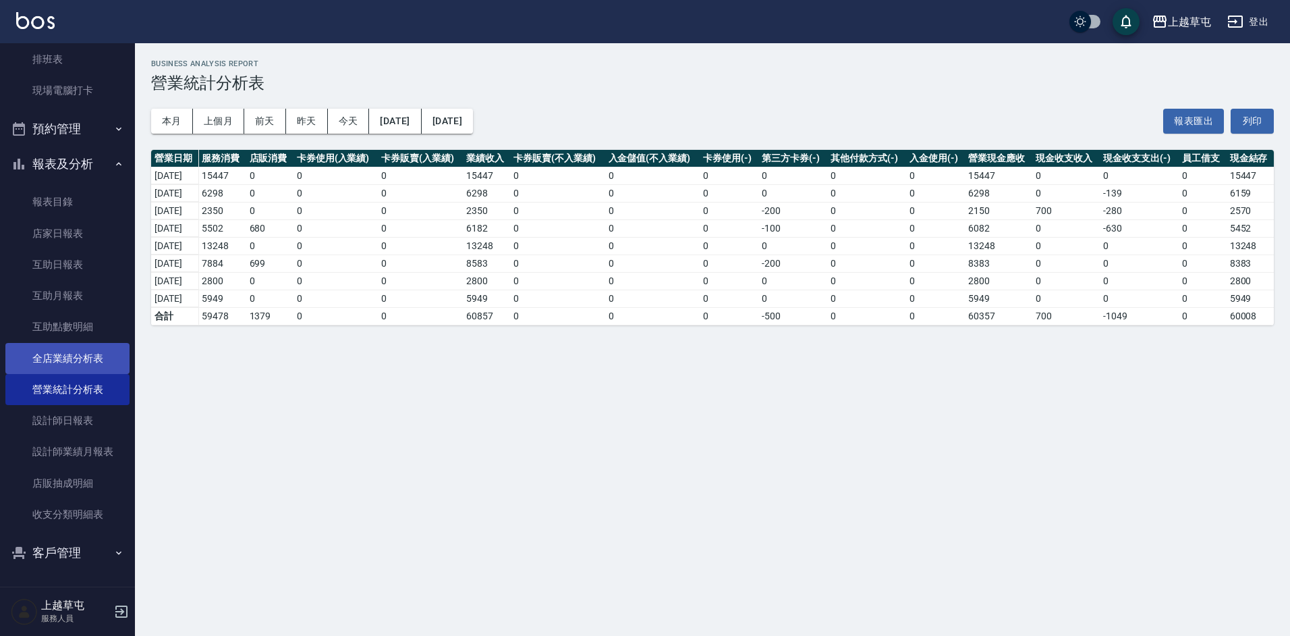
click at [76, 360] on link "全店業績分析表" at bounding box center [67, 358] width 124 height 31
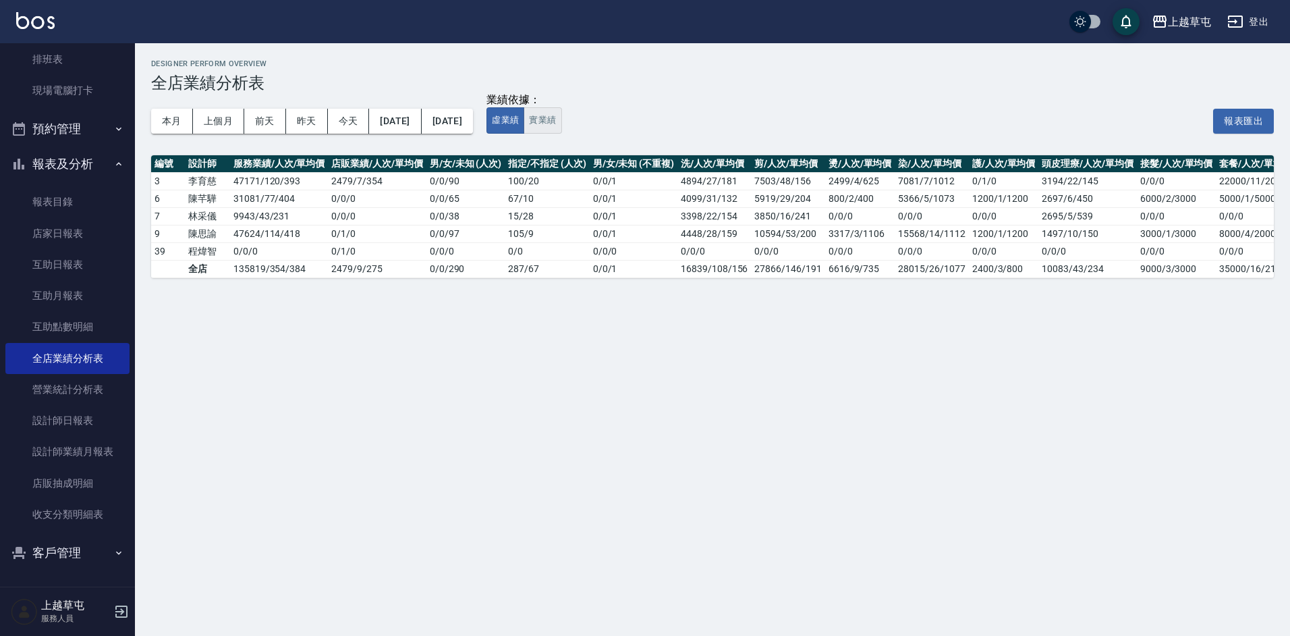
click at [561, 129] on button "實業績" at bounding box center [543, 120] width 38 height 26
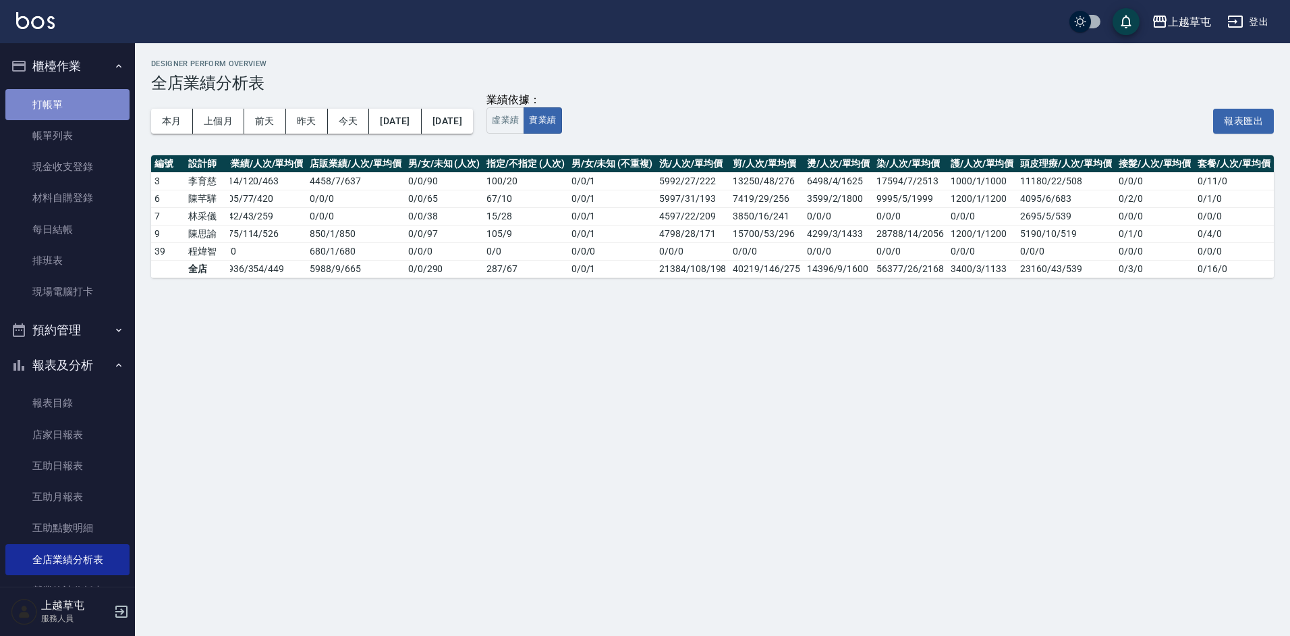
click at [79, 112] on link "打帳單" at bounding box center [67, 104] width 124 height 31
